Goal: Transaction & Acquisition: Complete application form

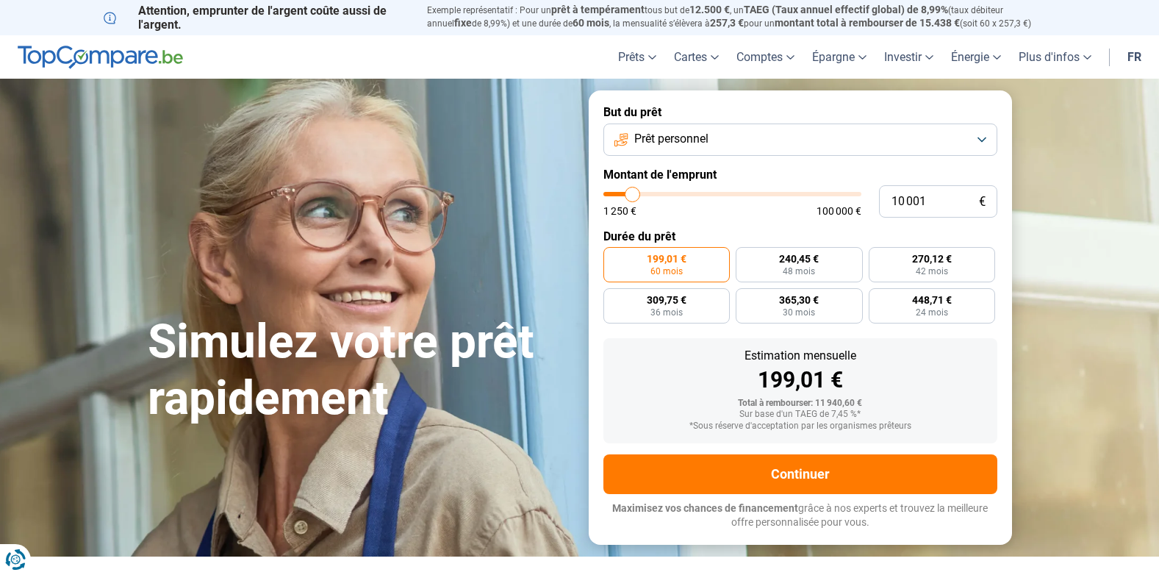
type input "89 250"
type input "89250"
click at [827, 194] on input "range" at bounding box center [732, 194] width 258 height 4
radio input "false"
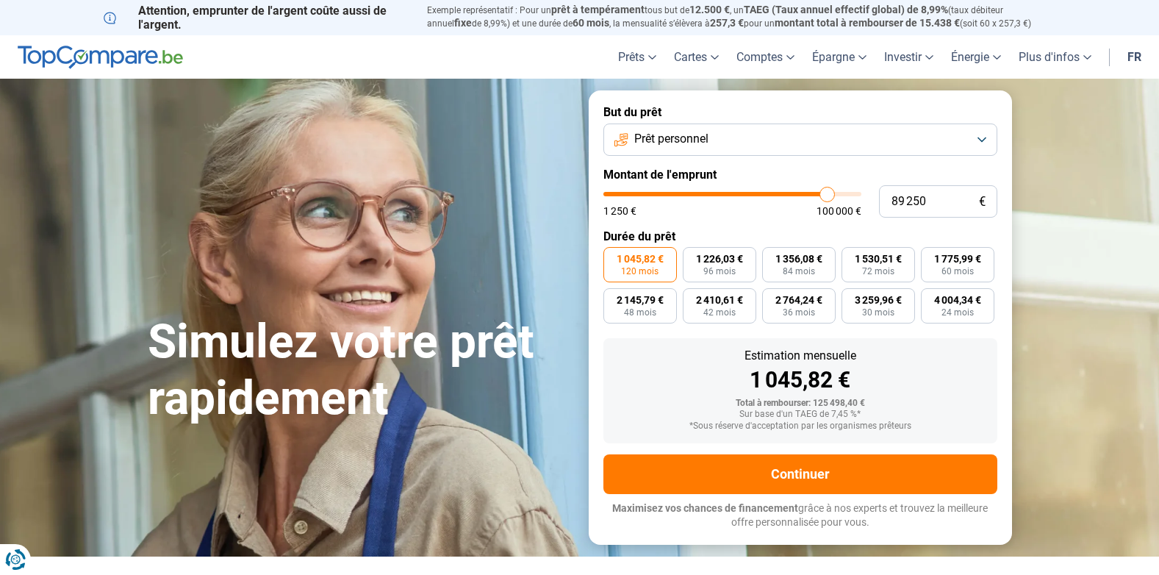
type input "18 250"
type input "18250"
click at [653, 193] on input "range" at bounding box center [732, 194] width 258 height 4
radio input "true"
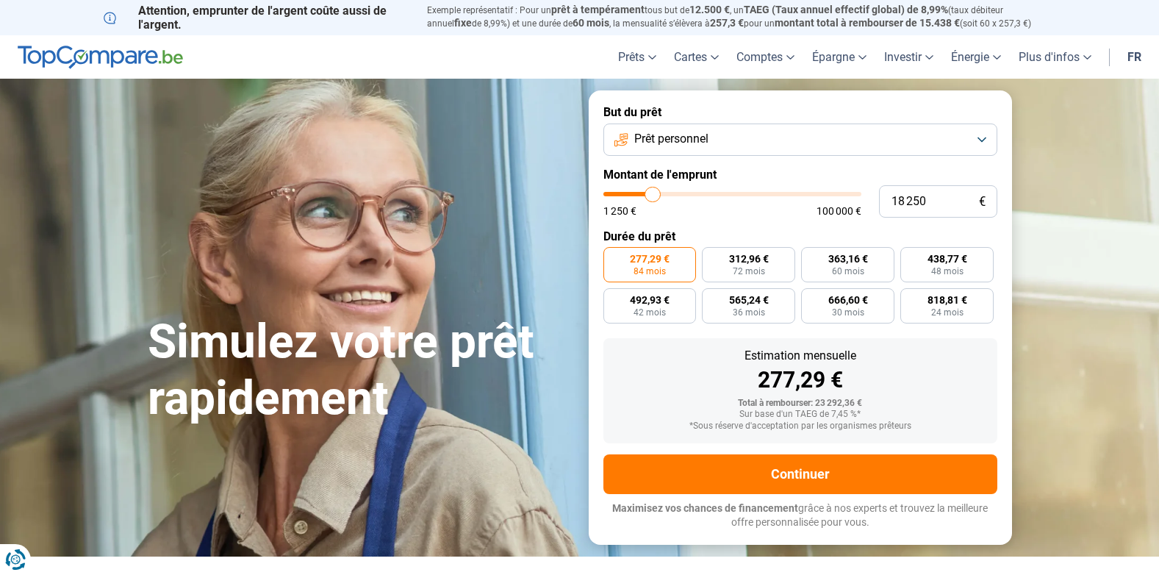
type input "18 750"
type input "18750"
type input "18 500"
type input "18500"
type input "18 000"
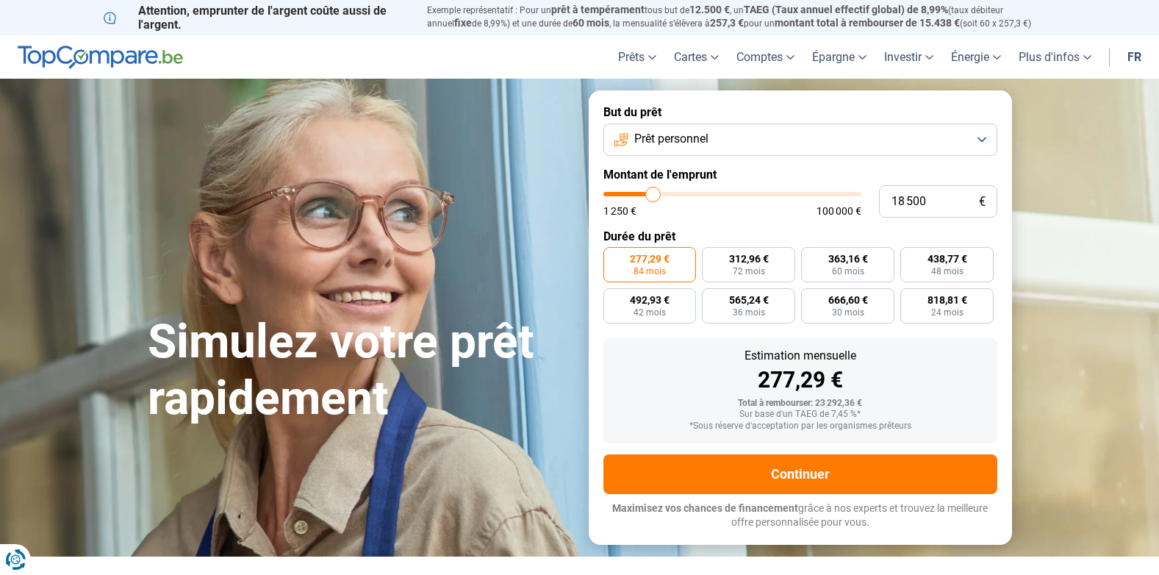
type input "18000"
type input "17 750"
type input "17750"
type input "17 500"
type input "17500"
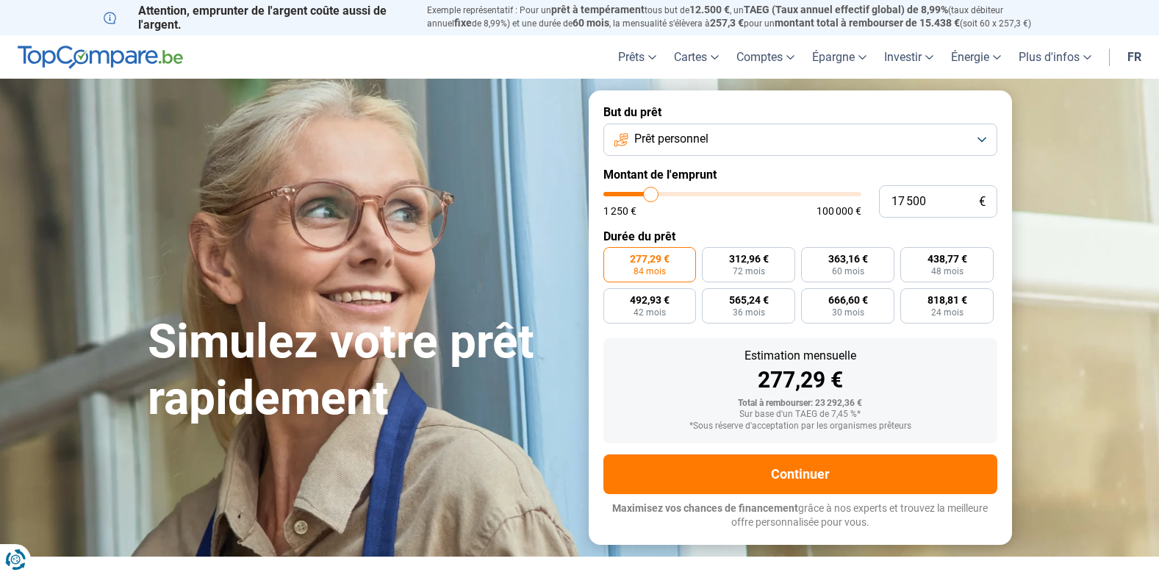
type input "17 250"
type input "17250"
type input "17 500"
type input "17500"
type input "17 750"
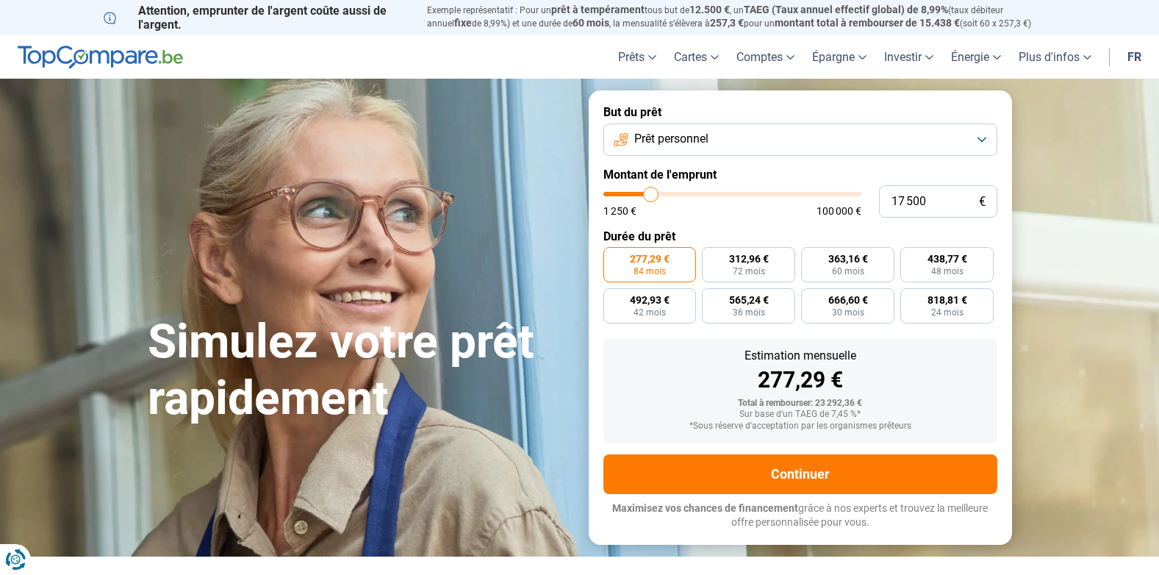
type input "17750"
type input "18 000"
type input "18000"
type input "18 500"
type input "18500"
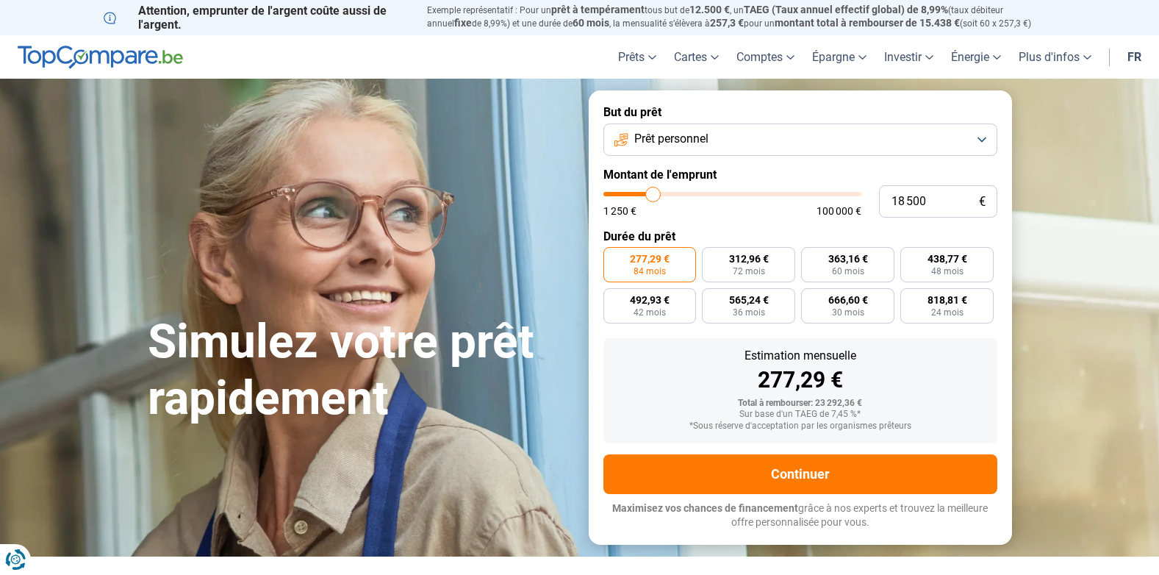
type input "18 750"
type input "18750"
type input "19 000"
type input "19000"
type input "18 750"
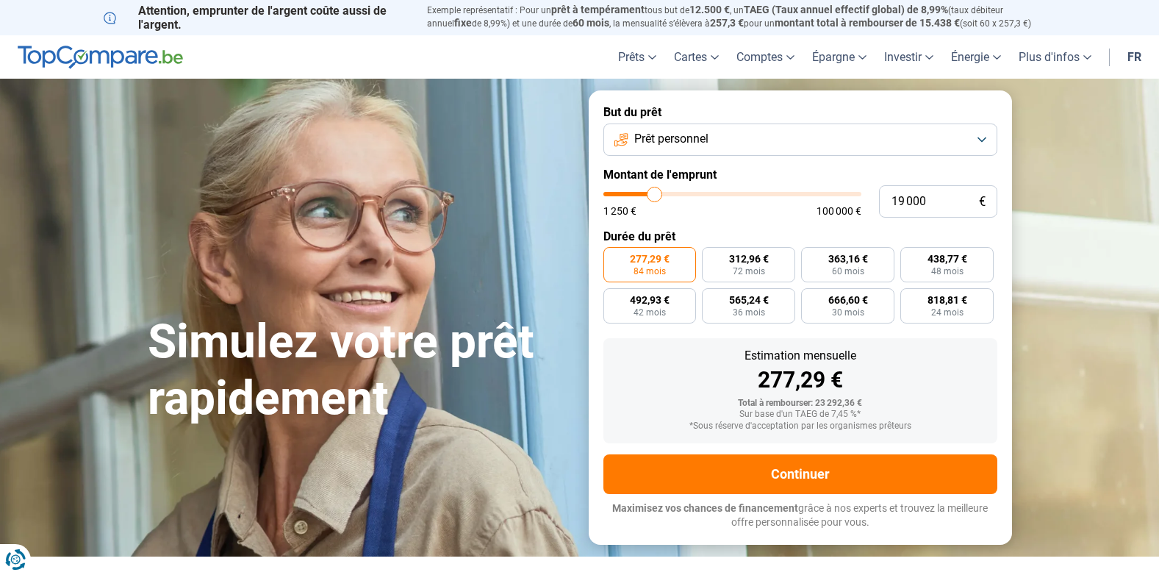
type input "18750"
type input "18 500"
type input "18500"
type input "18 000"
type input "18000"
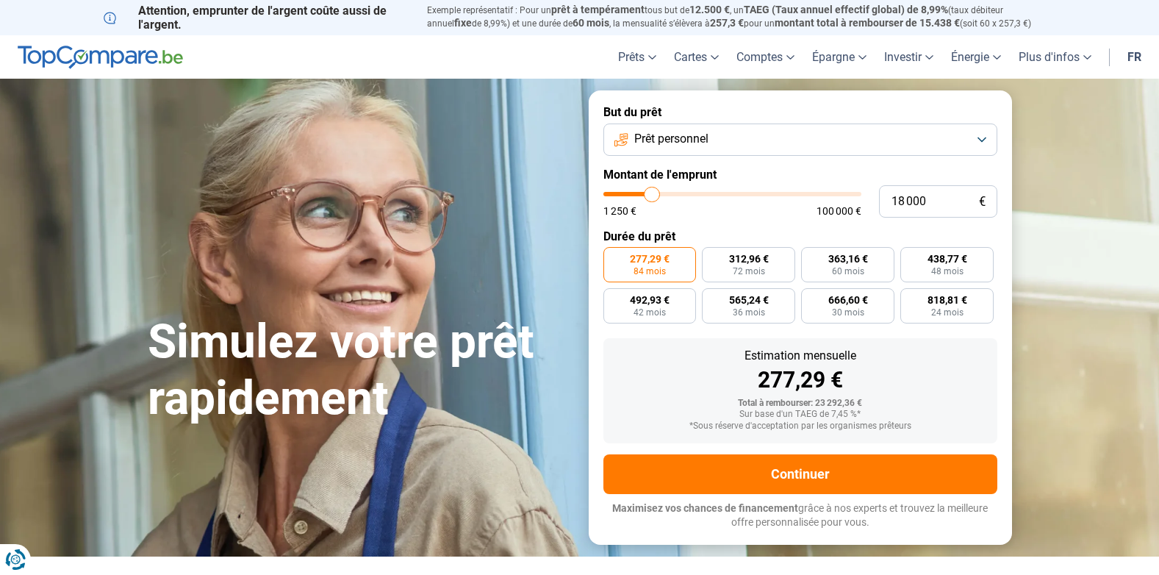
click at [653, 193] on input "range" at bounding box center [732, 194] width 258 height 4
click at [766, 313] on label "557,49 € 36 mois" at bounding box center [748, 305] width 93 height 35
click at [711, 298] on input "557,49 € 36 mois" at bounding box center [707, 293] width 10 height 10
radio input "true"
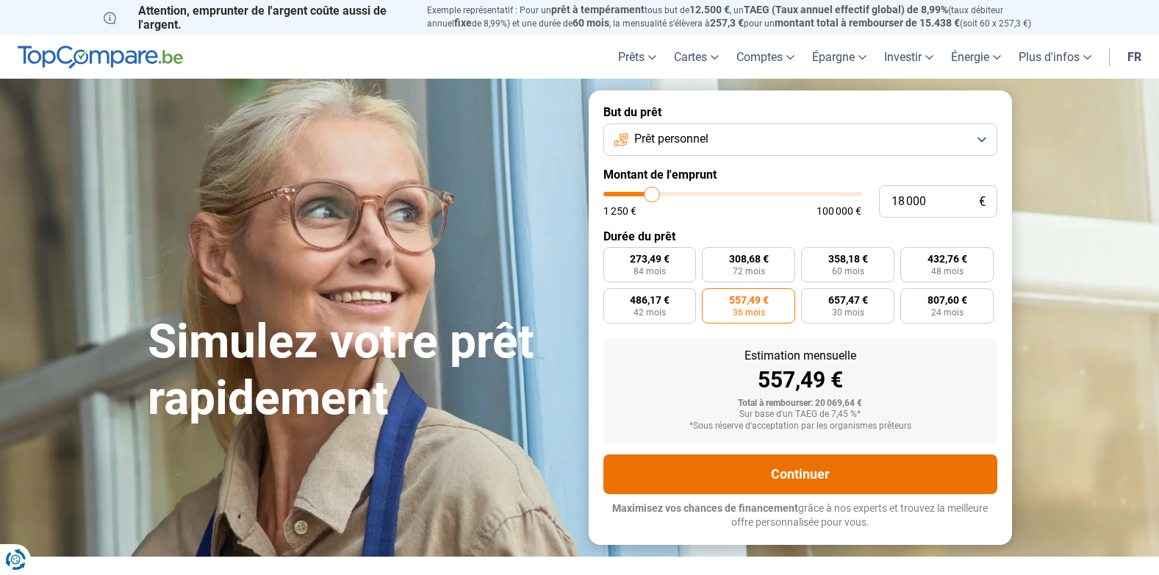
click at [920, 459] on button "Continuer" at bounding box center [800, 474] width 394 height 40
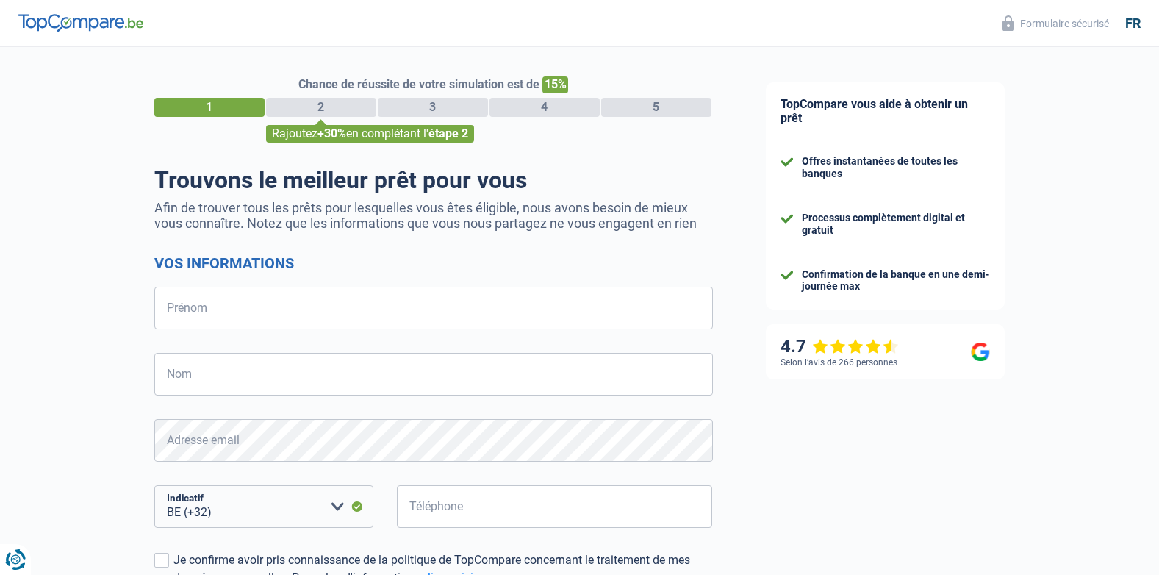
select select "32"
click at [284, 312] on input "Prénom" at bounding box center [433, 308] width 559 height 43
type input "Sorin"
type input "BARBA"
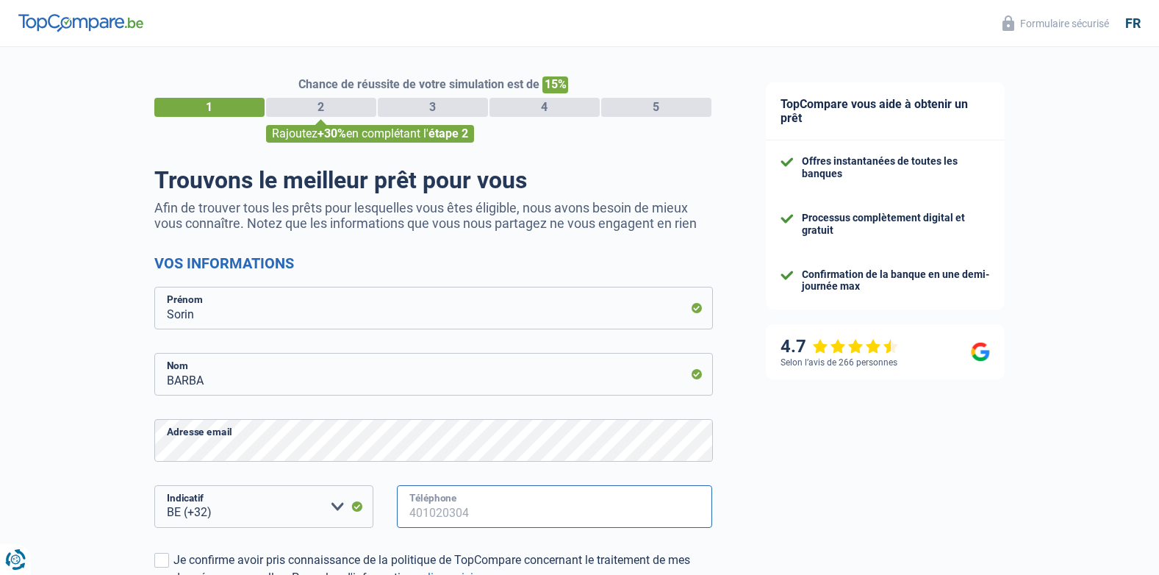
type input "486299408"
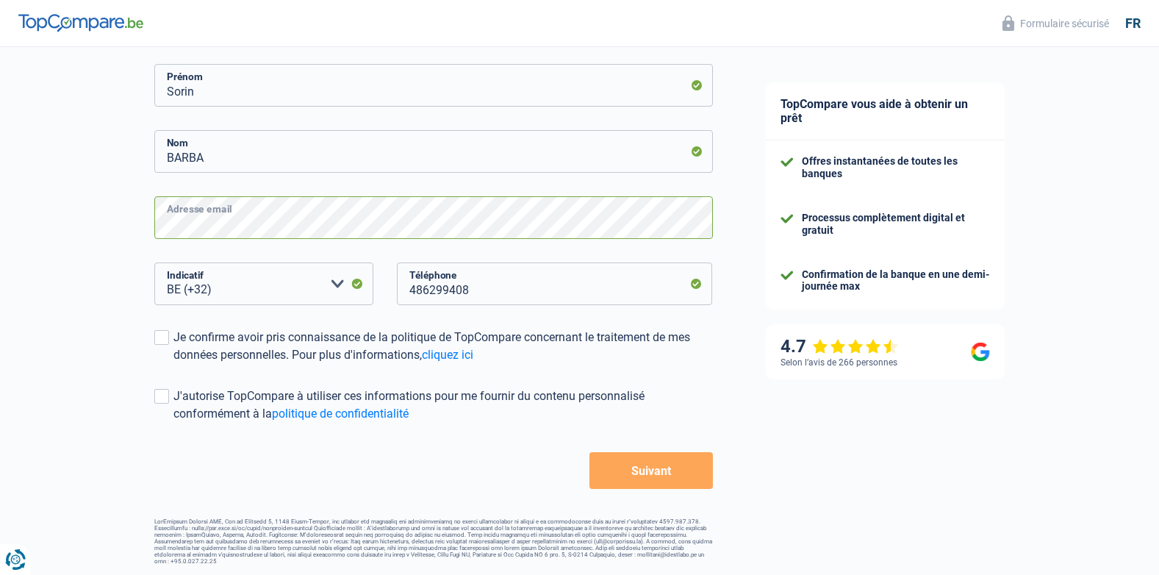
scroll to position [223, 0]
click at [163, 334] on span at bounding box center [161, 336] width 15 height 15
click at [173, 363] on input "Je confirme avoir pris connaissance de la politique de TopCompare concernant le…" at bounding box center [173, 363] width 0 height 0
click at [162, 398] on span at bounding box center [161, 395] width 15 height 15
click at [173, 422] on input "J'autorise TopCompare à utiliser ces informations pour me fournir du contenu pe…" at bounding box center [173, 422] width 0 height 0
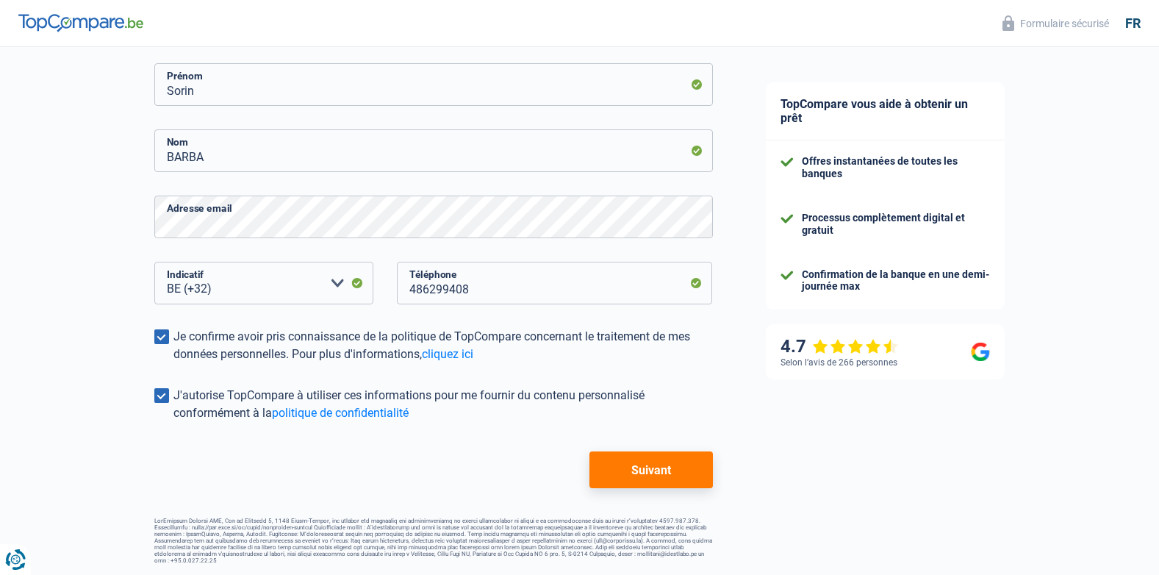
click at [626, 474] on button "Suivant" at bounding box center [650, 469] width 123 height 37
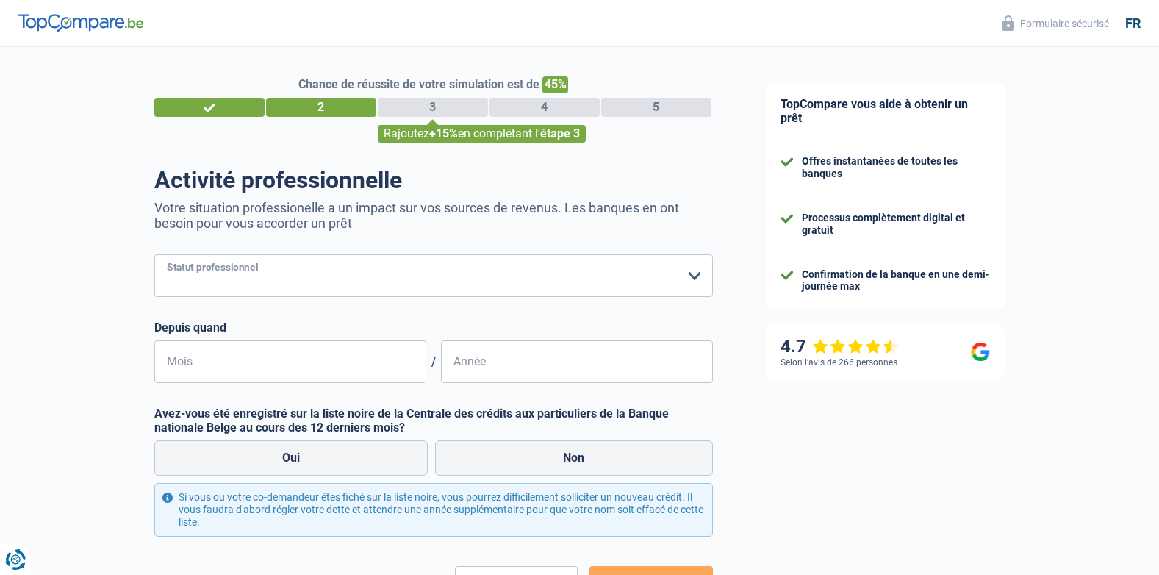
click at [314, 266] on select "Ouvrier Employé privé Employé public Invalide Indépendant Pensionné Chômeur Mut…" at bounding box center [433, 275] width 559 height 43
select select "independent"
click at [154, 256] on select "Ouvrier Employé privé Employé public Invalide Indépendant Pensionné Chômeur Mut…" at bounding box center [433, 275] width 559 height 43
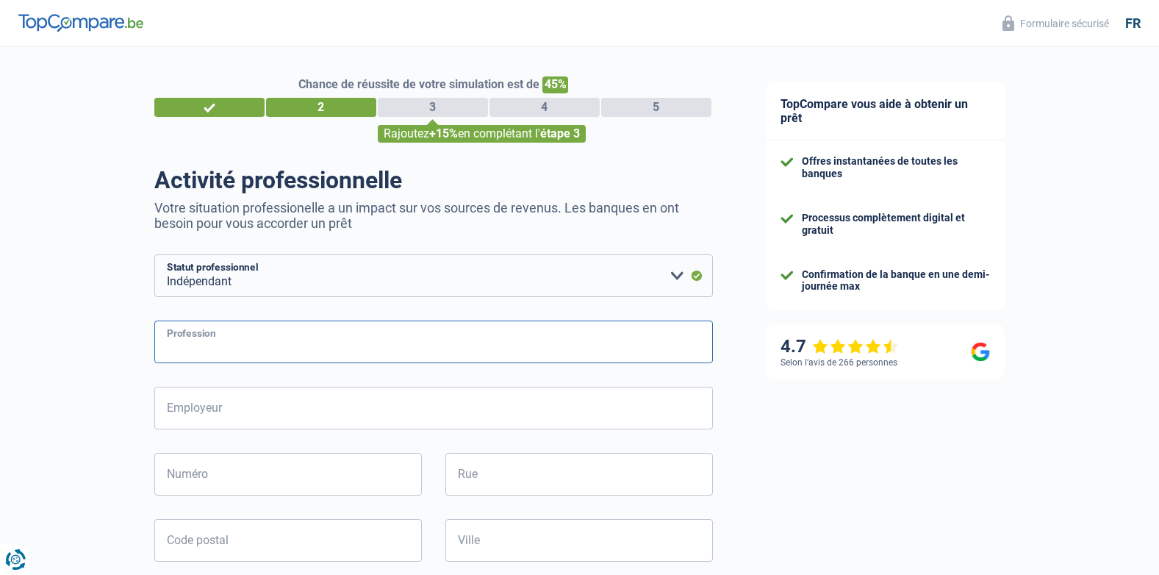
click at [192, 328] on input "Profession" at bounding box center [433, 341] width 559 height 43
click at [232, 485] on input "Numéro" at bounding box center [288, 474] width 268 height 43
type input "11"
drag, startPoint x: 509, startPoint y: 447, endPoint x: 486, endPoint y: 470, distance: 32.2
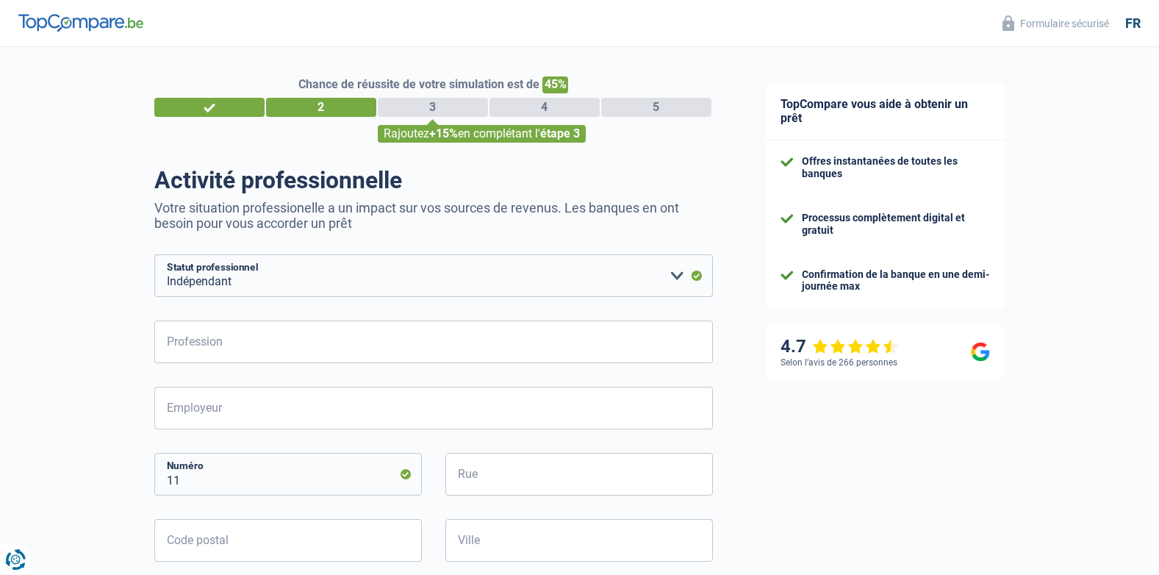
click at [486, 470] on input "Rue" at bounding box center [579, 474] width 268 height 43
type input "reukenstraat"
click at [277, 550] on input "Code postal" at bounding box center [288, 540] width 268 height 43
type input "1740"
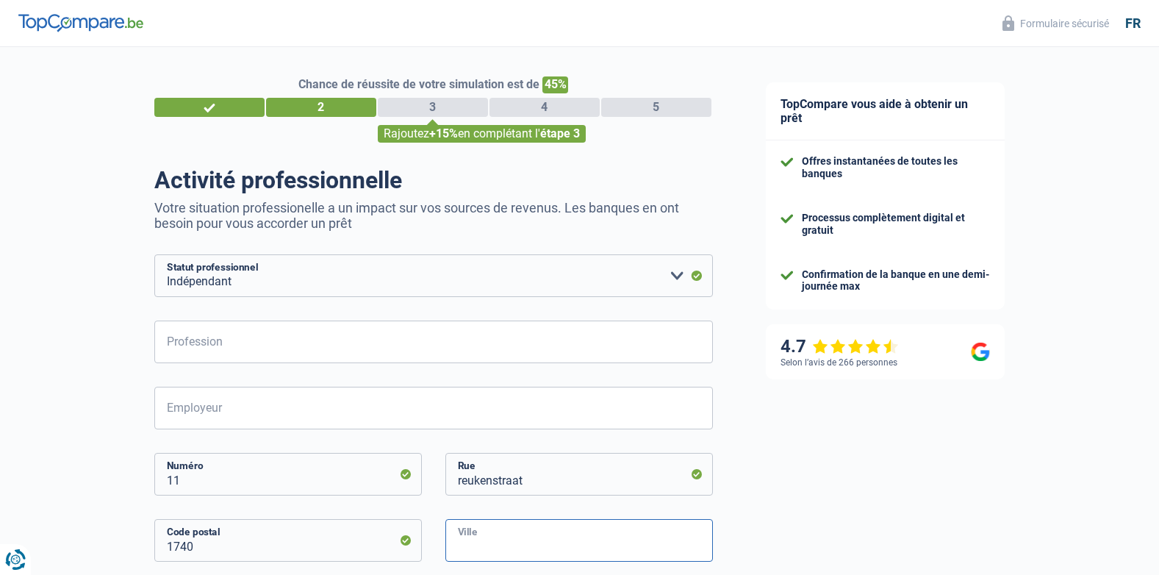
click at [509, 556] on input "Ville" at bounding box center [579, 540] width 268 height 43
type input "Ternat (1740)"
type input "Sotaco House"
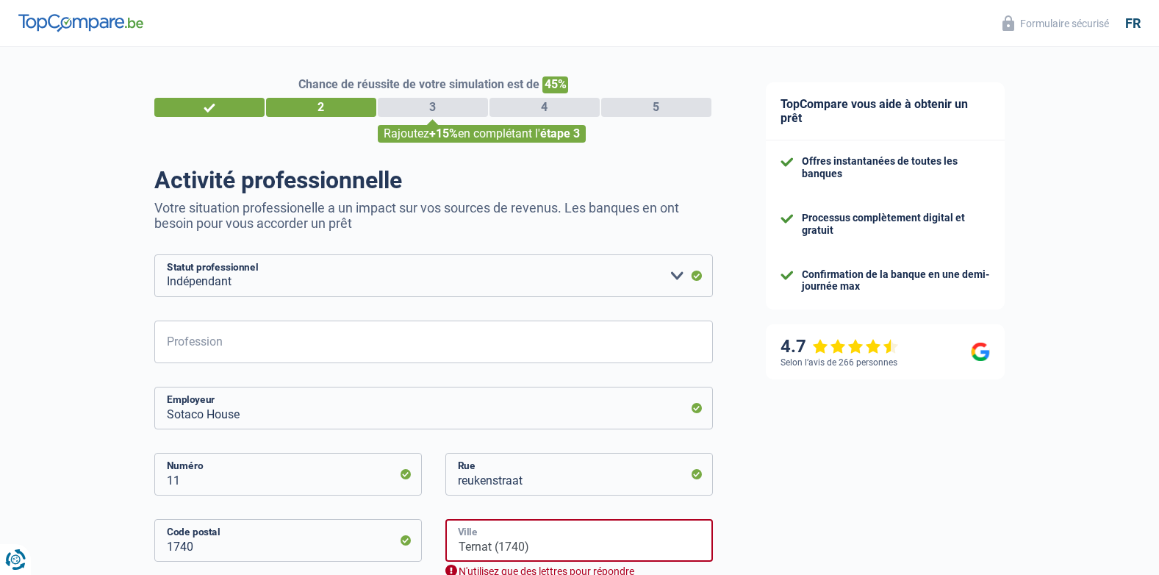
type input "Terant"
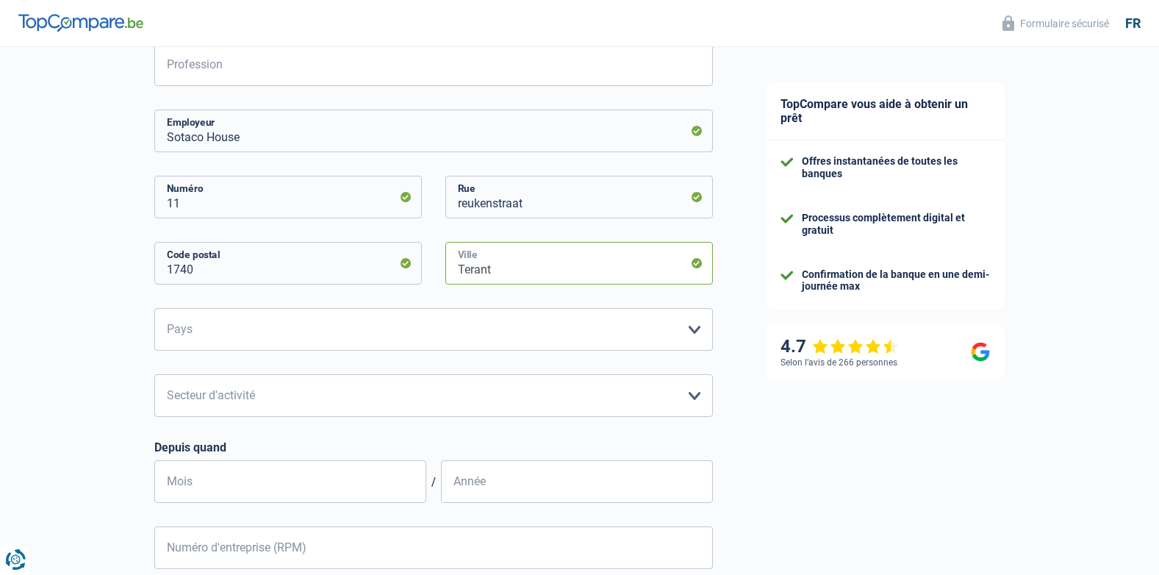
scroll to position [280, 0]
click at [363, 329] on select "Belgique Luxembourg Veuillez sélectionner une option" at bounding box center [433, 326] width 559 height 43
select select "BE"
click at [154, 306] on select "Belgique Luxembourg Veuillez sélectionner une option" at bounding box center [433, 326] width 559 height 43
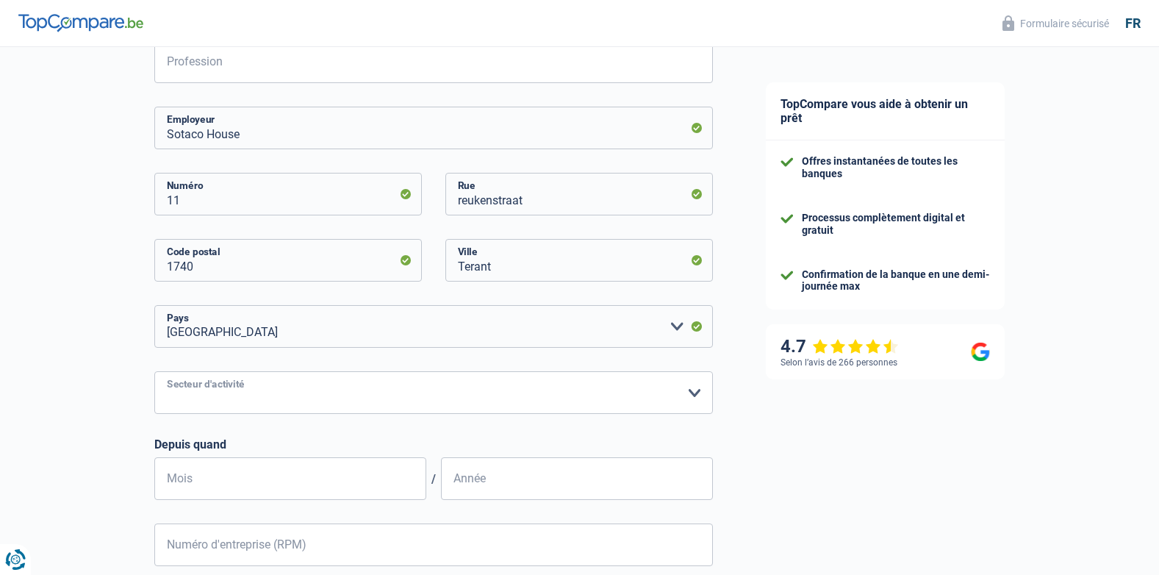
click at [271, 391] on select "Agriculture/Pêche Industrie Horeca Courier/Fitness/Taxi Construction Banques/As…" at bounding box center [433, 392] width 559 height 43
select select "construction"
click at [154, 373] on select "Agriculture/Pêche Industrie Horeca Courier/Fitness/Taxi Construction Banques/As…" at bounding box center [433, 392] width 559 height 43
click at [234, 495] on input "Mois" at bounding box center [290, 478] width 272 height 43
click at [518, 474] on input "Année" at bounding box center [577, 478] width 272 height 43
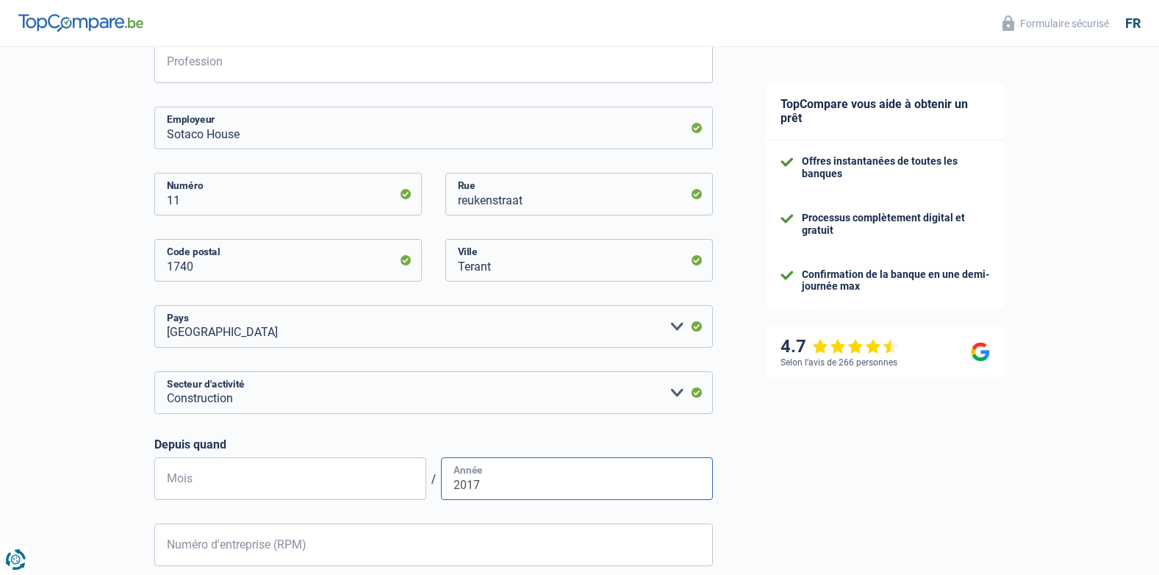
type input "2017"
click at [361, 464] on input "Mois" at bounding box center [290, 478] width 272 height 43
type input "10"
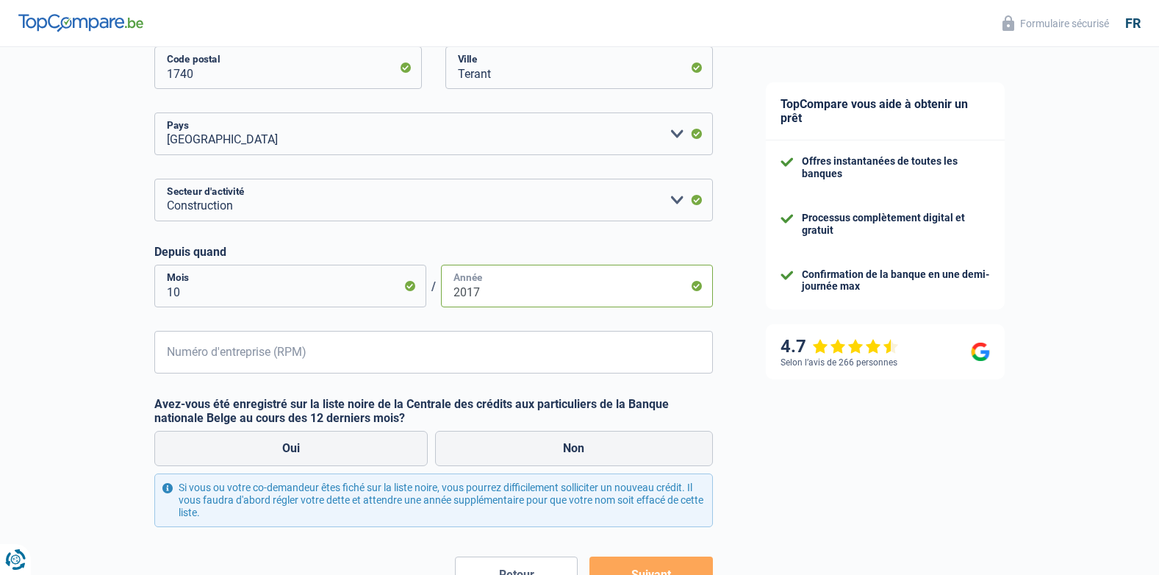
scroll to position [485, 0]
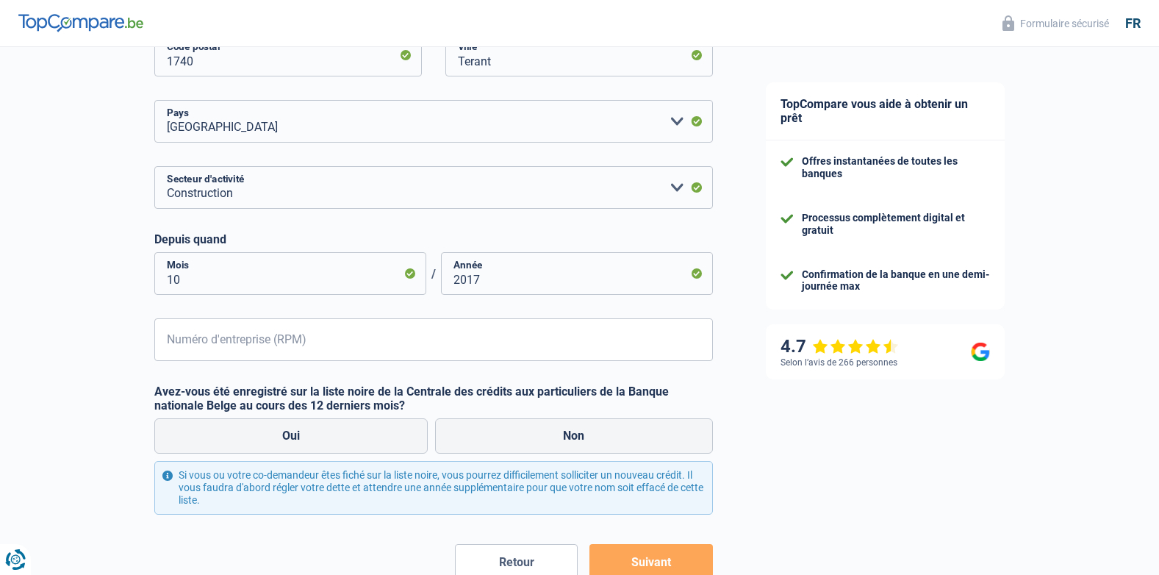
drag, startPoint x: 273, startPoint y: 312, endPoint x: 267, endPoint y: 323, distance: 11.9
click at [267, 323] on div "Sotaco House Employeur 11 Numéro reukenstraat [STREET_ADDRESS] [GEOGRAPHIC_DATA…" at bounding box center [433, 131] width 559 height 459
click at [267, 323] on input "Numéro d'entreprise (RPM)" at bounding box center [433, 339] width 559 height 43
type input "0653978255"
click at [543, 429] on label "Non" at bounding box center [574, 435] width 278 height 35
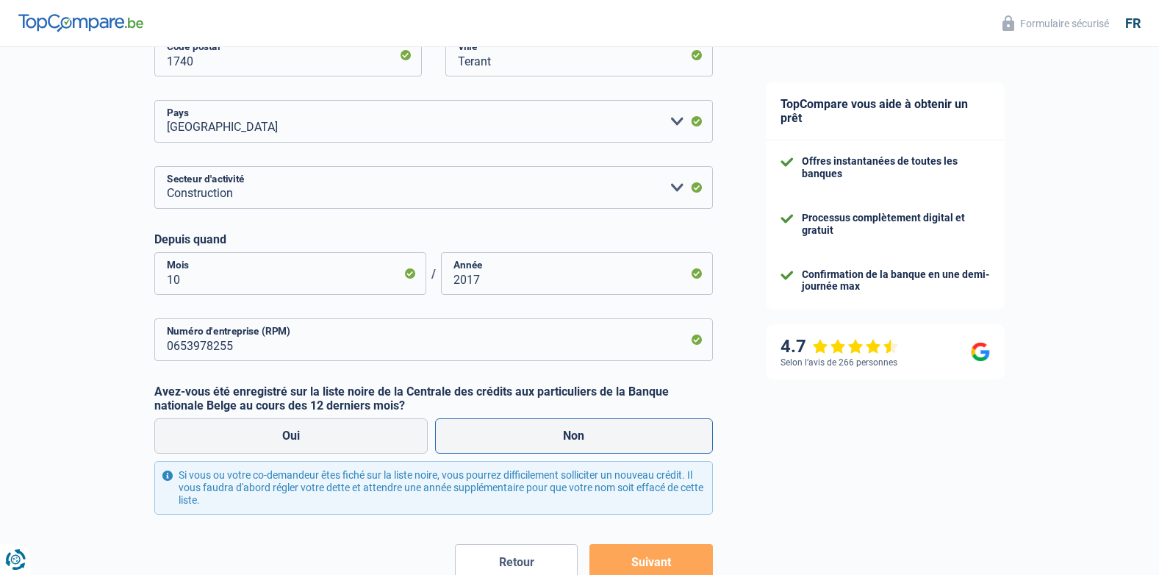
click at [543, 429] on input "Non" at bounding box center [574, 435] width 278 height 35
radio input "true"
click at [936, 495] on div "TopCompare vous aide à obtenir un prêt Offres instantanées de toutes les banque…" at bounding box center [949, 115] width 420 height 1106
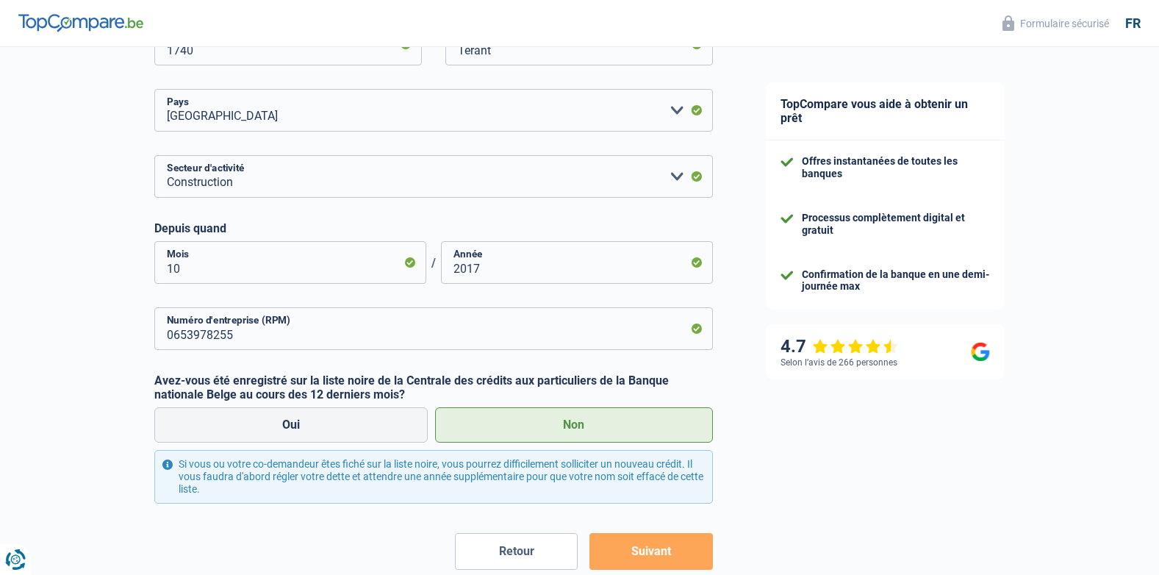
scroll to position [578, 0]
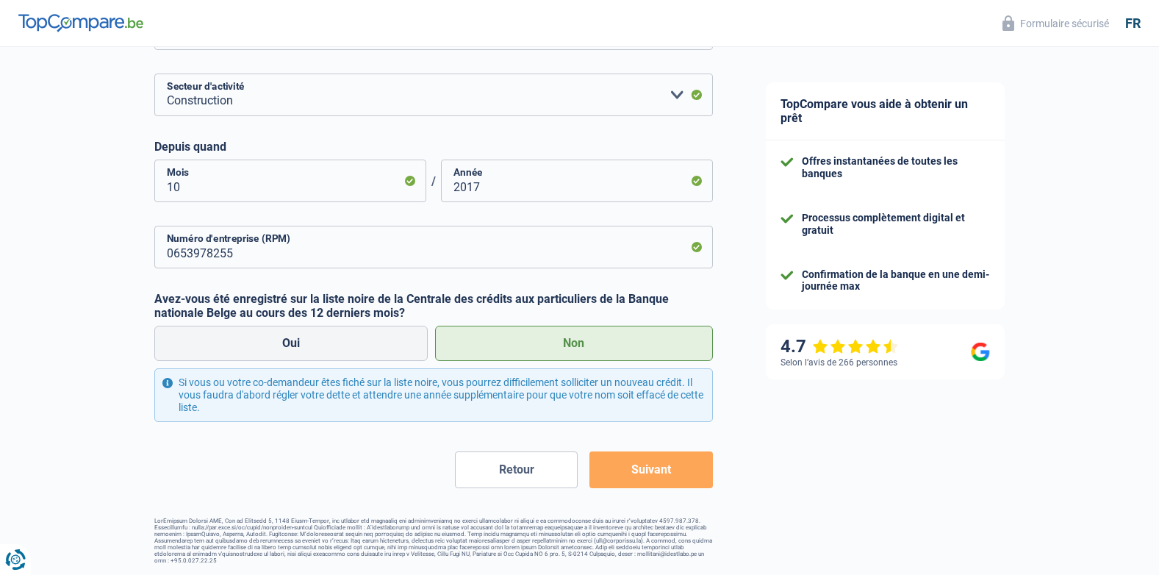
click at [694, 473] on button "Suivant" at bounding box center [650, 469] width 123 height 37
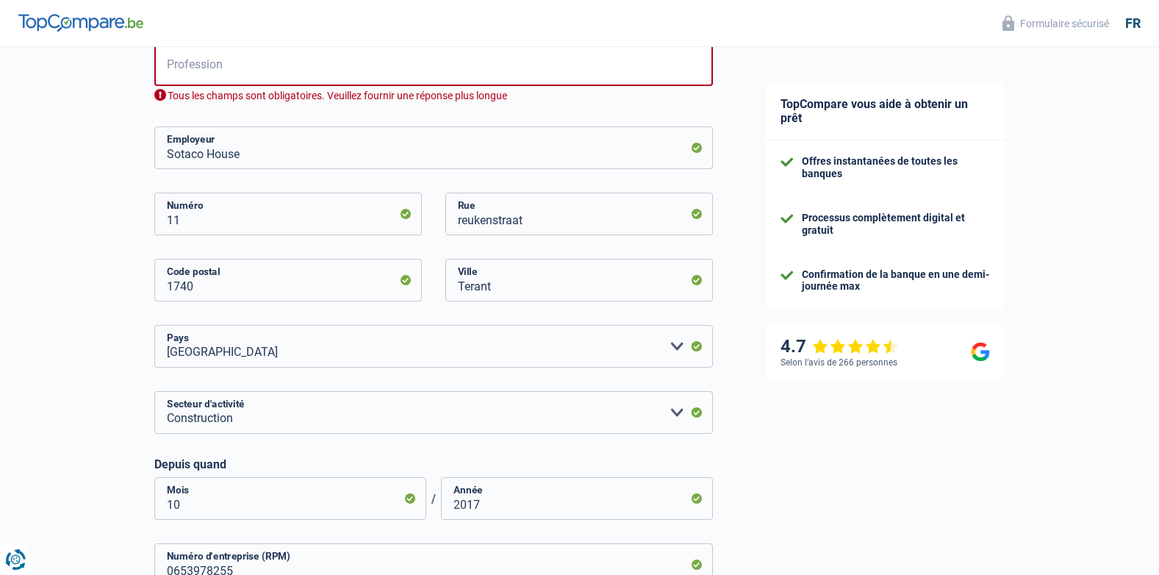
scroll to position [272, 0]
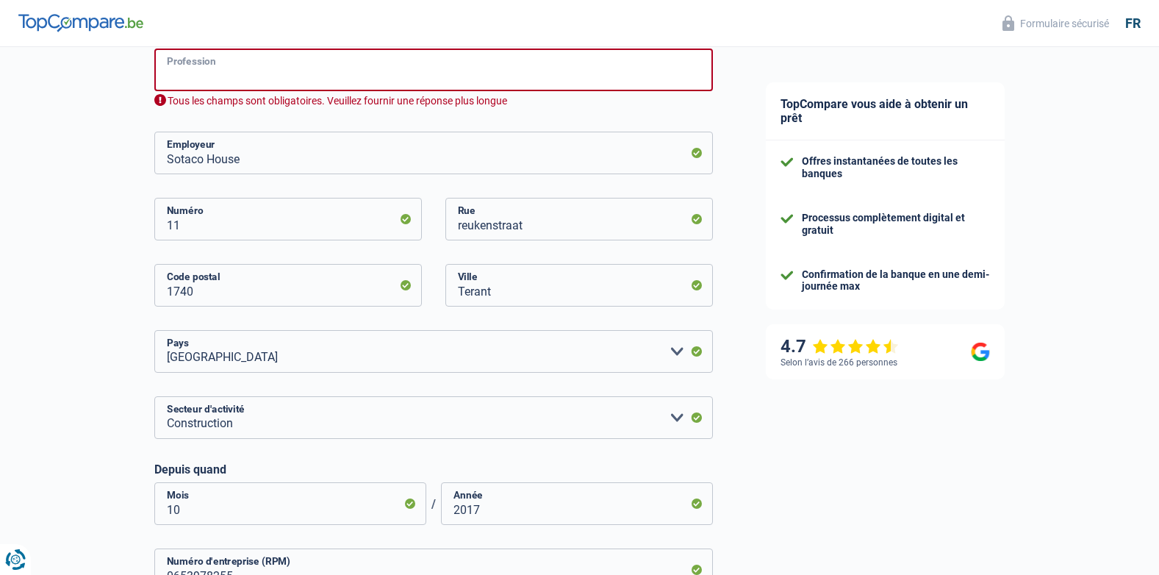
click at [270, 60] on input "Profession" at bounding box center [433, 70] width 559 height 43
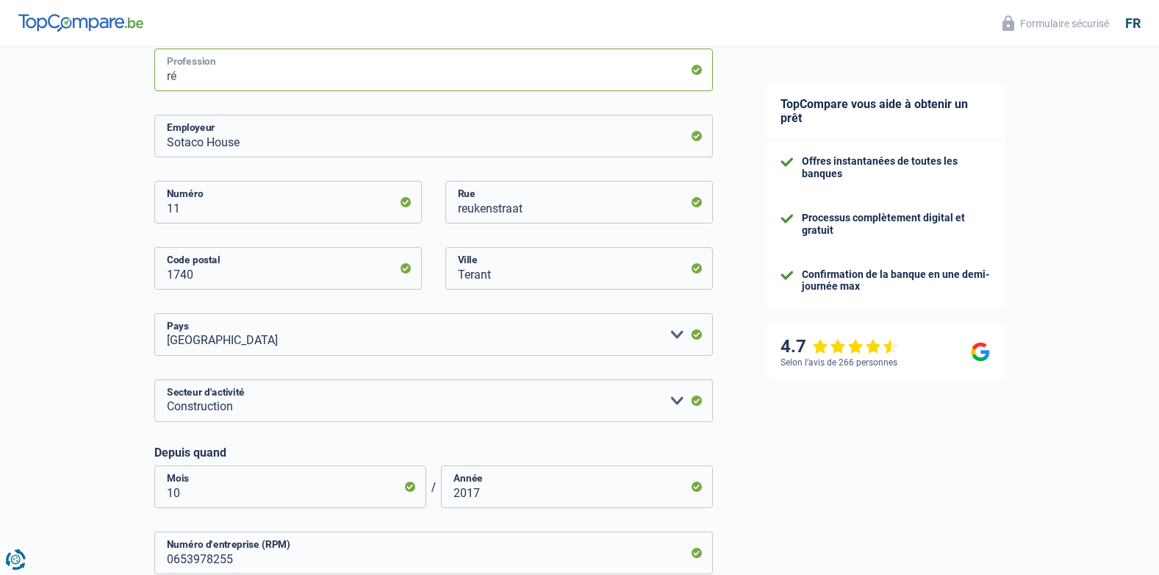
type input "r"
type input "e"
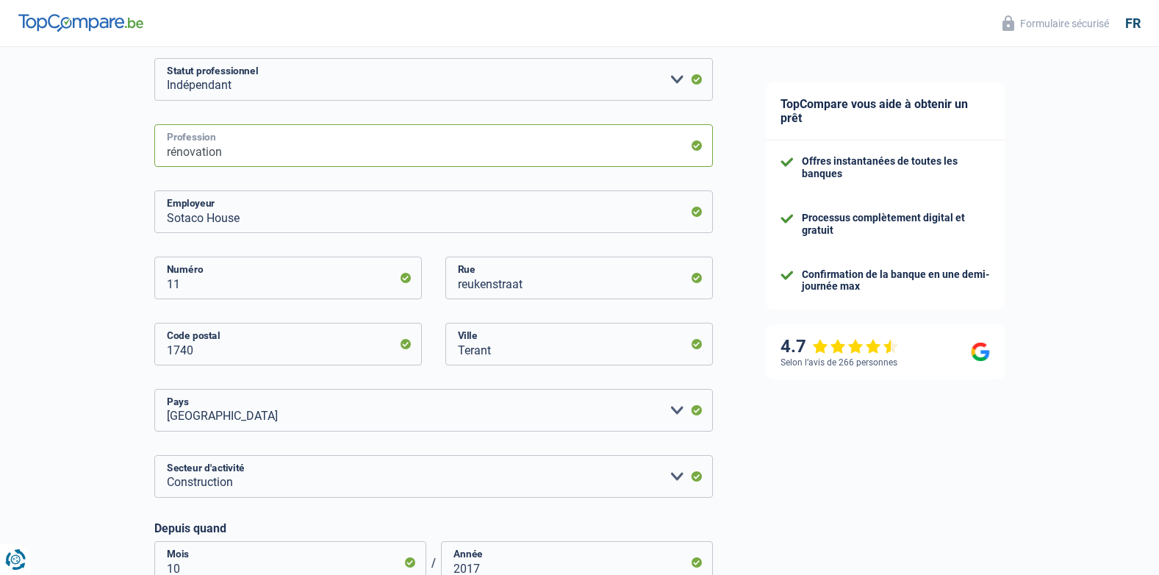
scroll to position [202, 0]
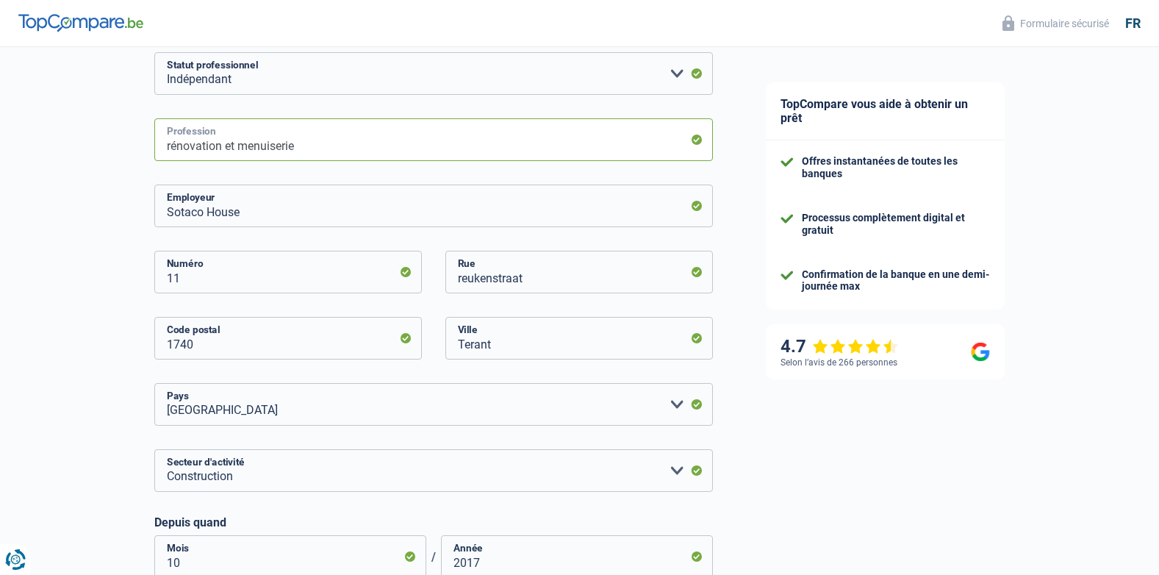
type input "rénovation et menuiserie"
click at [463, 278] on input "reukenstraat" at bounding box center [579, 272] width 268 height 43
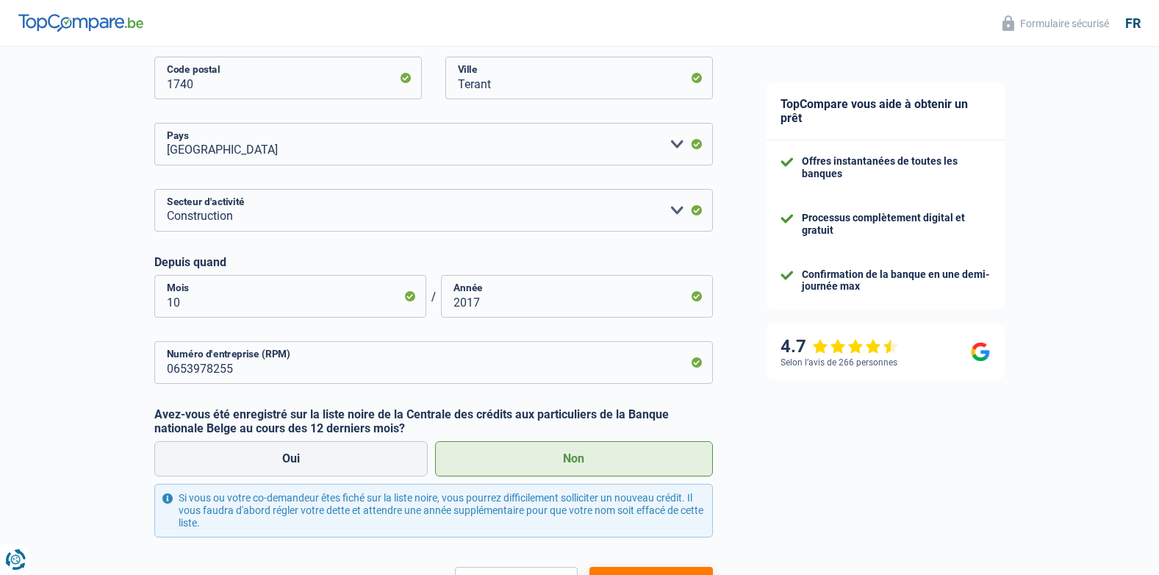
scroll to position [578, 0]
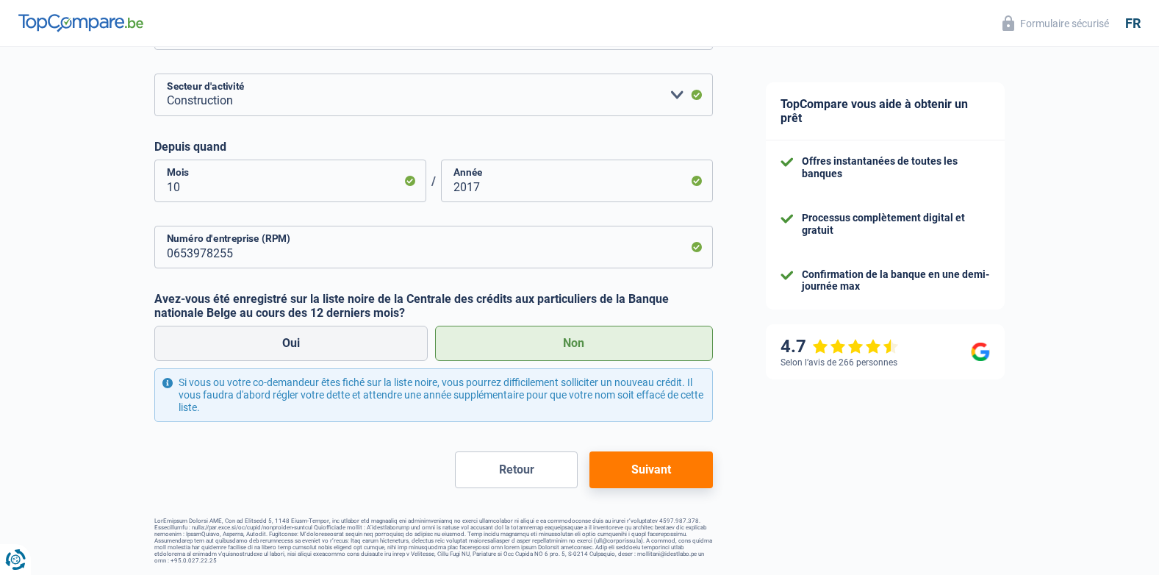
type input "Reukenstraat"
click at [653, 472] on button "Suivant" at bounding box center [650, 469] width 123 height 37
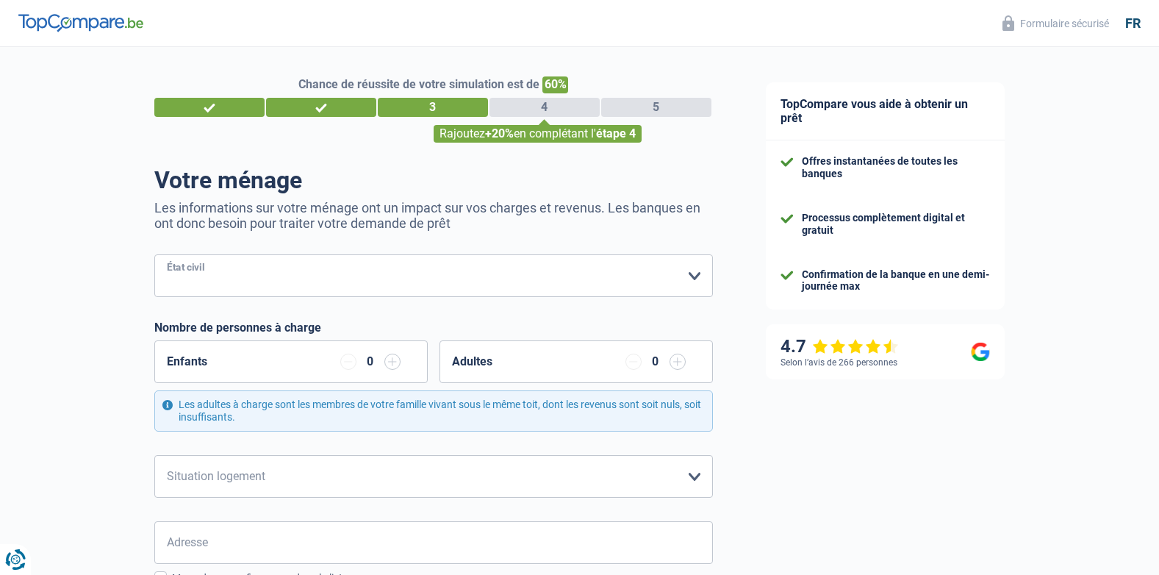
click at [439, 279] on select "[PERSON_NAME](e) Cohabitant(e) légal(e) Divorcé(e) Veuf(ve) Séparé (de fait) Ve…" at bounding box center [433, 275] width 559 height 43
select select "cohabitation"
click at [154, 256] on select "[PERSON_NAME](e) Cohabitant(e) légal(e) Divorcé(e) Veuf(ve) Séparé (de fait) Ve…" at bounding box center [433, 275] width 559 height 43
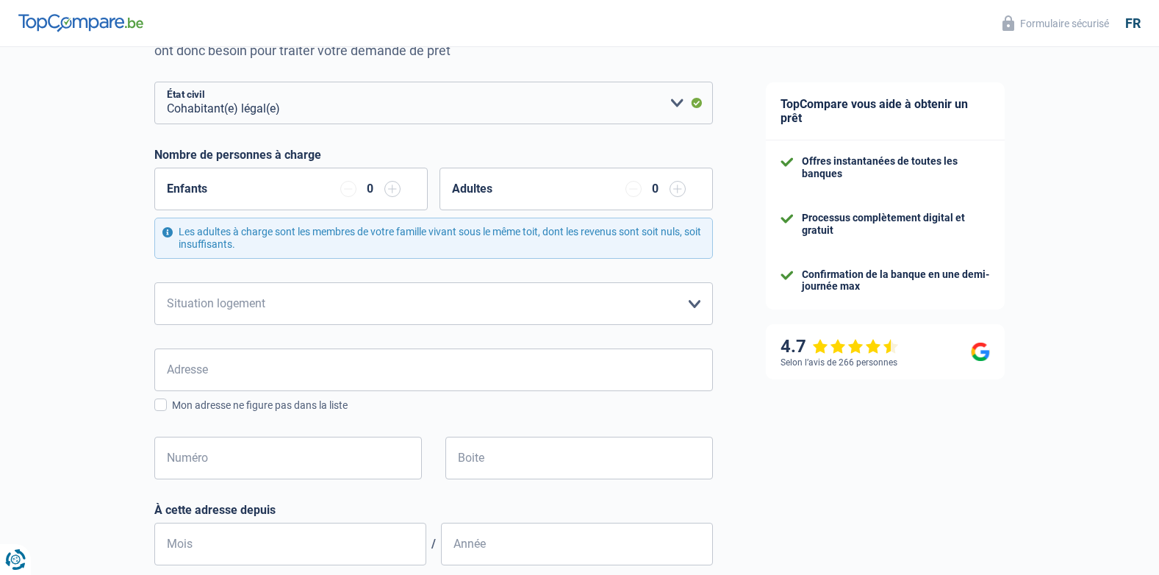
scroll to position [235, 0]
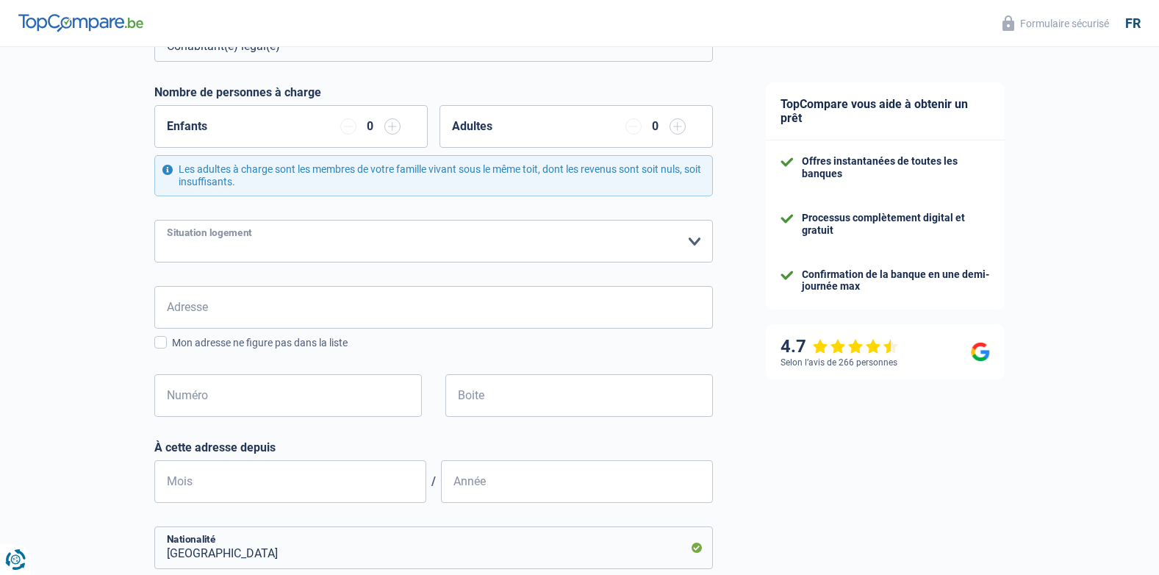
click at [464, 232] on select "Locataire Propriétaire avec prêt hypothécaire Propriétaire sans prêt hypothécai…" at bounding box center [433, 241] width 559 height 43
select select "ownerWithMortgage"
click at [154, 220] on select "Locataire Propriétaire avec prêt hypothécaire Propriétaire sans prêt hypothécai…" at bounding box center [433, 241] width 559 height 43
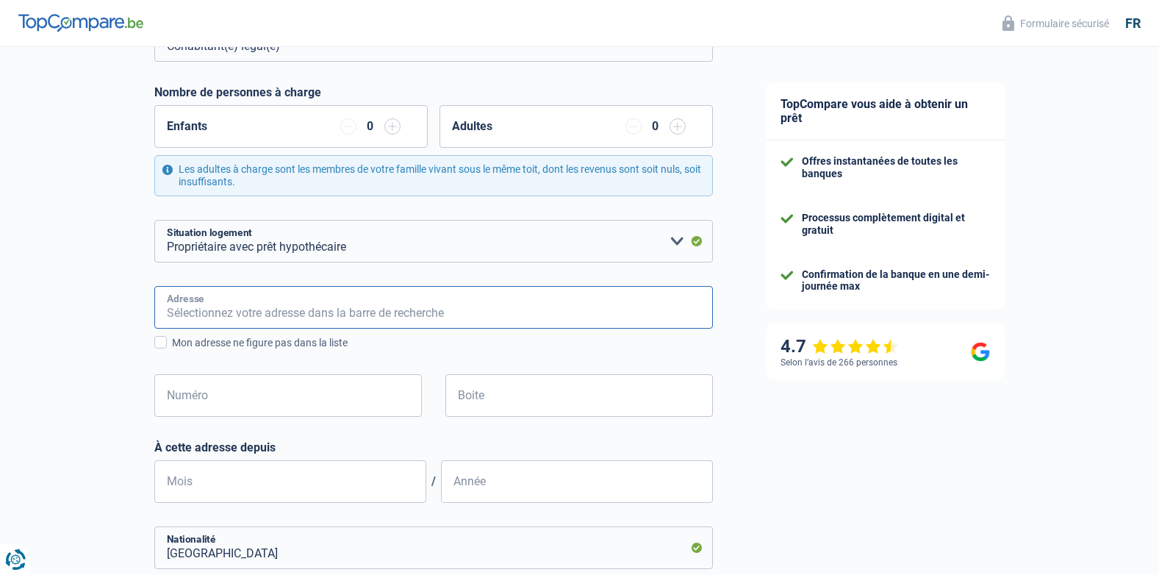
click at [193, 306] on input "Adresse" at bounding box center [433, 307] width 559 height 43
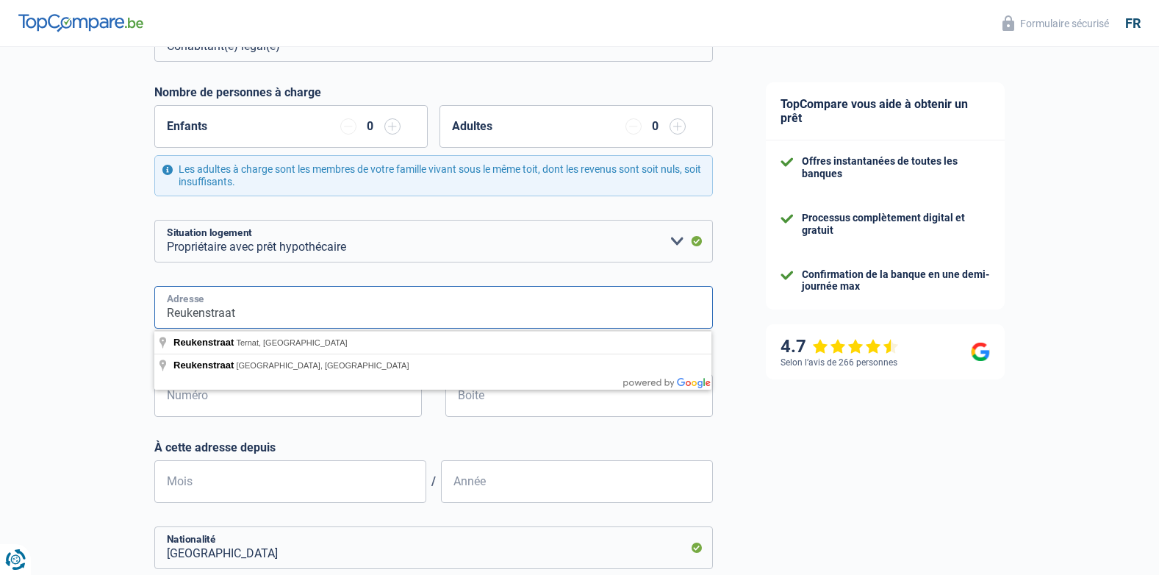
type input "Reukenstraat"
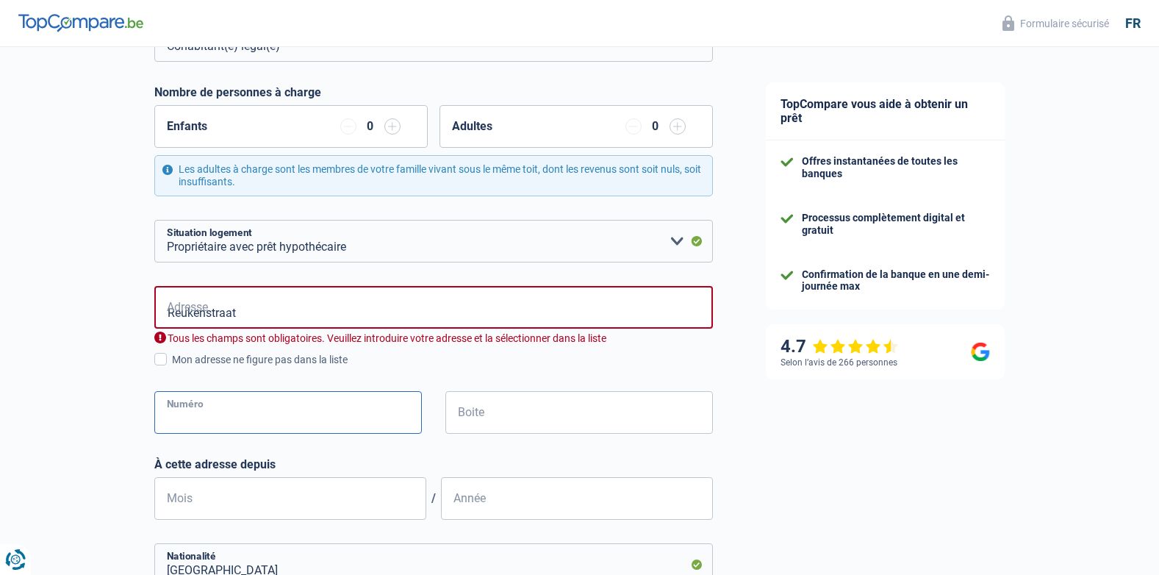
click at [256, 401] on input "Numéro" at bounding box center [288, 412] width 268 height 43
type input "11"
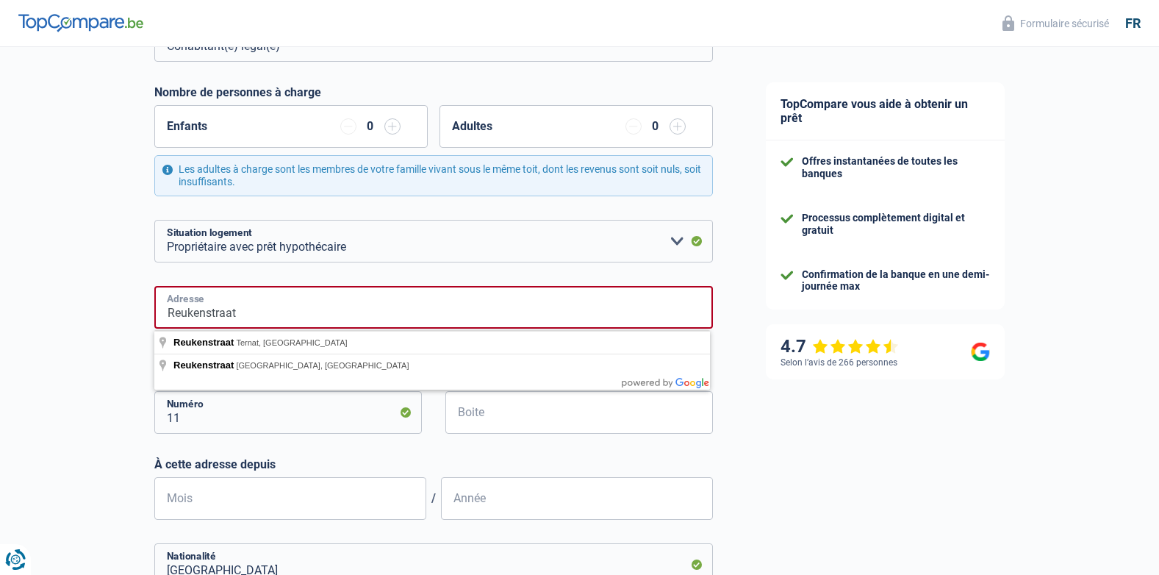
click at [343, 322] on input "Reukenstraat" at bounding box center [433, 307] width 559 height 43
type input "Reukenstraat, 1740, Ternat, BE"
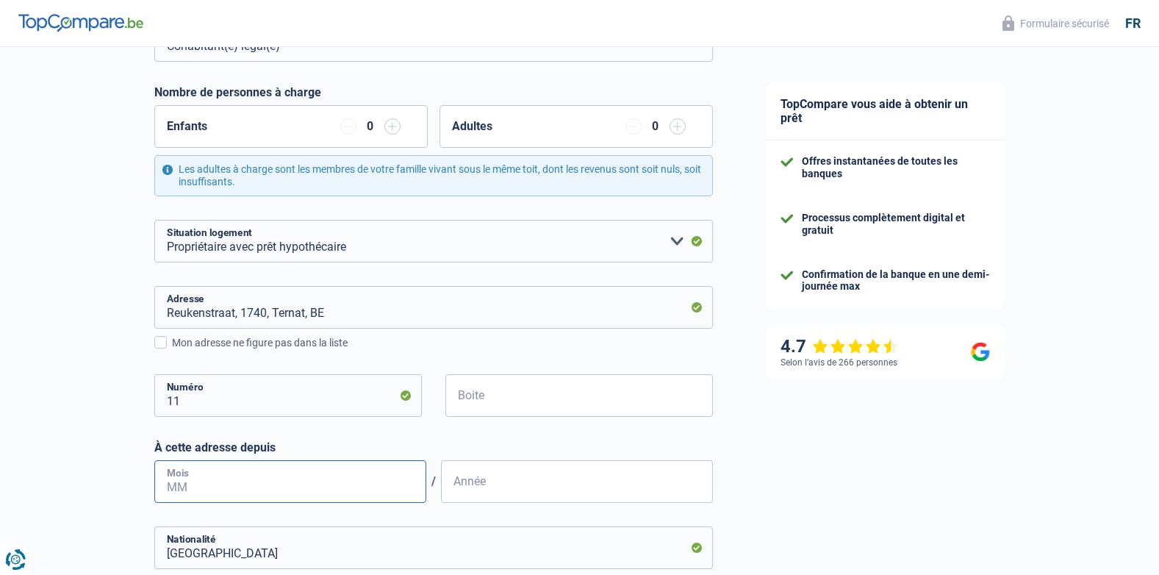
click at [257, 481] on input "Mois" at bounding box center [290, 481] width 272 height 43
type input "0"
type input "11"
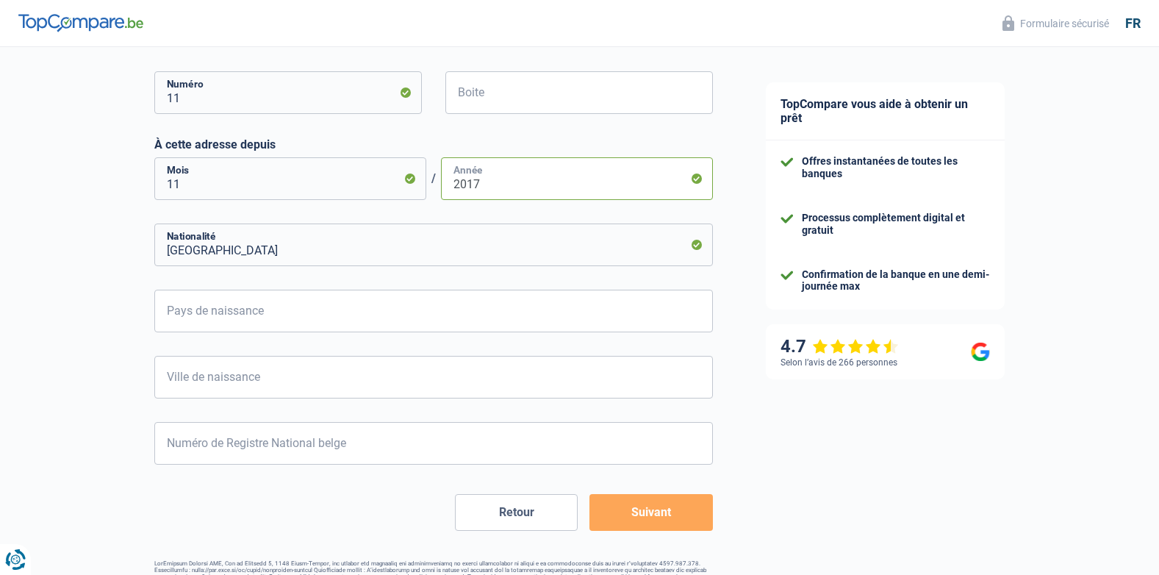
scroll to position [559, 0]
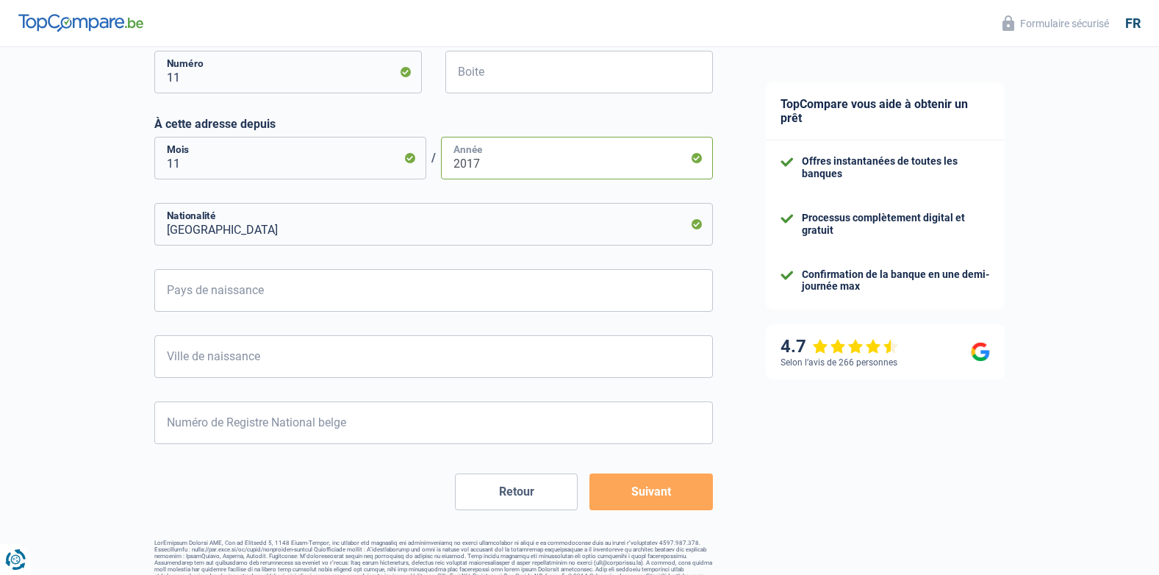
type input "2017"
click at [231, 292] on input "Pays de naissance" at bounding box center [433, 290] width 559 height 43
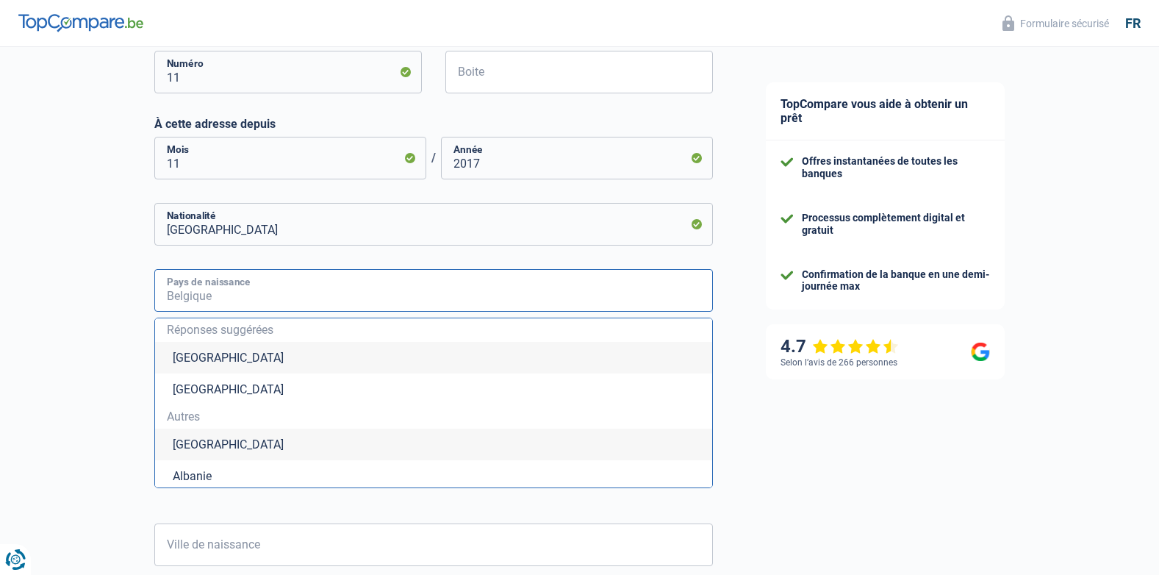
type input "R"
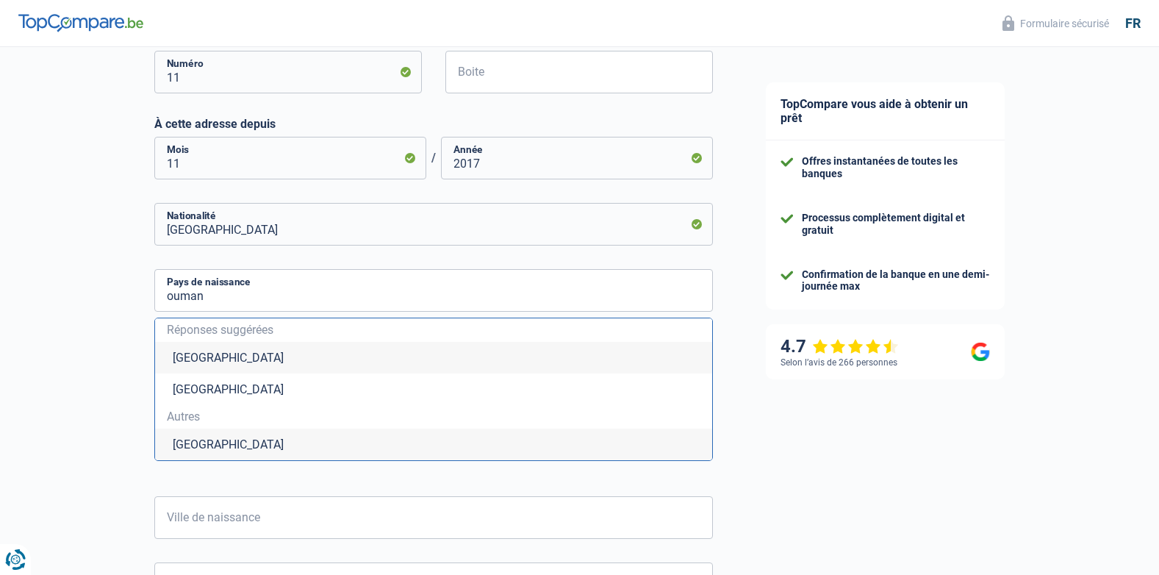
click at [211, 443] on li "[GEOGRAPHIC_DATA]" at bounding box center [433, 444] width 557 height 32
type input "[GEOGRAPHIC_DATA]"
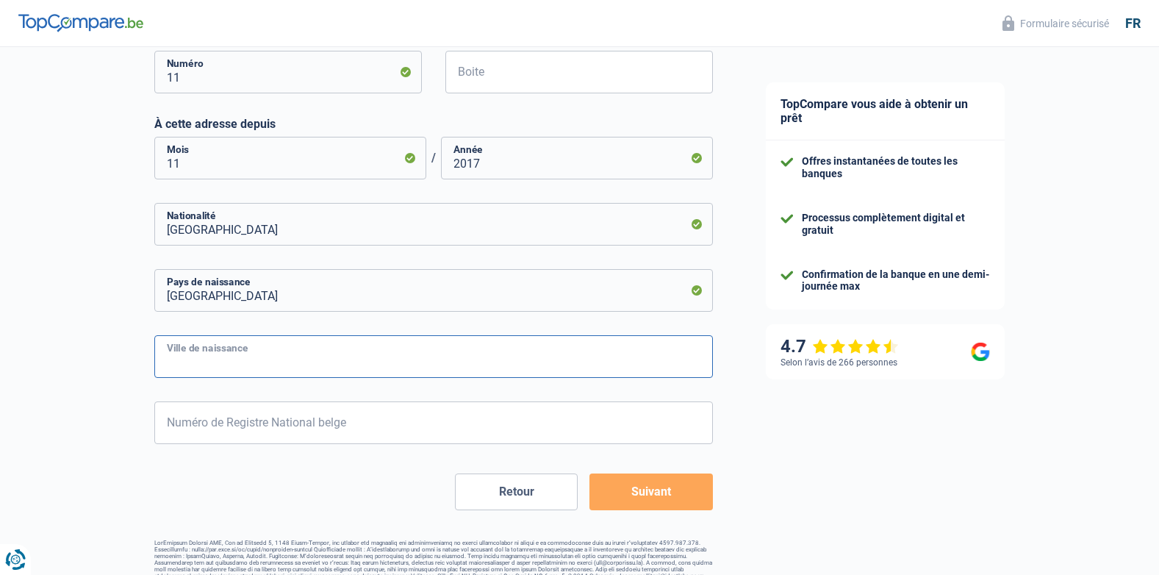
click at [218, 366] on input "Ville de naissance" at bounding box center [433, 356] width 559 height 43
type input "[GEOGRAPHIC_DATA]"
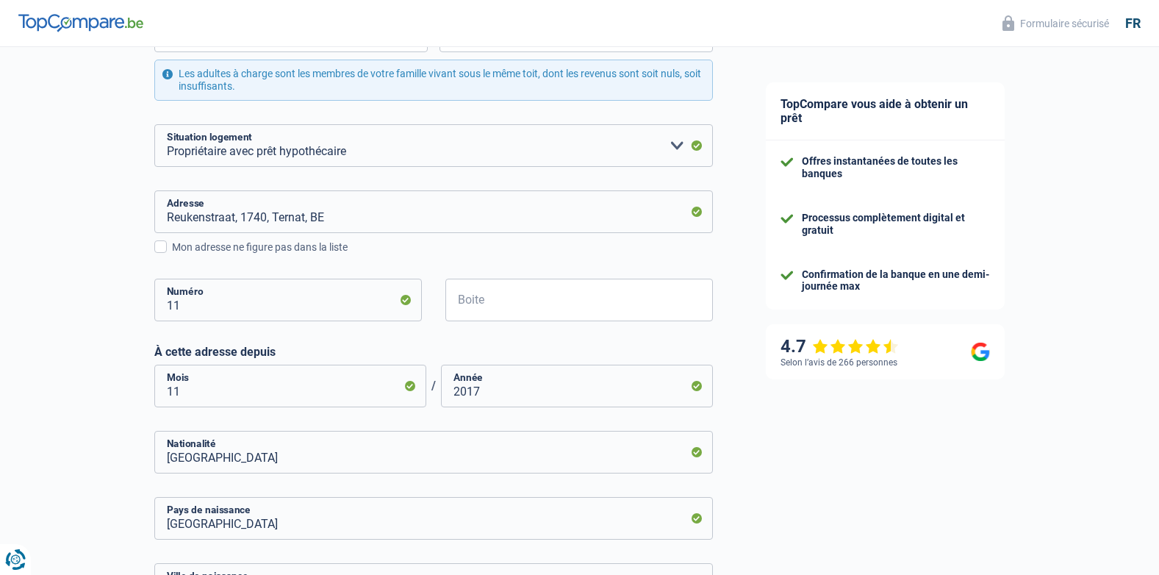
scroll to position [570, 0]
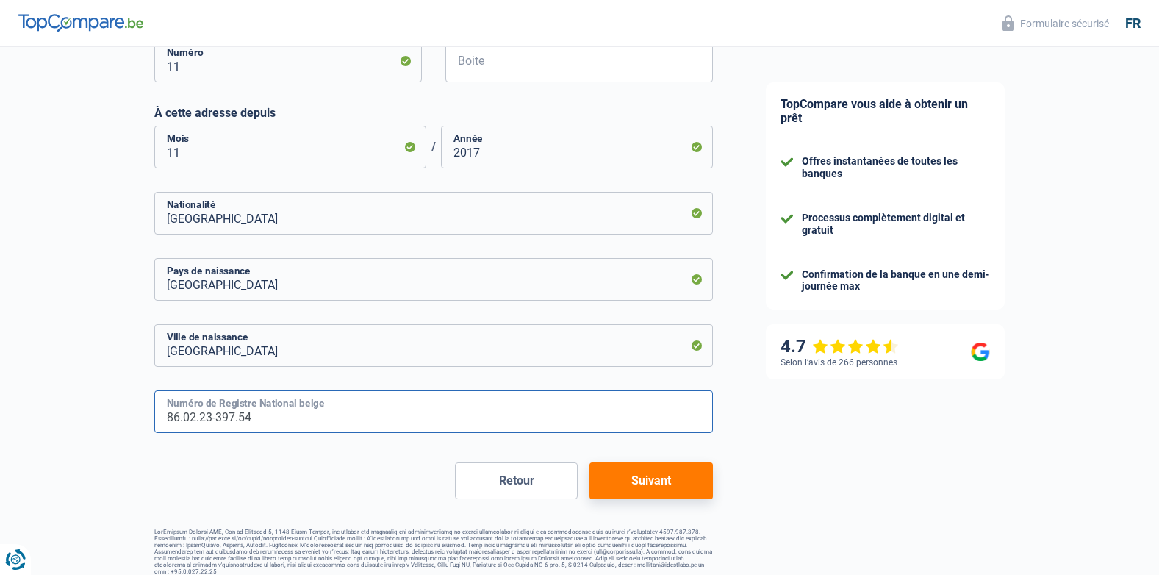
type input "86.02.23-397.54"
click at [679, 464] on button "Suivant" at bounding box center [650, 480] width 123 height 37
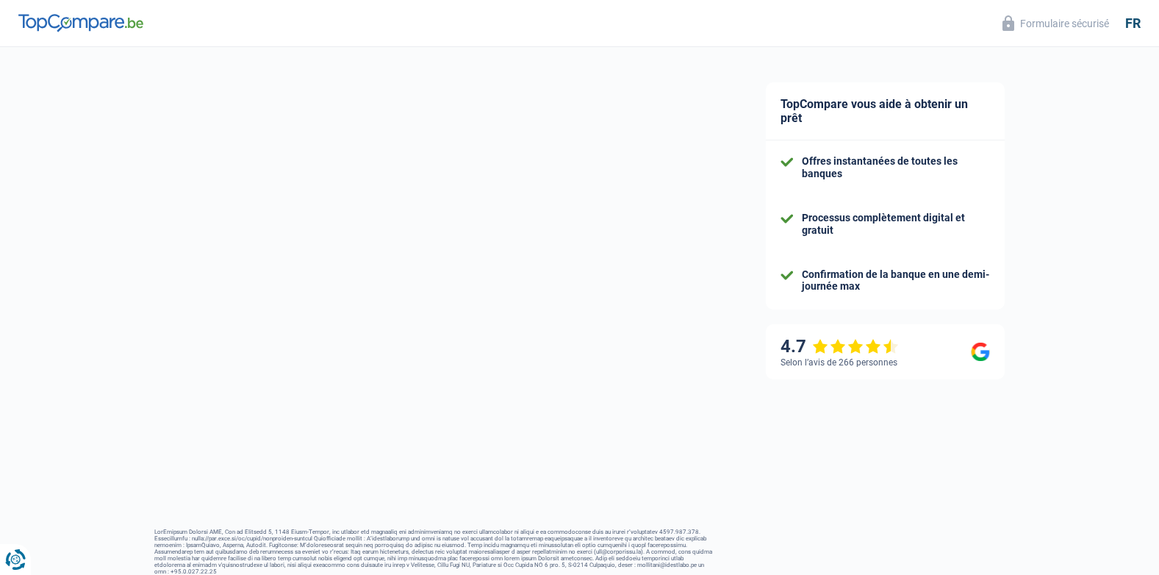
select select "netSalary"
select select "mortgage"
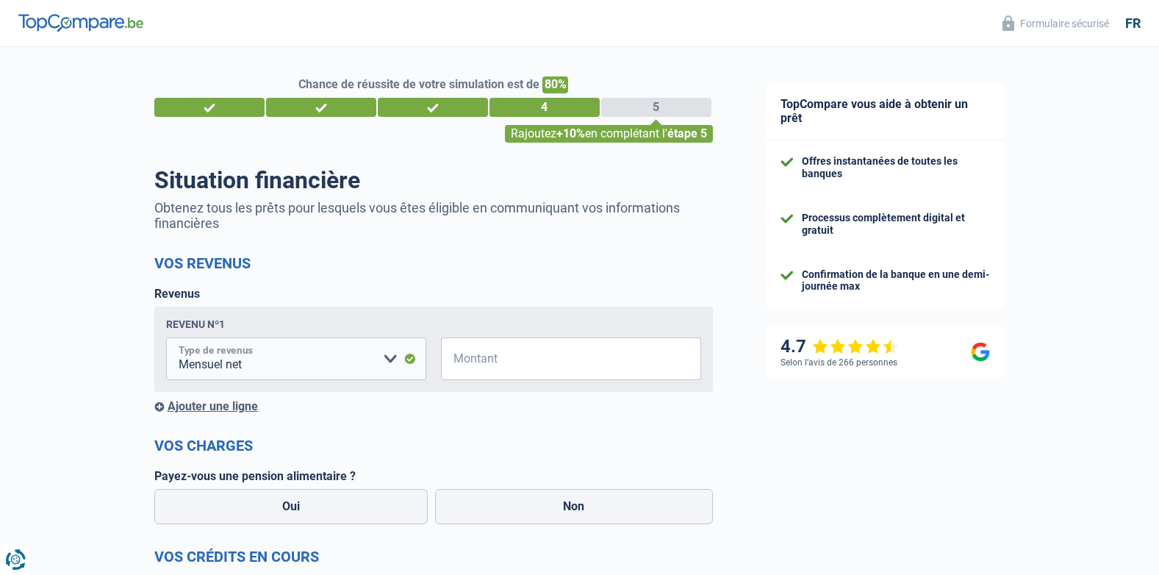
click at [378, 369] on select "Allocation d'handicap Allocations chômage Allocations familiales Chèques repas …" at bounding box center [296, 358] width 260 height 43
click at [528, 367] on input "Montant" at bounding box center [580, 358] width 242 height 43
type input "2"
type input "2.500"
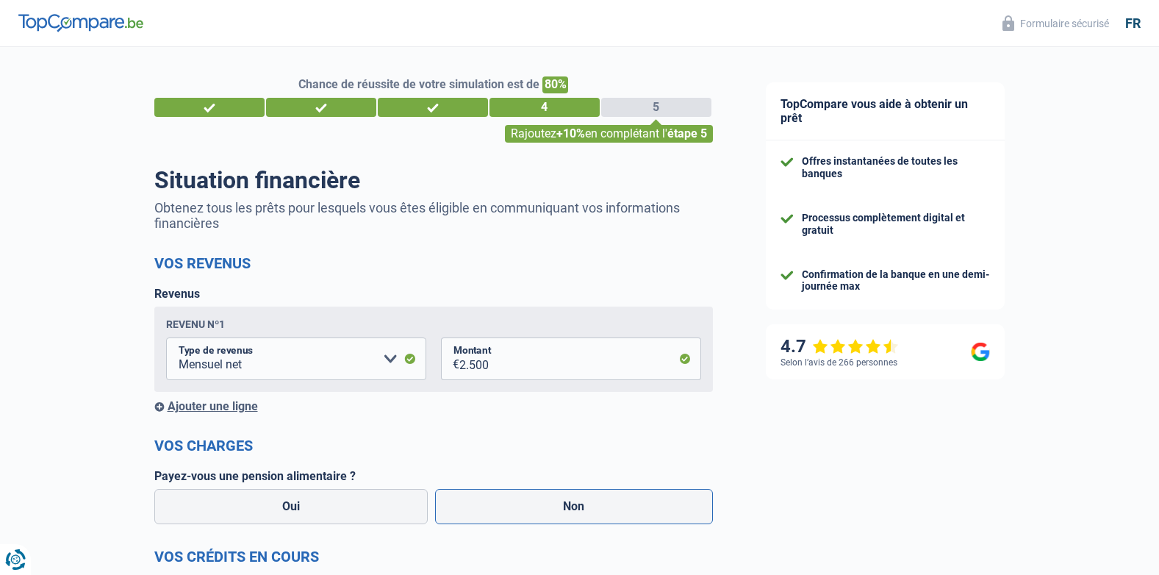
click at [579, 495] on label "Non" at bounding box center [574, 506] width 278 height 35
click at [579, 495] on input "Non" at bounding box center [574, 506] width 278 height 35
radio input "true"
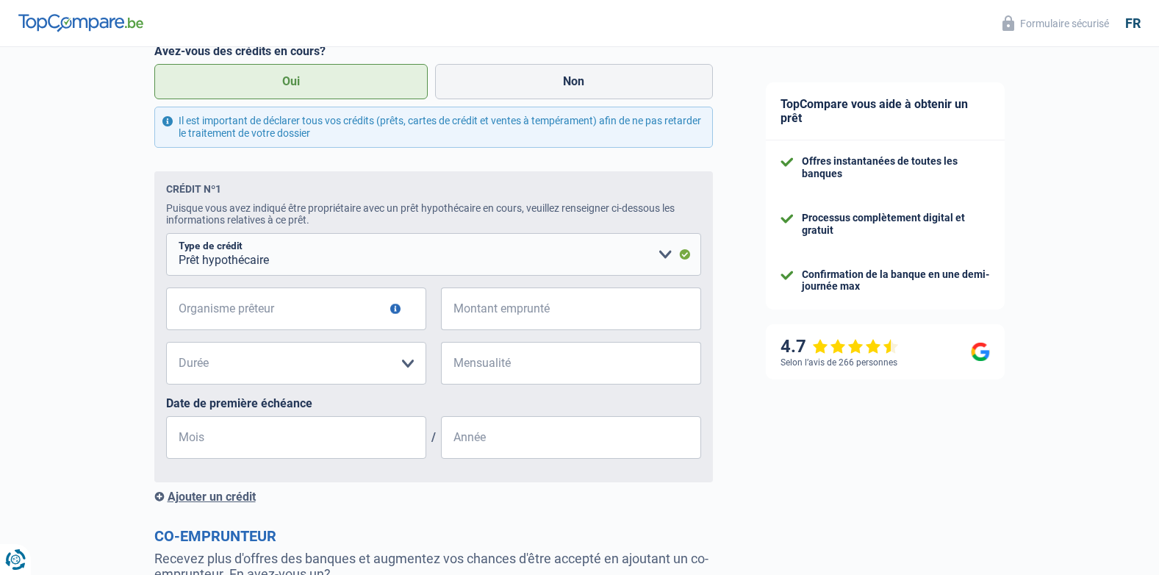
scroll to position [545, 0]
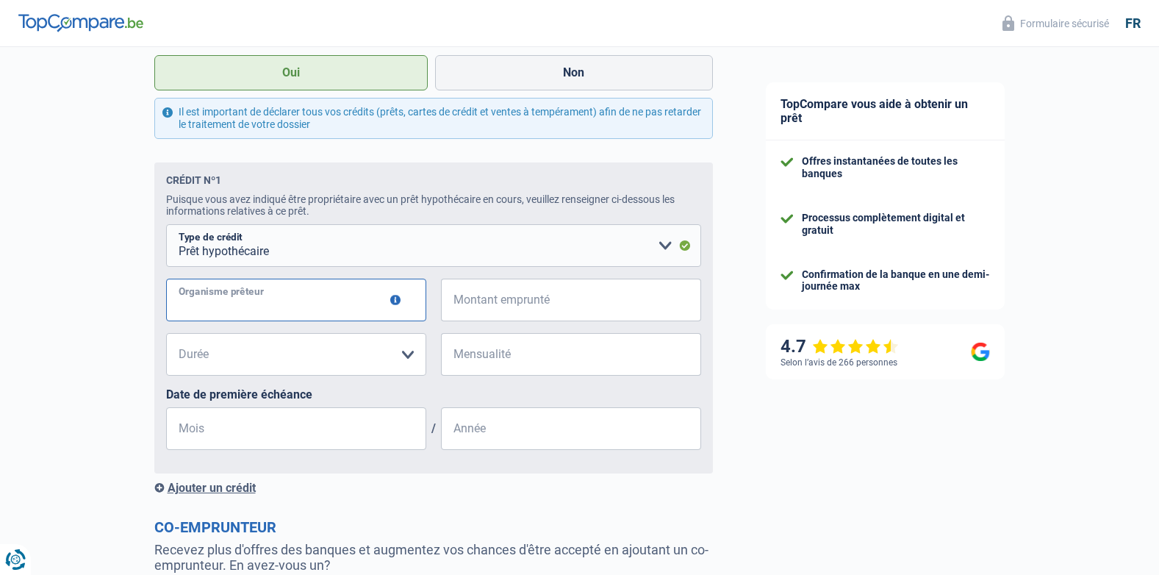
click at [315, 298] on input "Organisme prêteur" at bounding box center [296, 300] width 260 height 43
type input "N"
type input "Banque"
click at [370, 353] on select "120 mois 180 mois 240 mois 300 mois 360 mois 420 mois Veuillez sélectionner une…" at bounding box center [296, 354] width 260 height 43
click at [503, 292] on input "Montant emprunté" at bounding box center [580, 300] width 242 height 43
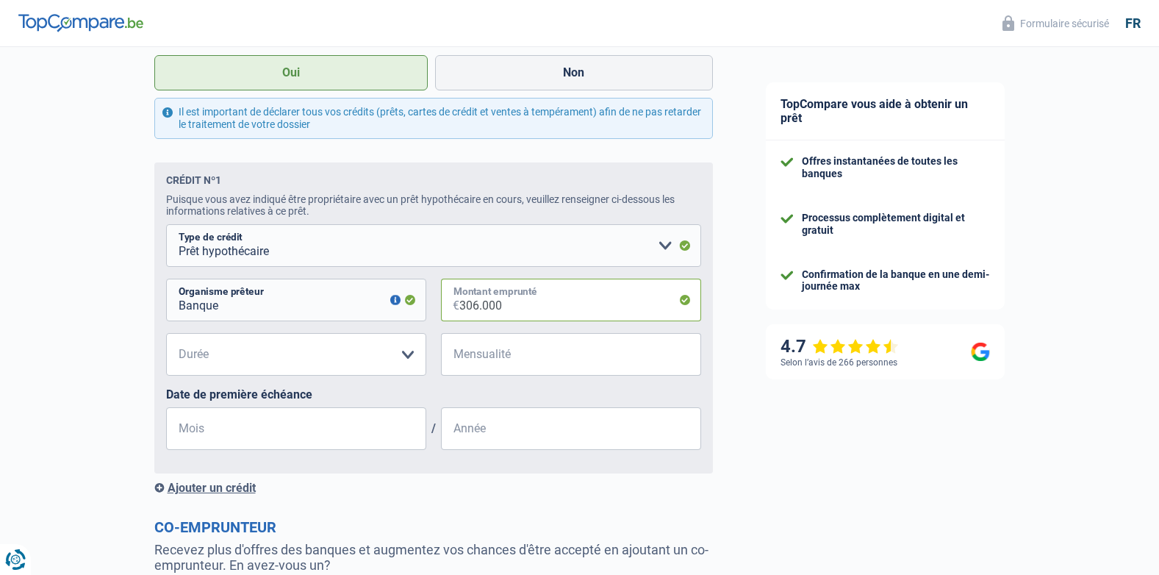
type input "306.000"
click at [480, 361] on input "Mensualité" at bounding box center [580, 354] width 242 height 43
type input "1.308"
click at [376, 357] on select "120 mois 180 mois 240 mois 300 mois 360 mois 420 mois Veuillez sélectionner une…" at bounding box center [296, 354] width 260 height 43
click at [166, 337] on select "120 mois 180 mois 240 mois 300 mois 360 mois 420 mois Veuillez sélectionner une…" at bounding box center [296, 354] width 260 height 43
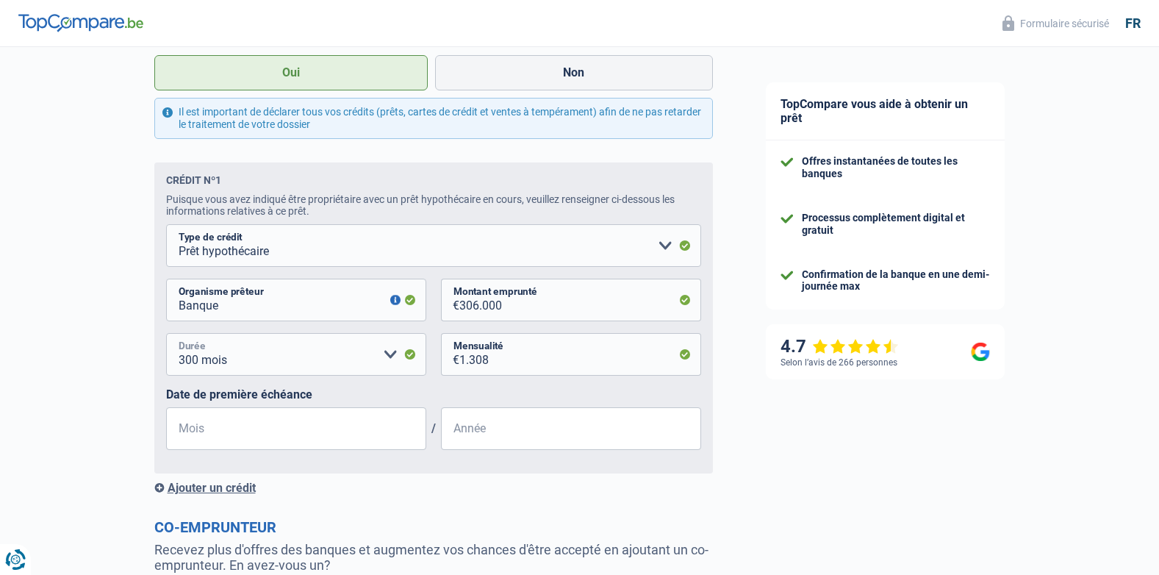
click at [339, 371] on select "120 mois 180 mois 240 mois 300 mois 360 mois 420 mois Veuillez sélectionner une…" at bounding box center [296, 354] width 260 height 43
select select "360"
click at [166, 337] on select "120 mois 180 mois 240 mois 300 mois 360 mois 420 mois Veuillez sélectionner une…" at bounding box center [296, 354] width 260 height 43
click at [280, 440] on input "Mois" at bounding box center [296, 428] width 260 height 43
type input "06"
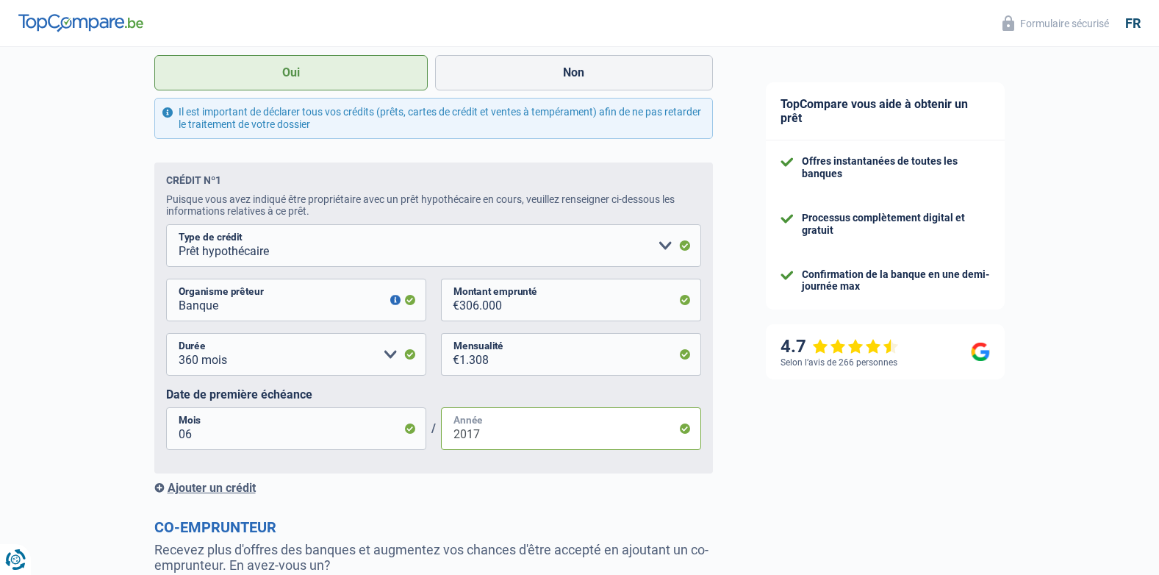
type input "2017"
click at [874, 476] on div "TopCompare vous aide à obtenir un prêt Offres instantanées de toutes les banque…" at bounding box center [949, 153] width 420 height 1302
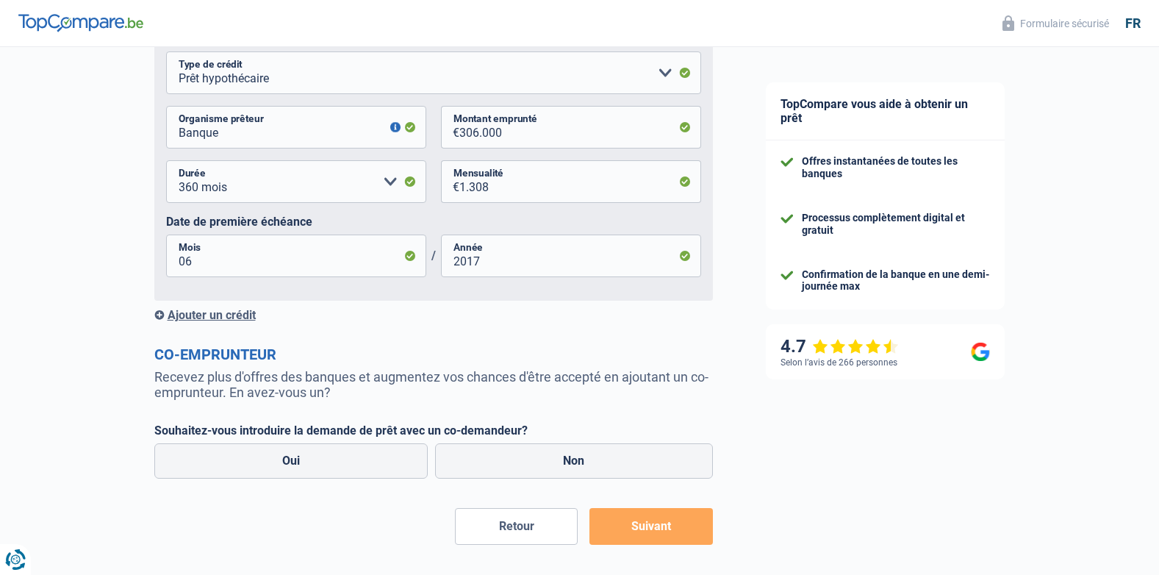
scroll to position [750, 0]
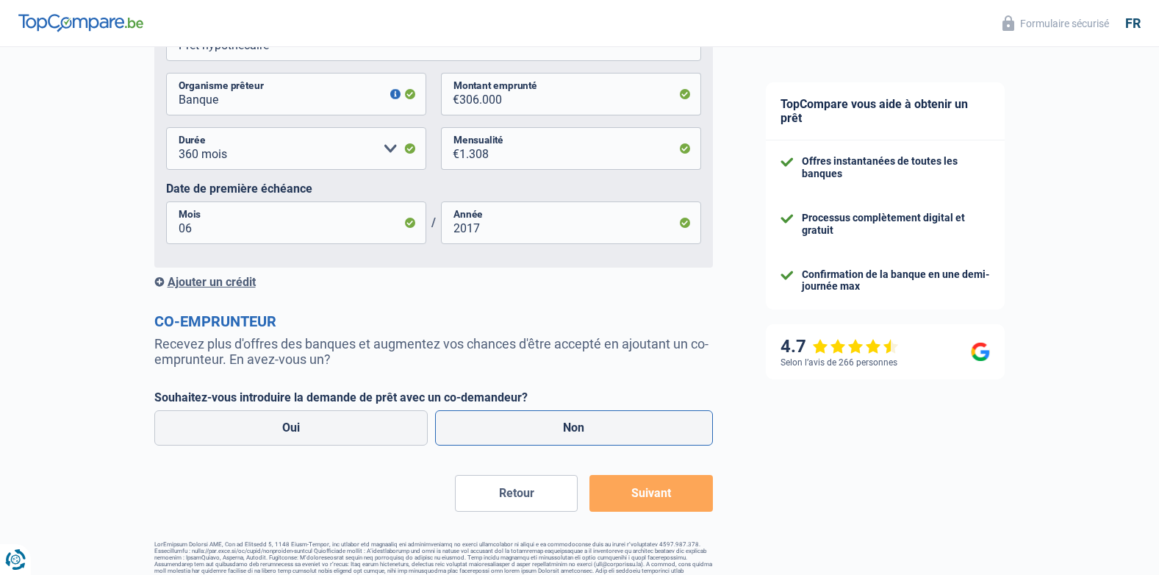
click at [523, 436] on label "Non" at bounding box center [574, 427] width 278 height 35
click at [523, 436] on input "Non" at bounding box center [574, 427] width 278 height 35
radio input "true"
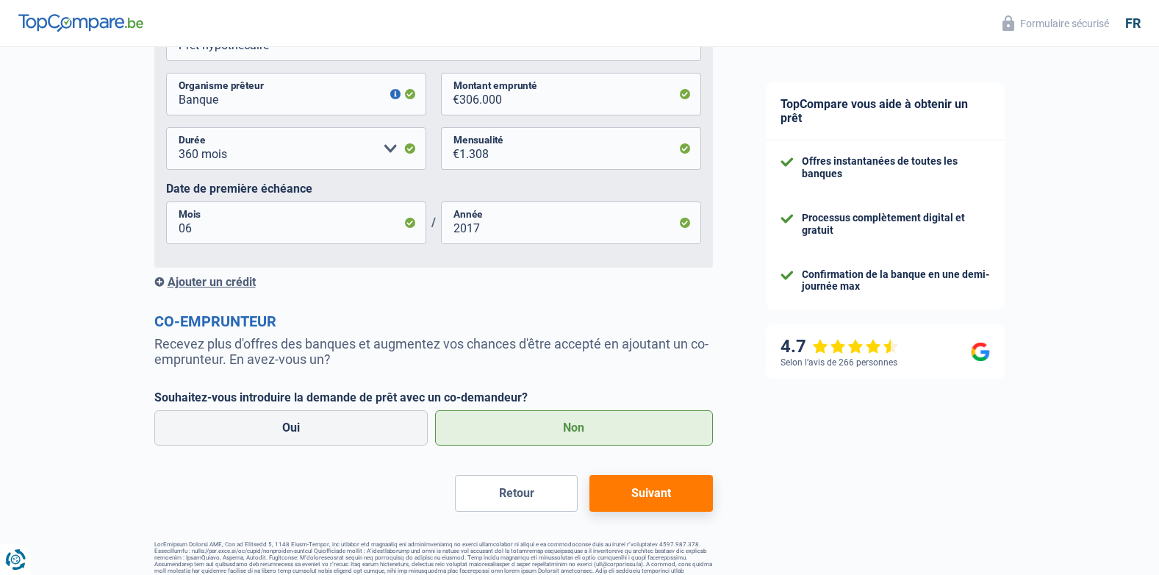
click at [657, 508] on button "Suivant" at bounding box center [650, 493] width 123 height 37
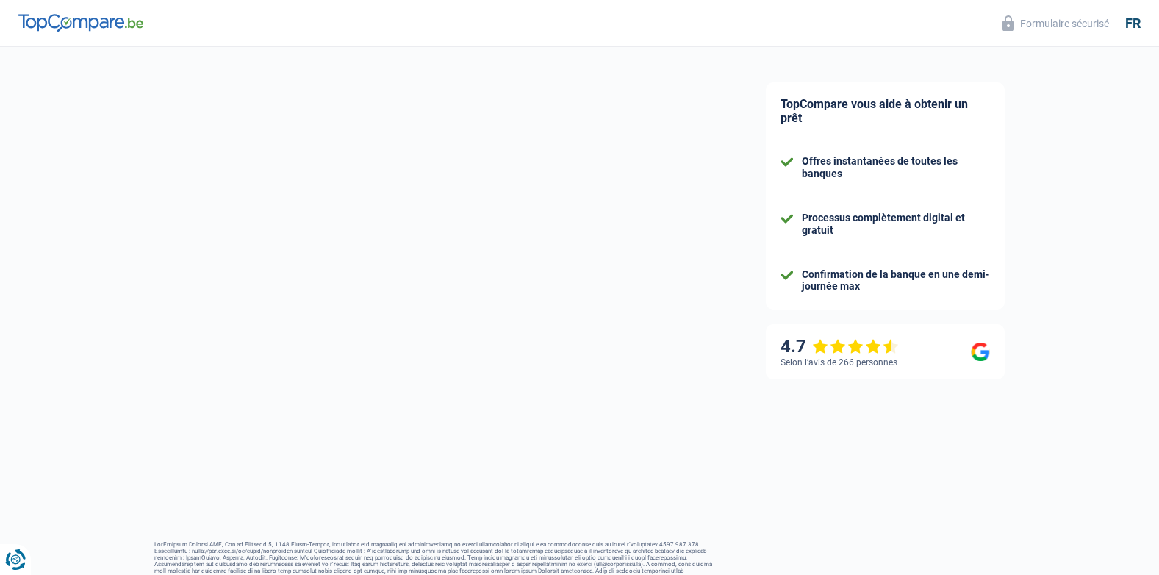
select select "84"
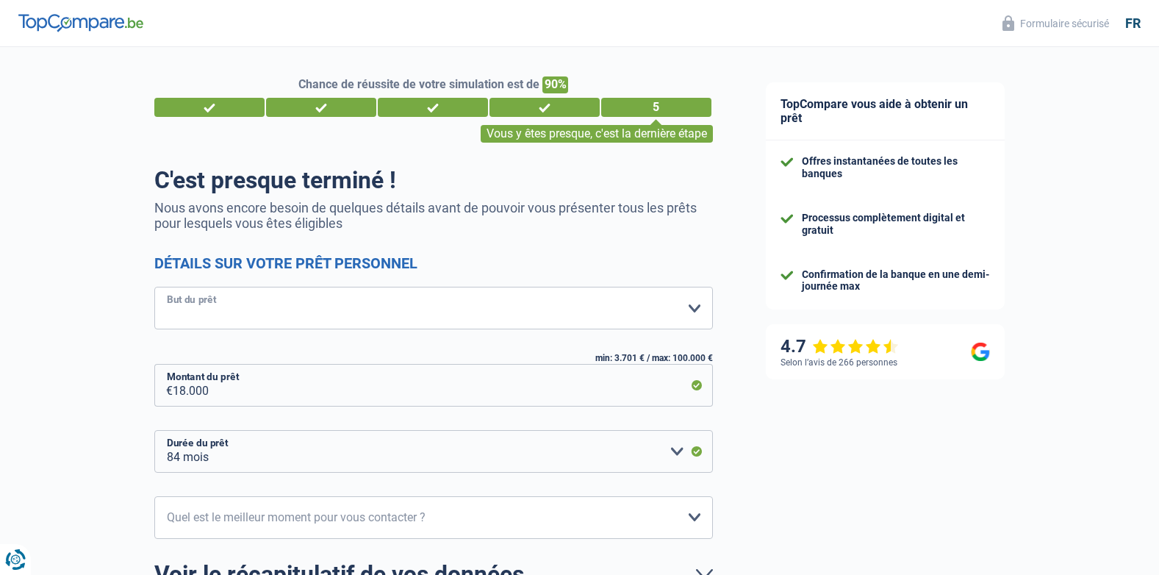
click at [286, 320] on select "Confort maison: meubles, textile, peinture, électroménager, outillage non-profe…" at bounding box center [433, 308] width 559 height 43
select select "houseOrGarden"
click at [154, 288] on select "Confort maison: meubles, textile, peinture, électroménager, outillage non-profe…" at bounding box center [433, 308] width 559 height 43
click at [40, 319] on div "Chance de réussite de votre simulation est de 90% 1 2 3 4 5 Vous y êtes presque…" at bounding box center [369, 387] width 739 height 692
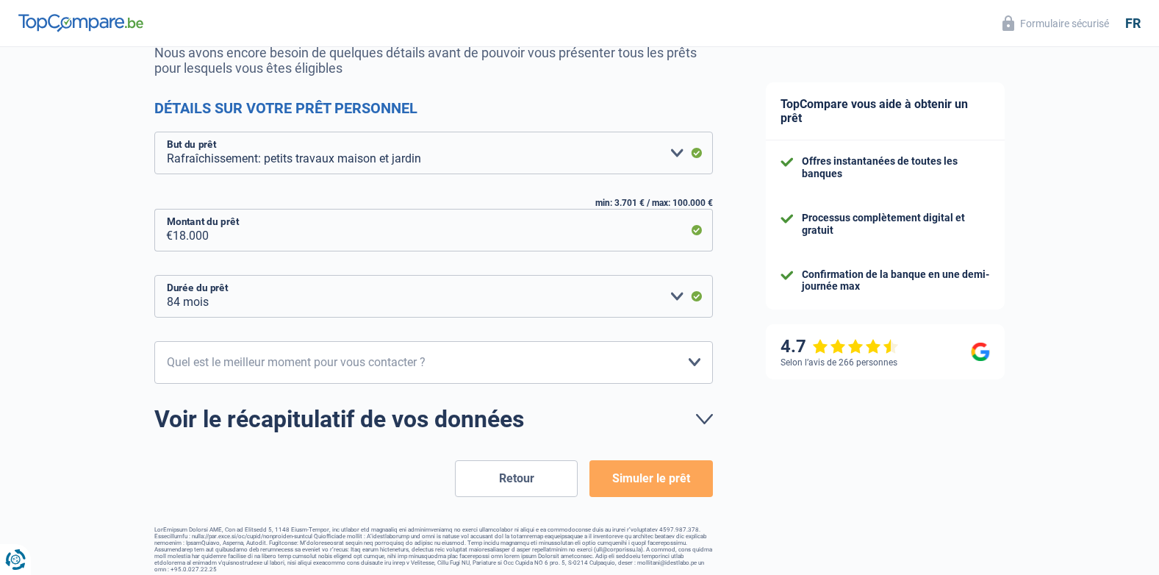
scroll to position [164, 0]
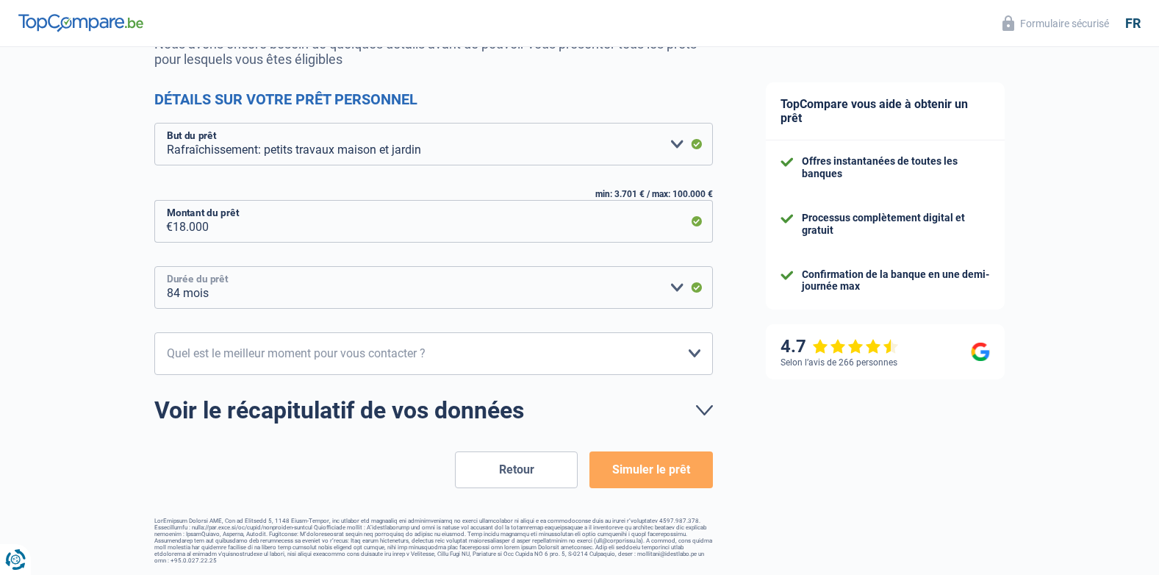
click at [240, 291] on select "12 mois 18 mois 24 mois 30 mois 36 mois 42 mois 48 mois 60 mois 72 mois 84 mois…" at bounding box center [433, 287] width 559 height 43
select select "36"
click at [154, 267] on select "12 mois 18 mois 24 mois 30 mois 36 mois 42 mois 48 mois 60 mois 72 mois 84 mois…" at bounding box center [433, 287] width 559 height 43
click at [342, 356] on select "10h-12h 12h-14h 14h-16h 16h-18h Veuillez sélectionner une option" at bounding box center [433, 353] width 559 height 43
select select "10-12"
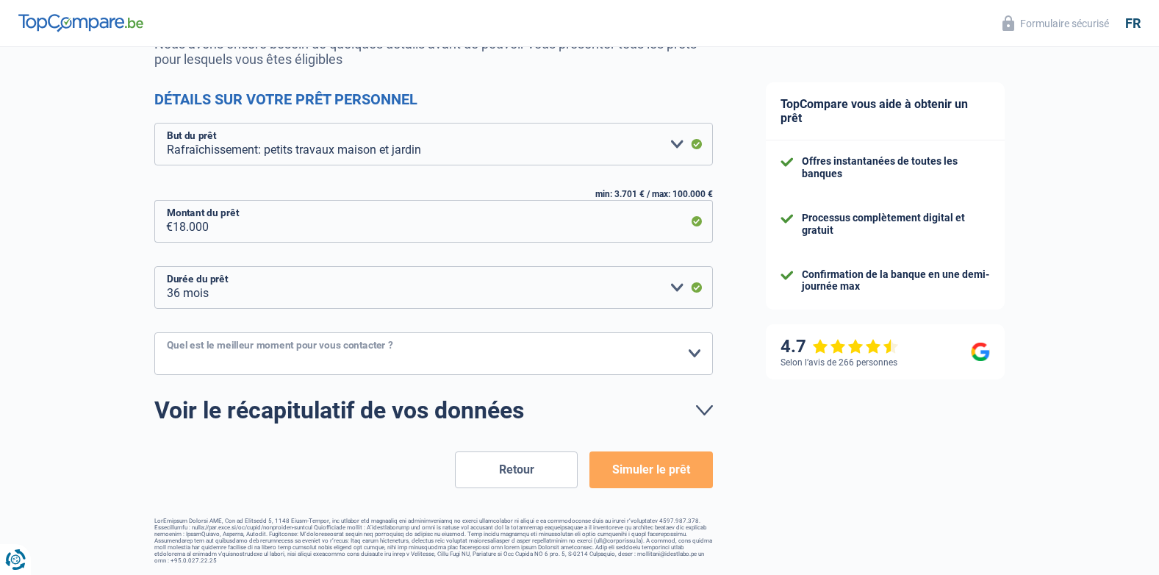
click at [154, 333] on select "10h-12h 12h-14h 14h-16h 16h-18h Veuillez sélectionner une option" at bounding box center [433, 353] width 559 height 43
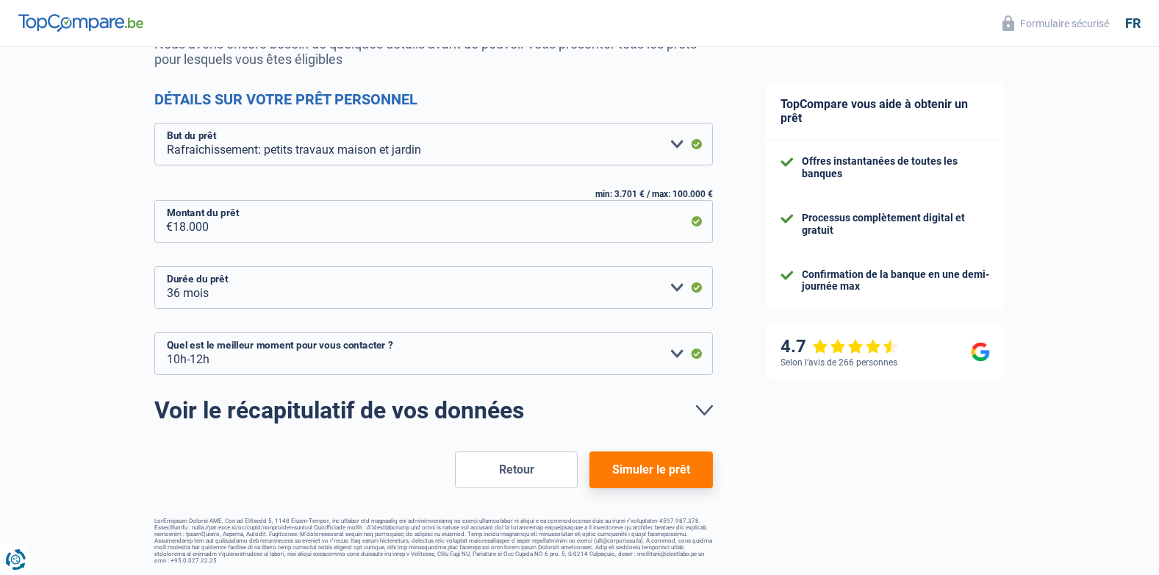
click at [654, 461] on button "Simuler le prêt" at bounding box center [650, 469] width 123 height 37
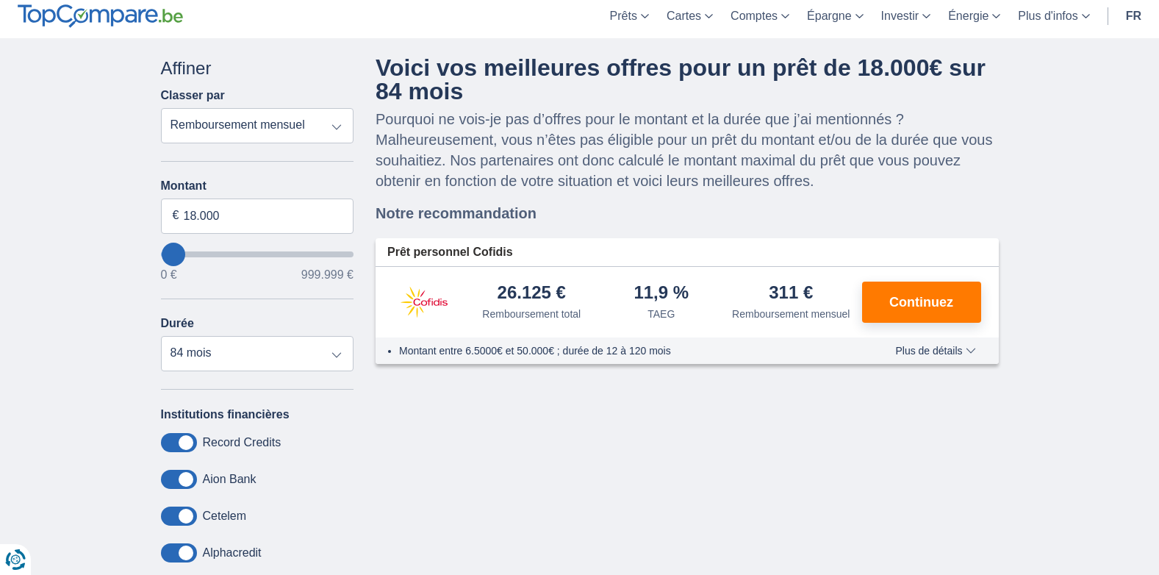
scroll to position [59, 0]
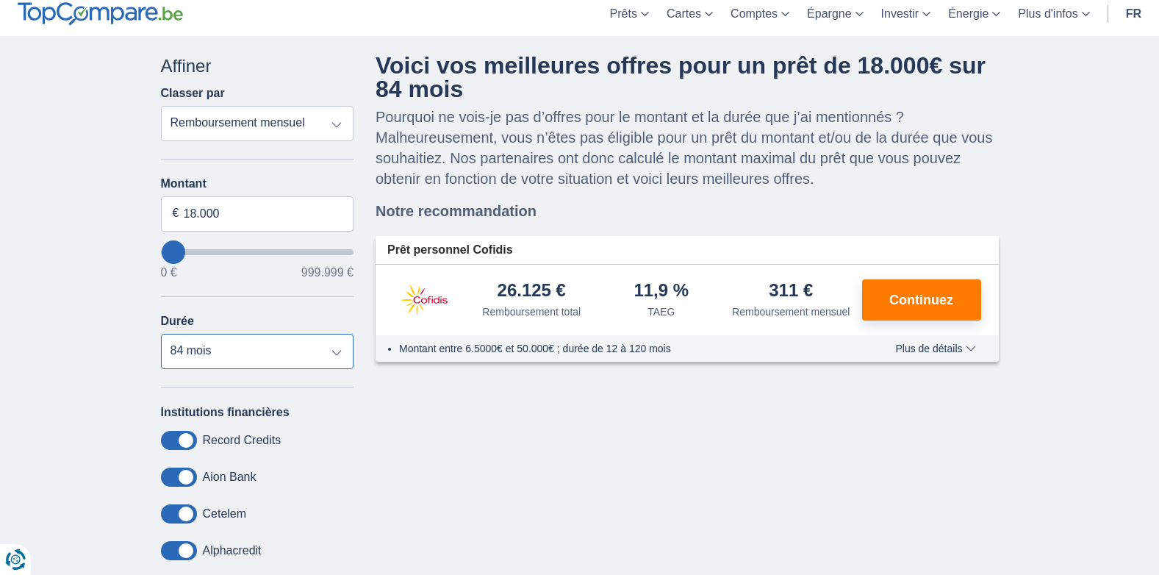
click at [278, 343] on select "12 mois 18 mois 24 mois 30 mois 36 mois 42 mois 48 mois 60 mois 72 mois 84 mois" at bounding box center [257, 351] width 193 height 35
click at [161, 334] on select "12 mois 18 mois 24 mois 30 mois 36 mois 42 mois 48 mois 60 mois 72 mois 84 mois" at bounding box center [257, 351] width 193 height 35
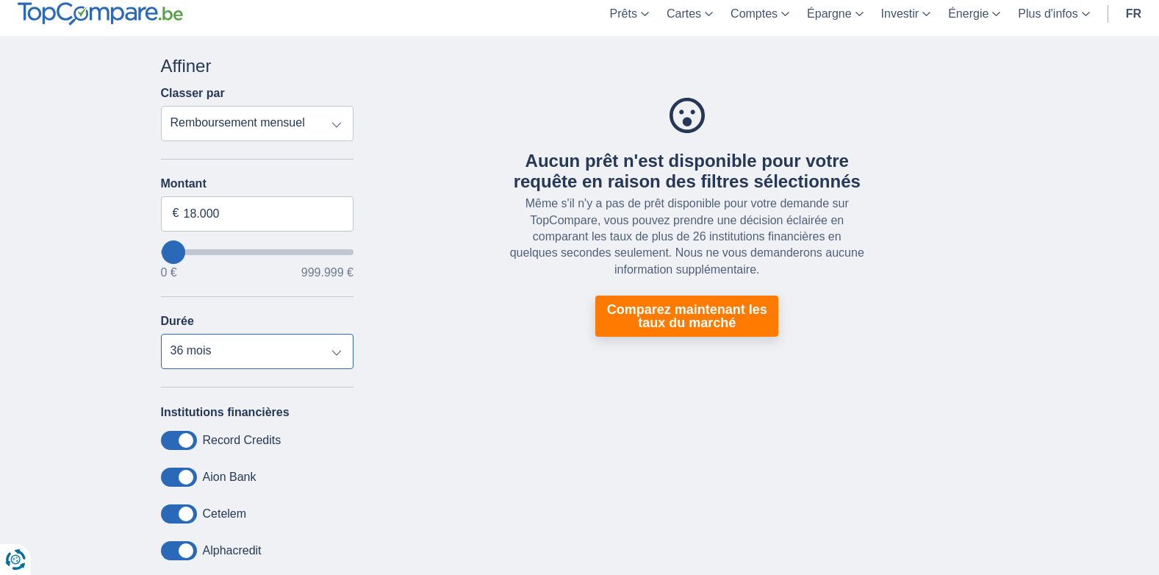
click at [305, 345] on select "12 mois 18 mois 24 mois 30 mois 36 mois 42 mois 48 mois 60 mois 72 mois 84 mois" at bounding box center [257, 351] width 193 height 35
click at [161, 334] on select "12 mois 18 mois 24 mois 30 mois 36 mois 42 mois 48 mois 60 mois 72 mois 84 mois" at bounding box center [257, 351] width 193 height 35
click at [304, 359] on select "12 mois 18 mois 24 mois 30 mois 36 mois 42 mois 48 mois 60 mois 72 mois 84 mois" at bounding box center [257, 351] width 193 height 35
click at [161, 334] on select "12 mois 18 mois 24 mois 30 mois 36 mois 42 mois 48 mois 60 mois 72 mois 84 mois" at bounding box center [257, 351] width 193 height 35
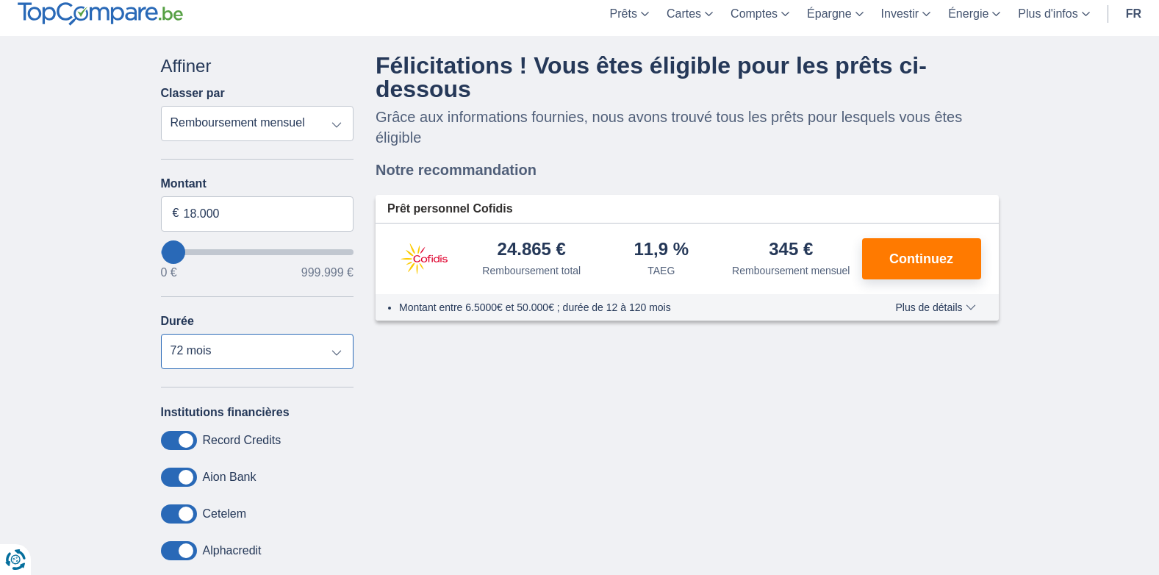
click at [296, 351] on select "12 mois 18 mois 24 mois 30 mois 36 mois 42 mois 48 mois 60 mois 72 mois 84 mois" at bounding box center [257, 351] width 193 height 35
click at [161, 334] on select "12 mois 18 mois 24 mois 30 mois 36 mois 42 mois 48 mois 60 mois 72 mois 84 mois" at bounding box center [257, 351] width 193 height 35
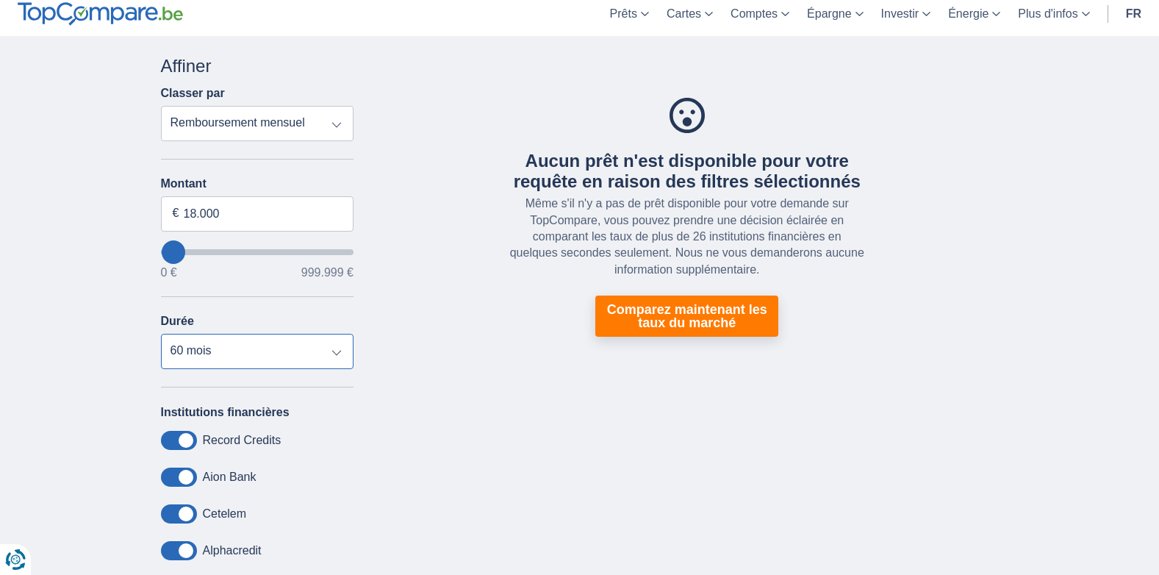
click at [295, 357] on select "12 mois 18 mois 24 mois 30 mois 36 mois 42 mois 48 mois 60 mois 72 mois 84 mois" at bounding box center [257, 351] width 193 height 35
click at [161, 334] on select "12 mois 18 mois 24 mois 30 mois 36 mois 42 mois 48 mois 60 mois 72 mois 84 mois" at bounding box center [257, 351] width 193 height 35
click at [301, 352] on select "12 mois 18 mois 24 mois 30 mois 36 mois 42 mois 48 mois 60 mois 72 mois 84 mois" at bounding box center [257, 351] width 193 height 35
click at [161, 334] on select "12 mois 18 mois 24 mois 30 mois 36 mois 42 mois 48 mois 60 mois 72 mois 84 mois" at bounding box center [257, 351] width 193 height 35
select select "72"
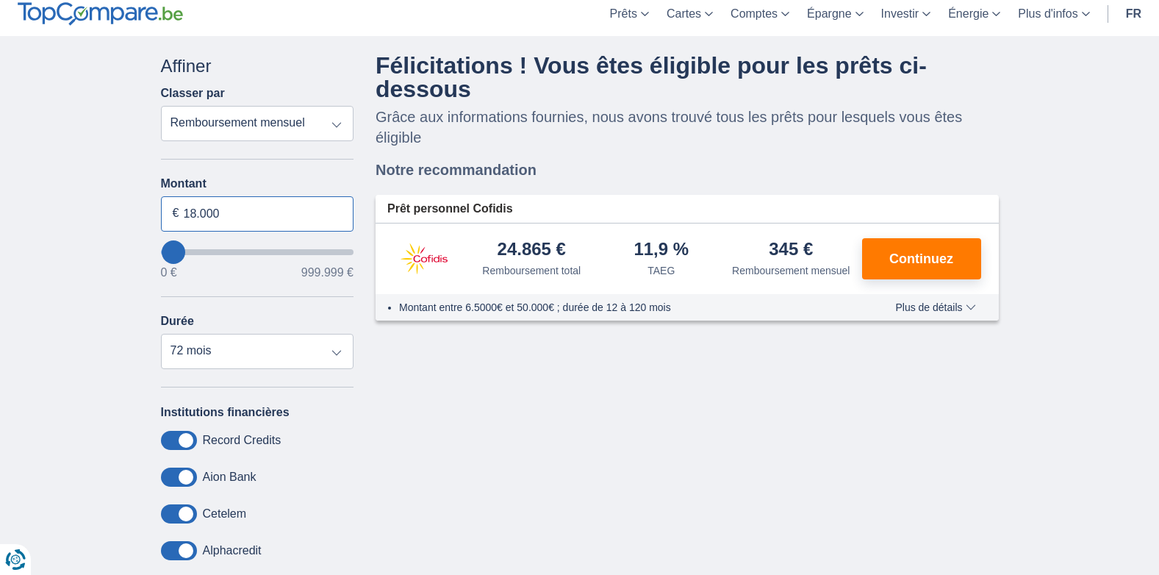
click at [196, 214] on input "18.000" at bounding box center [257, 213] width 193 height 35
type input "17.000"
type input "17000"
click at [284, 307] on div "Montant 17.000 € 0 € 999.999 € Durée 12 mois 18 mois 24 mois 30 mois 36 mois 42…" at bounding box center [257, 273] width 193 height 192
click at [247, 350] on select "12 mois 18 mois 24 mois 30 mois 36 mois 42 mois 48 mois 60 mois 72 mois 84 mois" at bounding box center [257, 351] width 193 height 35
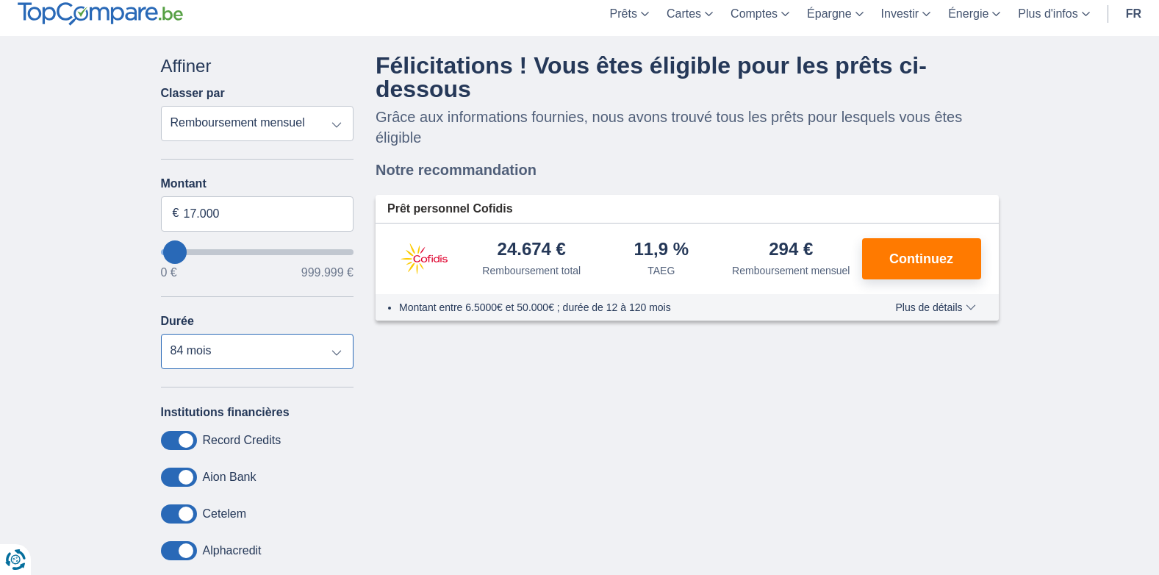
click at [161, 334] on select "12 mois 18 mois 24 mois 30 mois 36 mois 42 mois 48 mois 60 mois 72 mois 84 mois" at bounding box center [257, 351] width 193 height 35
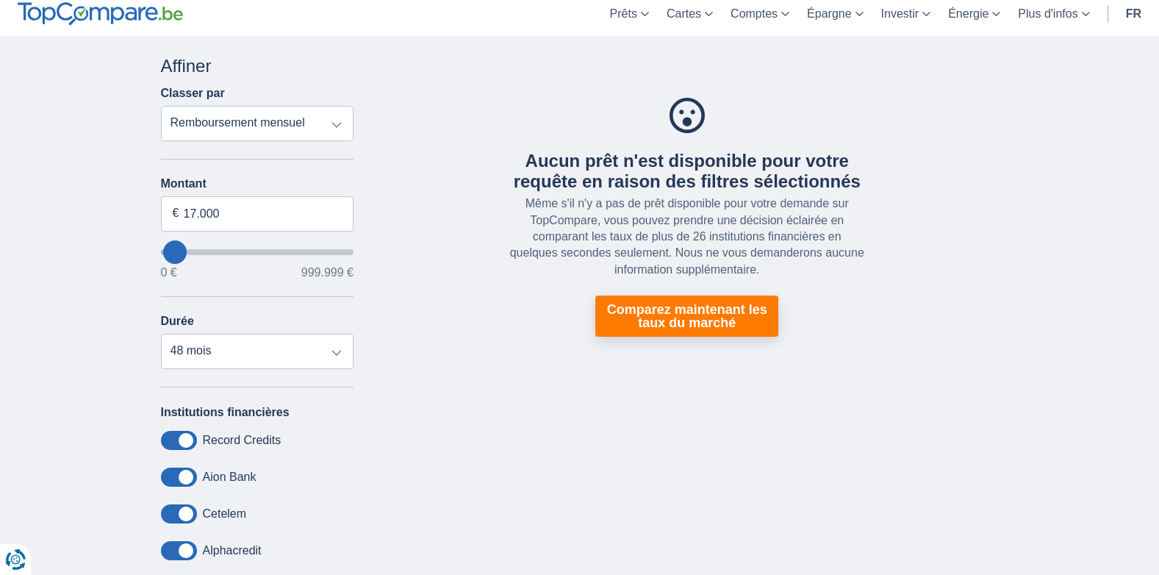
click at [210, 516] on label "Cetelem" at bounding box center [225, 513] width 44 height 13
click at [220, 351] on select "12 mois 18 mois 24 mois 30 mois 36 mois 42 mois 48 mois 60 mois 72 mois 84 mois" at bounding box center [257, 351] width 193 height 35
select select "60"
click at [161, 334] on select "12 mois 18 mois 24 mois 30 mois 36 mois 42 mois 48 mois 60 mois 72 mois 84 mois" at bounding box center [257, 351] width 193 height 35
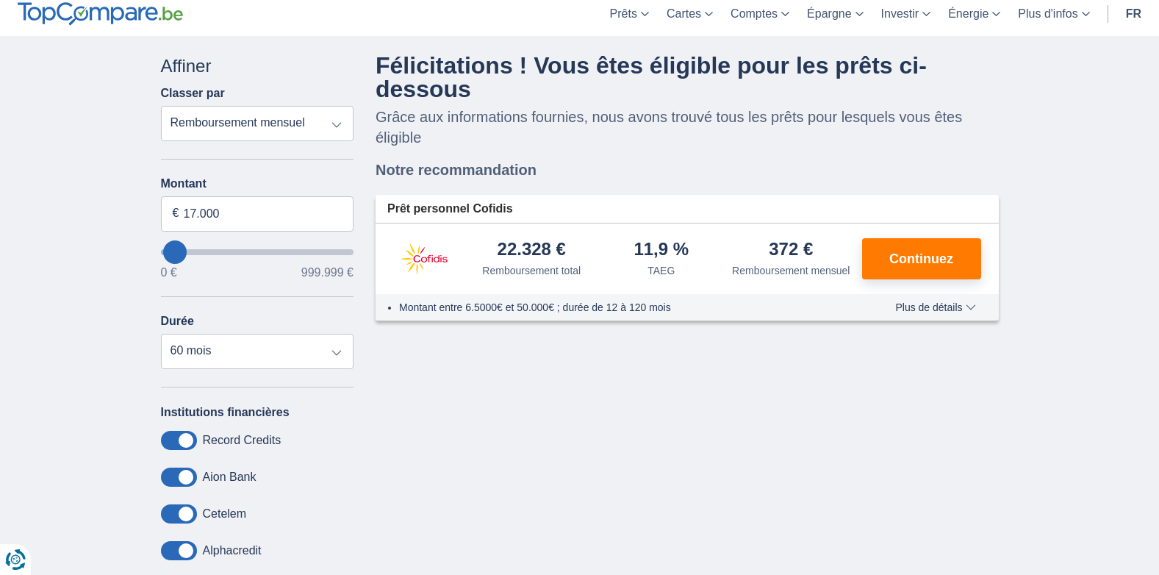
click at [1157, 298] on div "× widget.non-eligible-application.title widget.non-eligible-application.text no…" at bounding box center [579, 366] width 1159 height 661
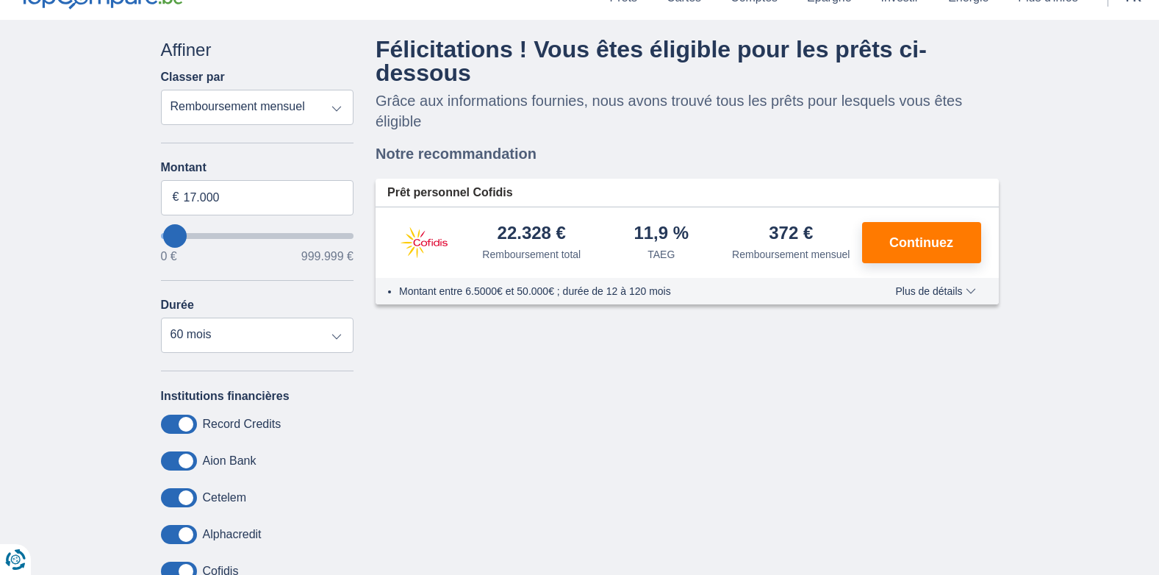
scroll to position [62, 0]
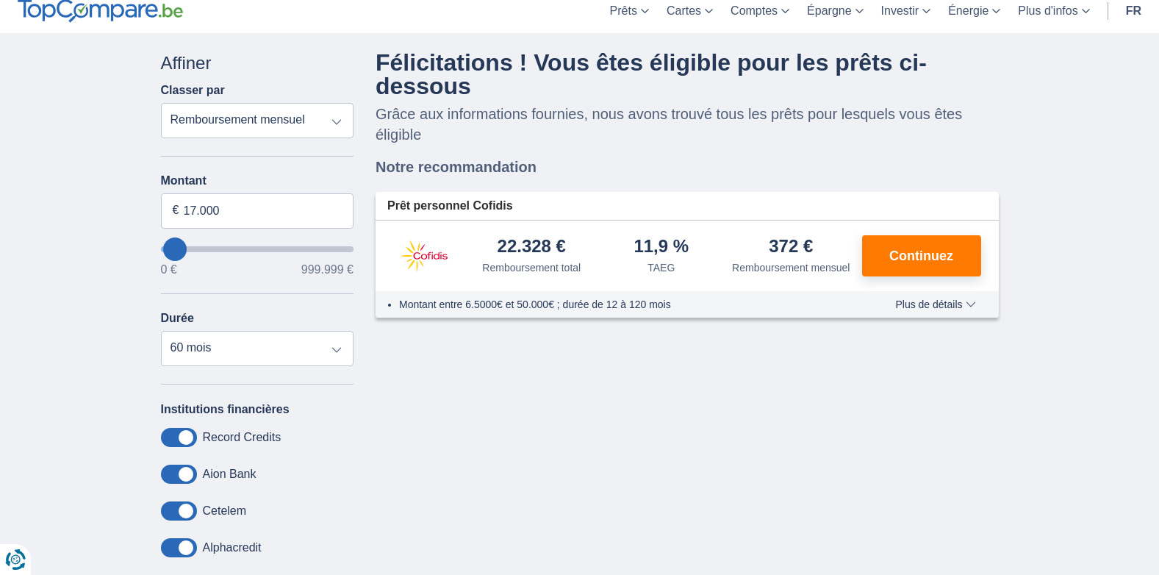
click at [491, 435] on div "Annuler Filtres Affiner Classer par Remboursement total TAEG Remboursement mens…" at bounding box center [580, 355] width 860 height 608
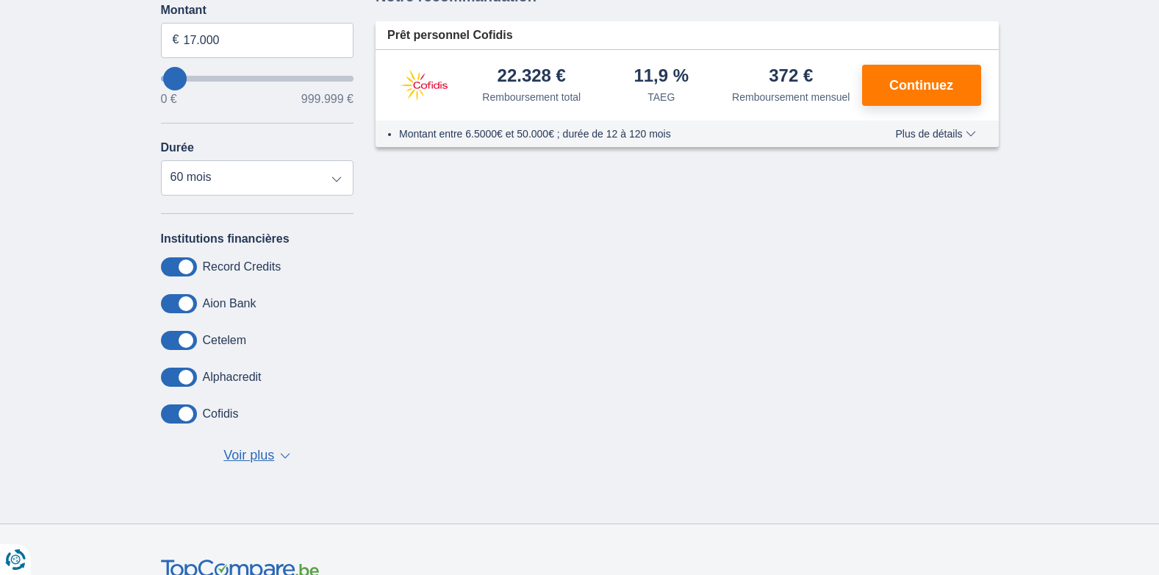
scroll to position [238, 0]
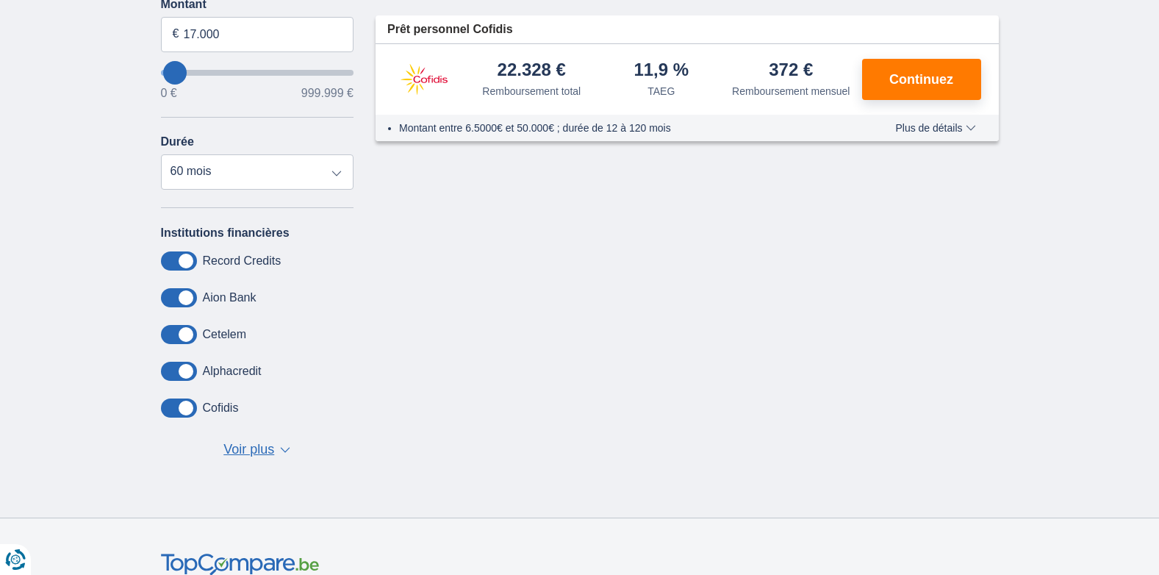
click at [268, 452] on span "Voir plus" at bounding box center [248, 449] width 51 height 19
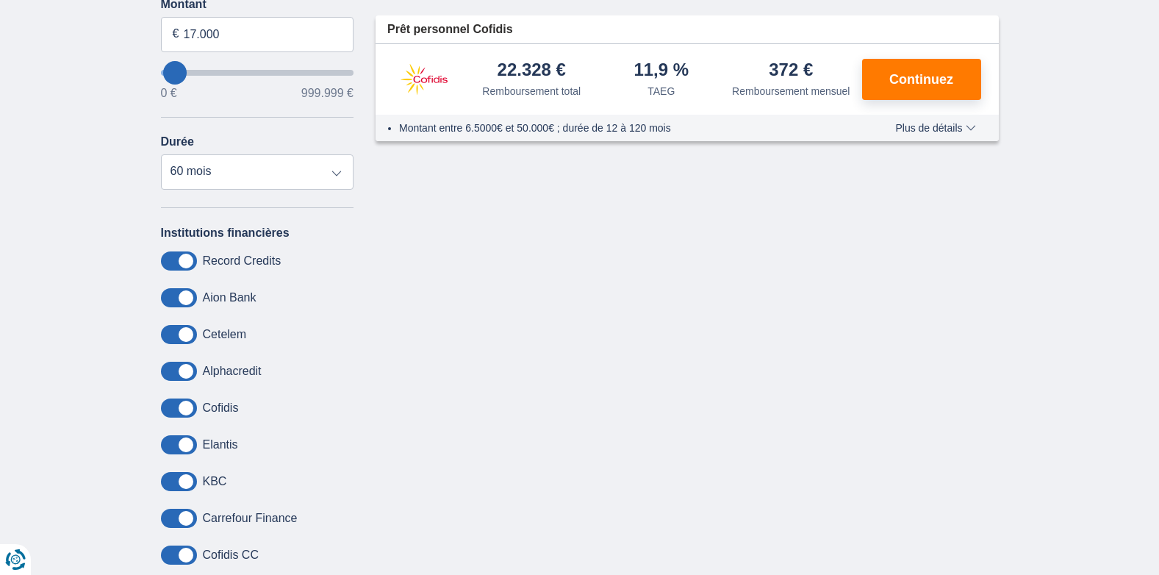
click at [534, 471] on div "Annuler Filtres Affiner Classer par Remboursement total TAEG Remboursement mens…" at bounding box center [580, 306] width 860 height 865
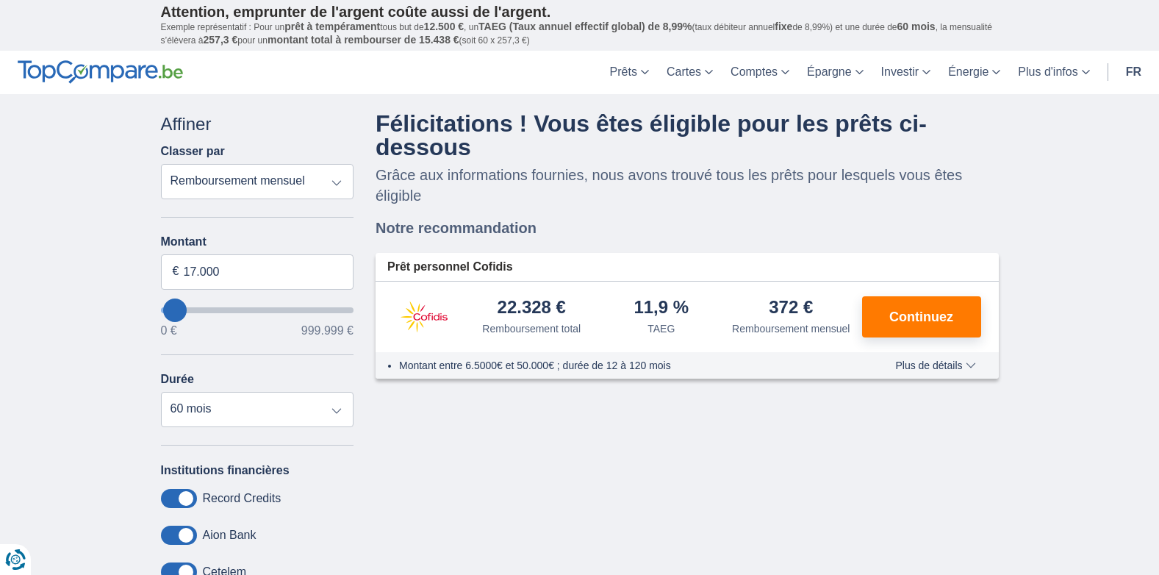
scroll to position [0, 0]
click at [972, 370] on span "Plus de détails" at bounding box center [935, 366] width 80 height 10
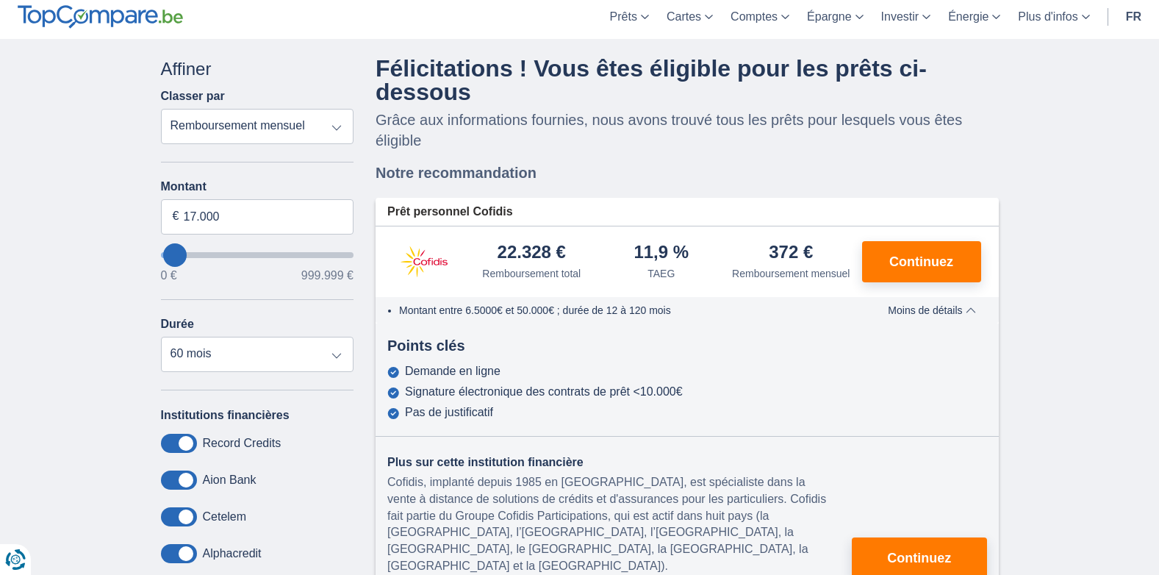
scroll to position [59, 0]
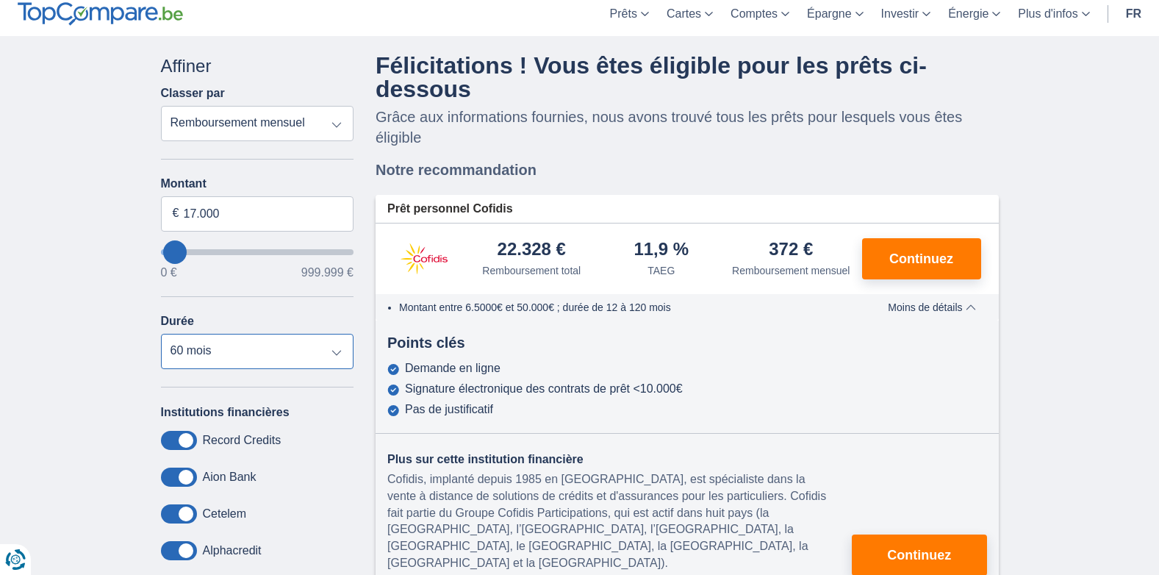
click at [213, 353] on select "12 mois 18 mois 24 mois 30 mois 36 mois 42 mois 48 mois 60 mois 72 mois 84 mois" at bounding box center [257, 351] width 193 height 35
click at [90, 226] on div "× widget.non-eligible-application.title widget.non-eligible-application.text no…" at bounding box center [579, 495] width 1159 height 918
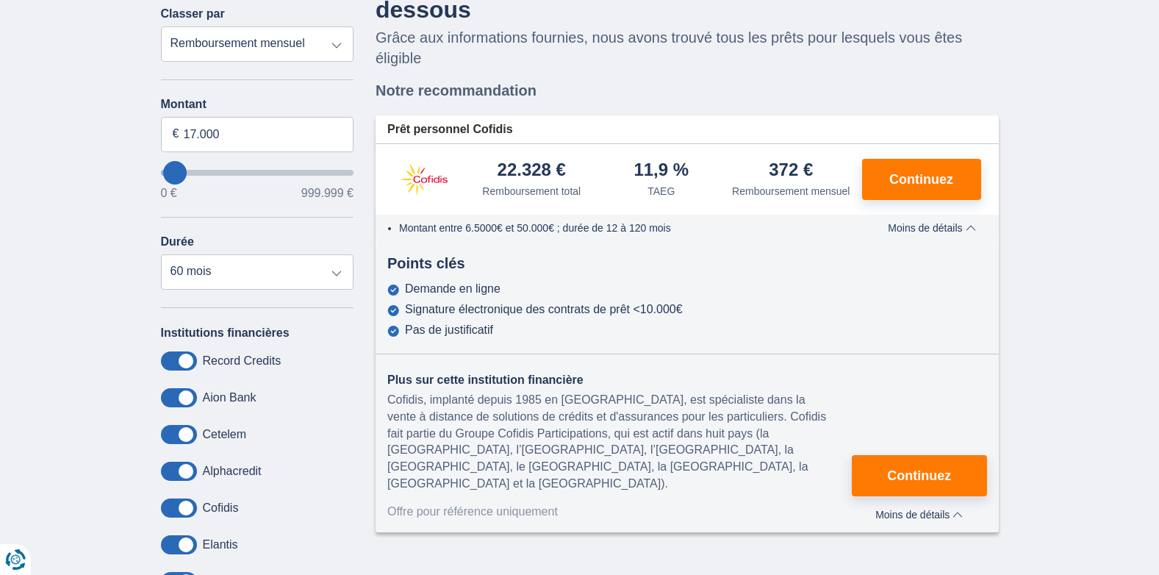
scroll to position [172, 0]
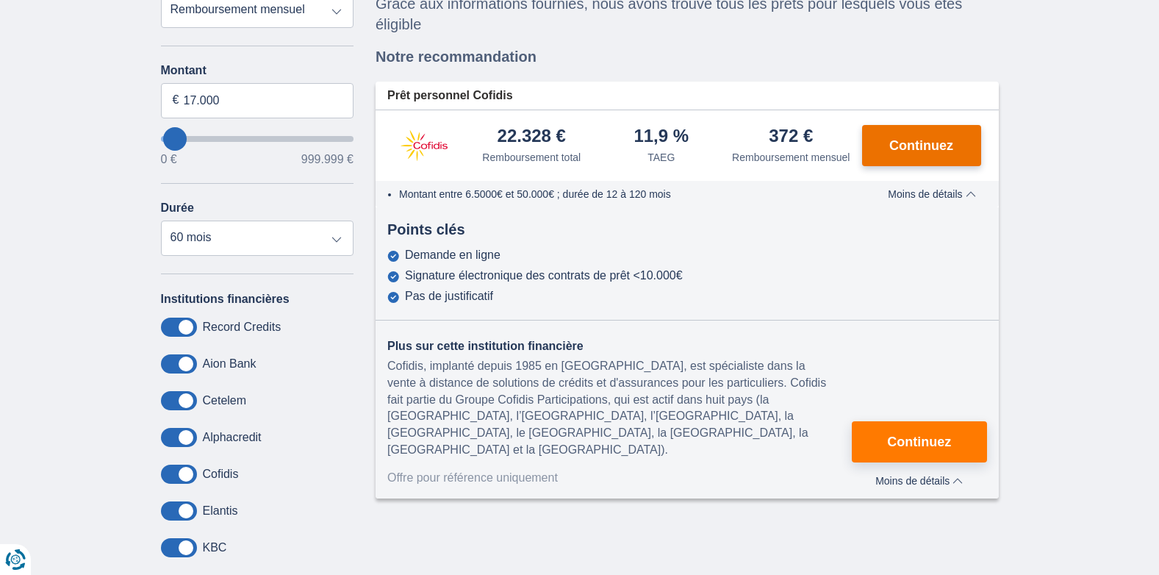
click at [892, 148] on span "Continuez" at bounding box center [921, 145] width 64 height 13
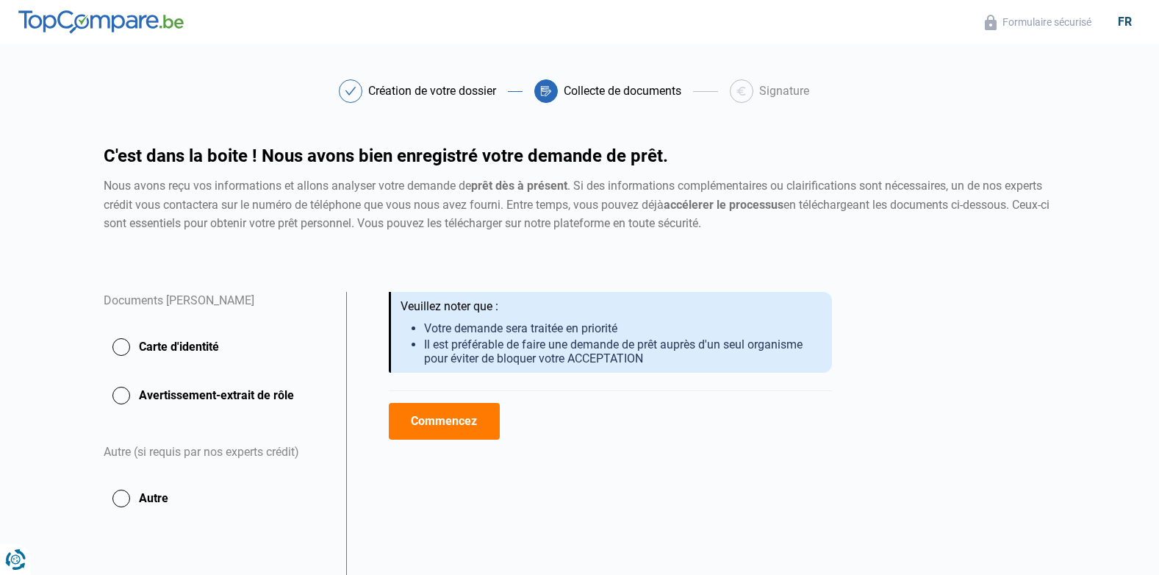
click at [120, 377] on button "Carte d'identité" at bounding box center [216, 395] width 225 height 37
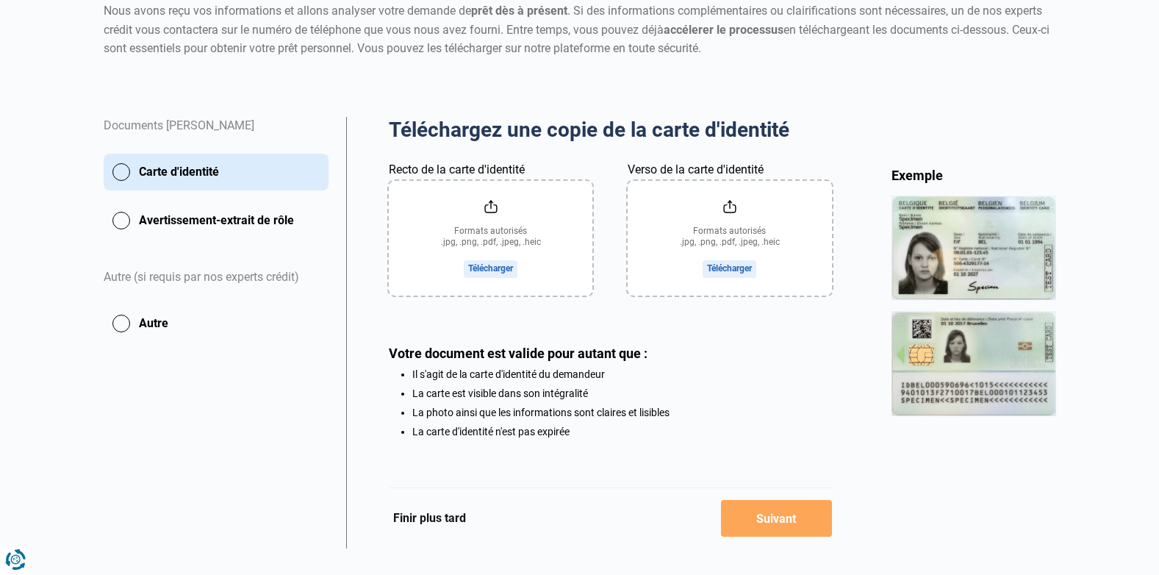
scroll to position [176, 0]
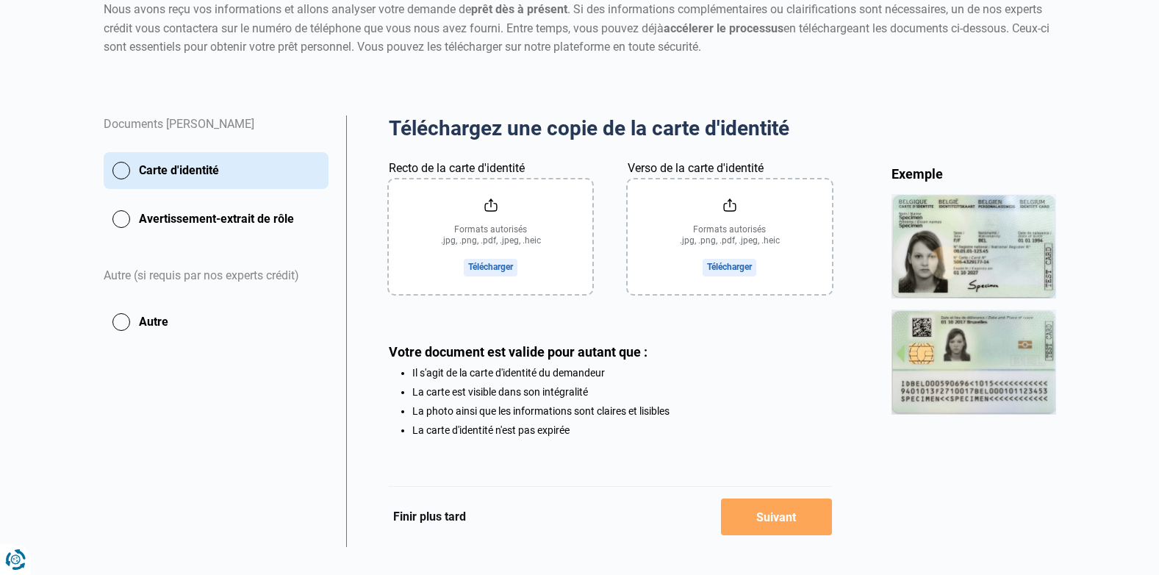
click at [487, 270] on input "Recto de la carte d'identité" at bounding box center [491, 236] width 204 height 115
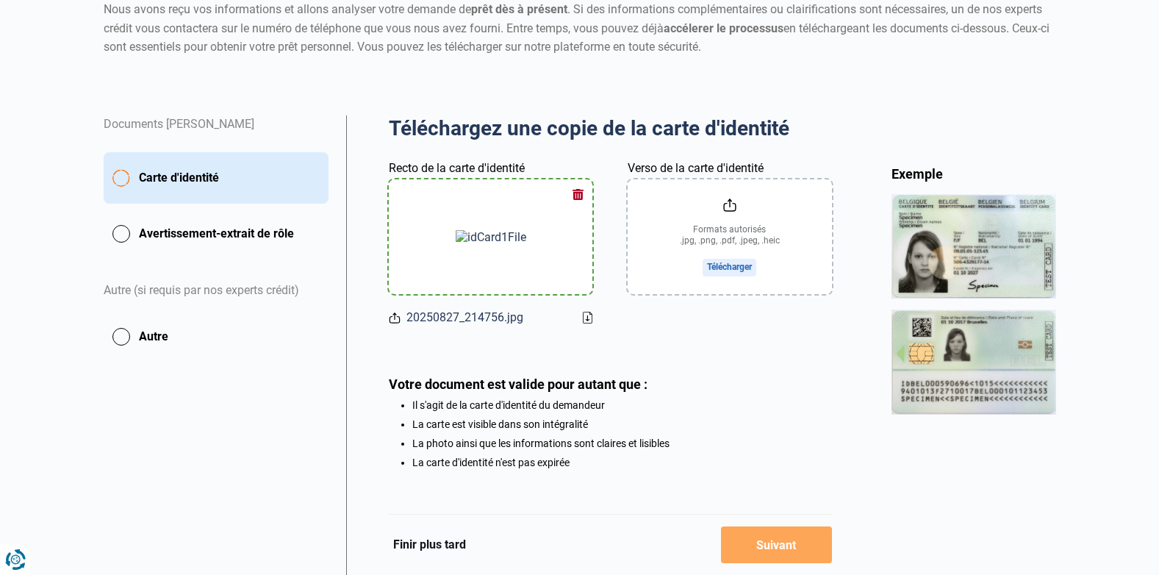
click at [719, 229] on input "Verso de la carte d'identité" at bounding box center [730, 236] width 204 height 115
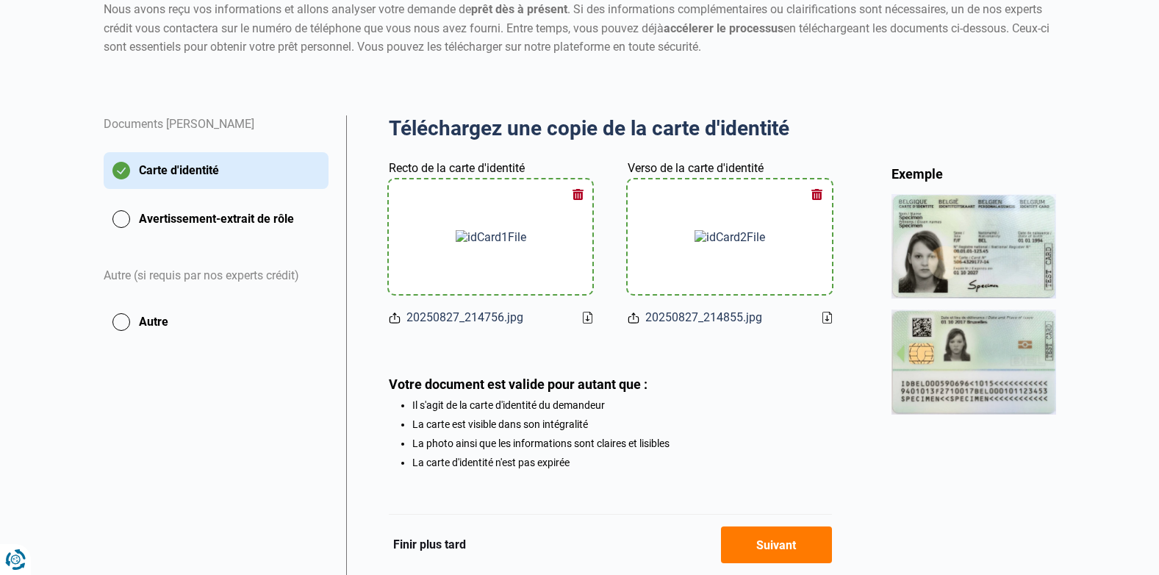
click at [725, 406] on li "Il s'agit de la carte d'identité du demandeur" at bounding box center [622, 405] width 420 height 12
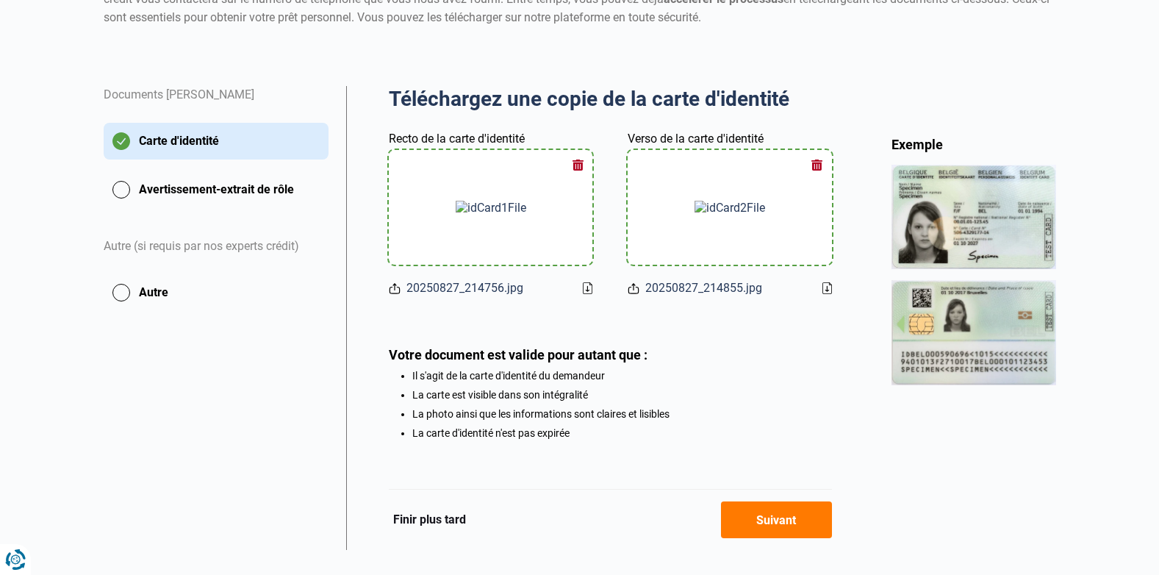
scroll to position [234, 0]
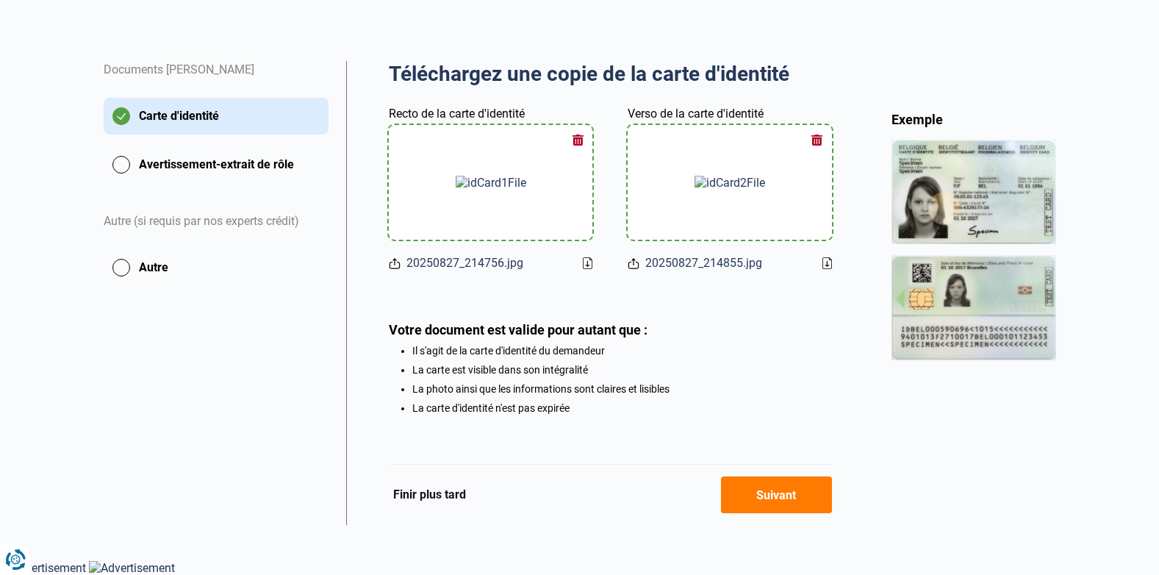
click at [747, 501] on button "Suivant" at bounding box center [776, 494] width 111 height 37
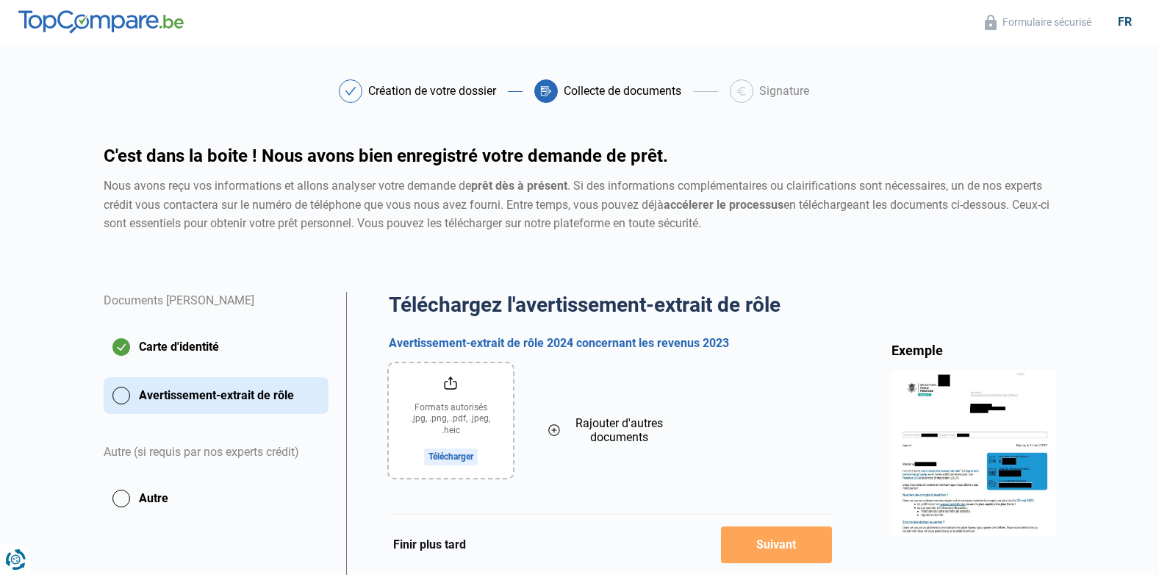
click at [454, 440] on input "file" at bounding box center [451, 420] width 124 height 115
click at [449, 455] on input "file" at bounding box center [451, 420] width 124 height 115
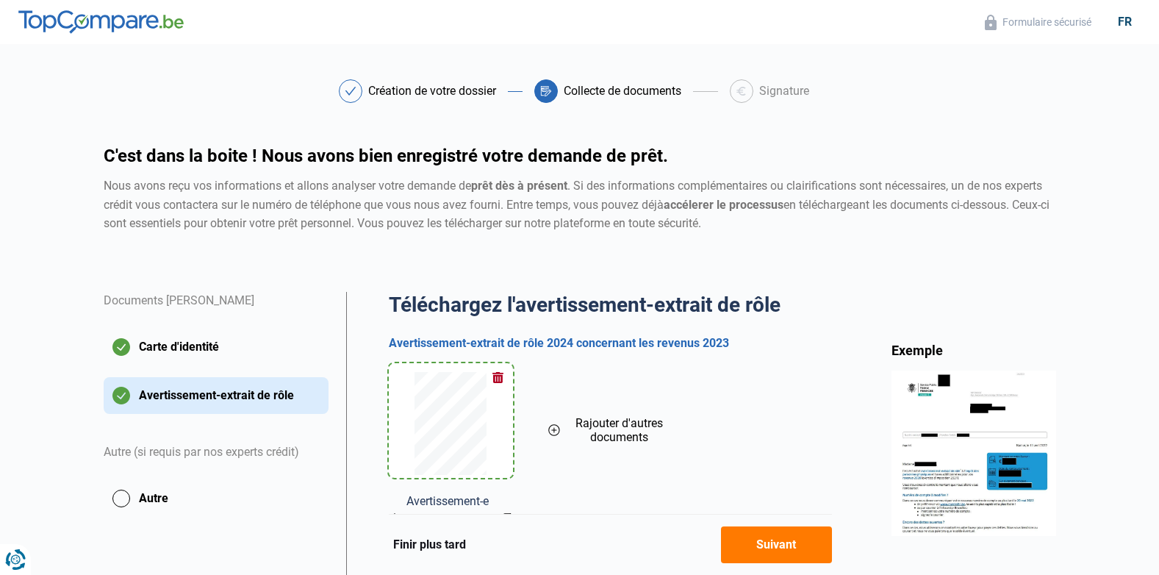
click at [803, 395] on div "Avertissement-extrait de rôle 2024.pdf Rajouter d'autres documents" at bounding box center [610, 454] width 443 height 182
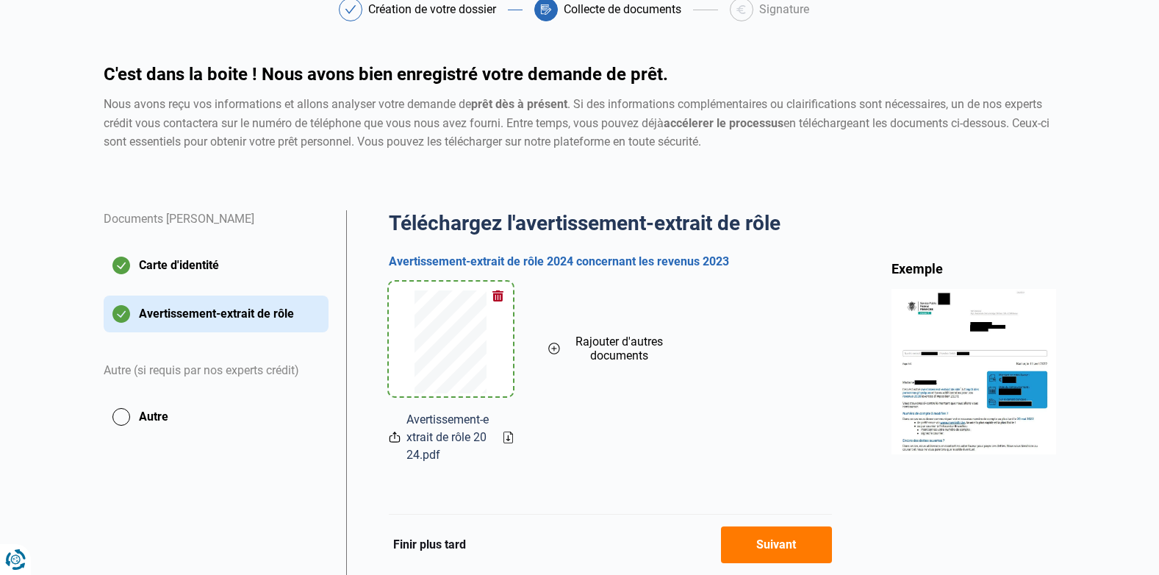
scroll to position [206, 0]
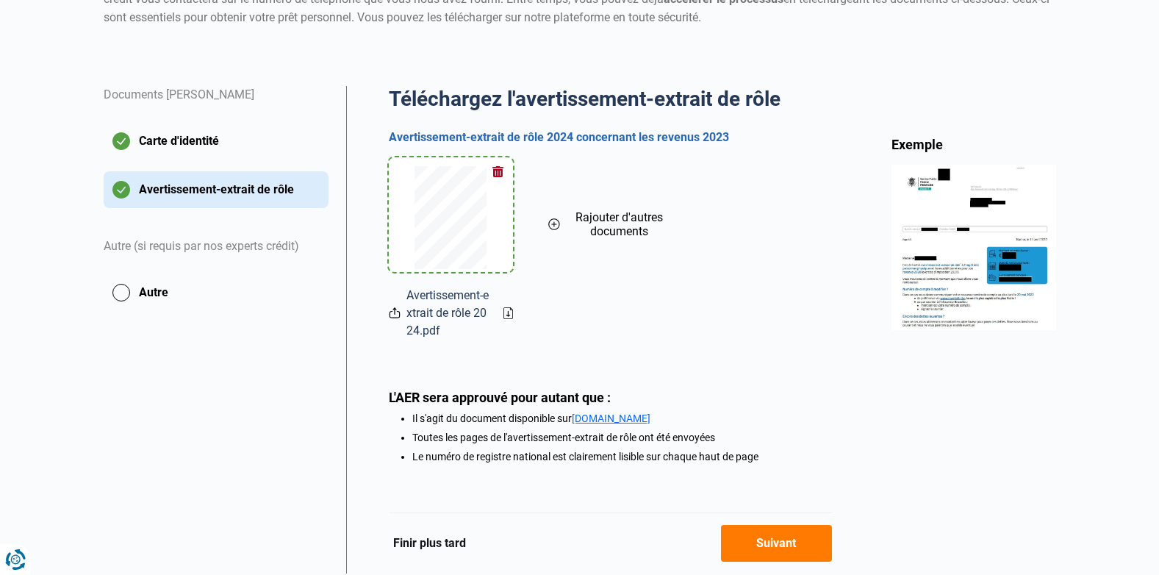
click at [803, 395] on div "L'AER sera approuvé pour autant que :" at bounding box center [610, 397] width 443 height 15
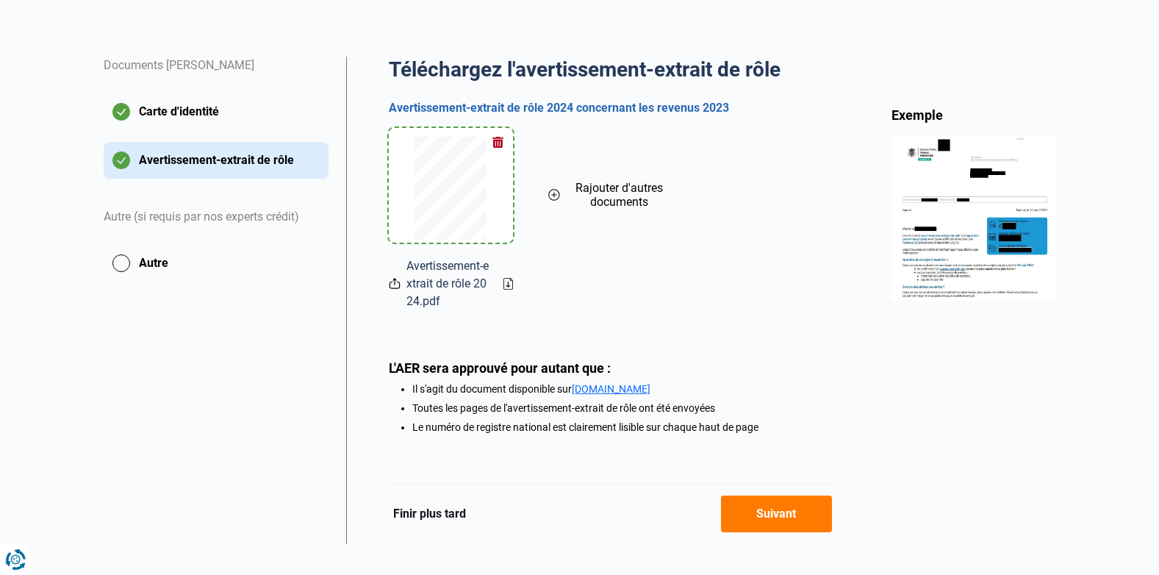
scroll to position [256, 0]
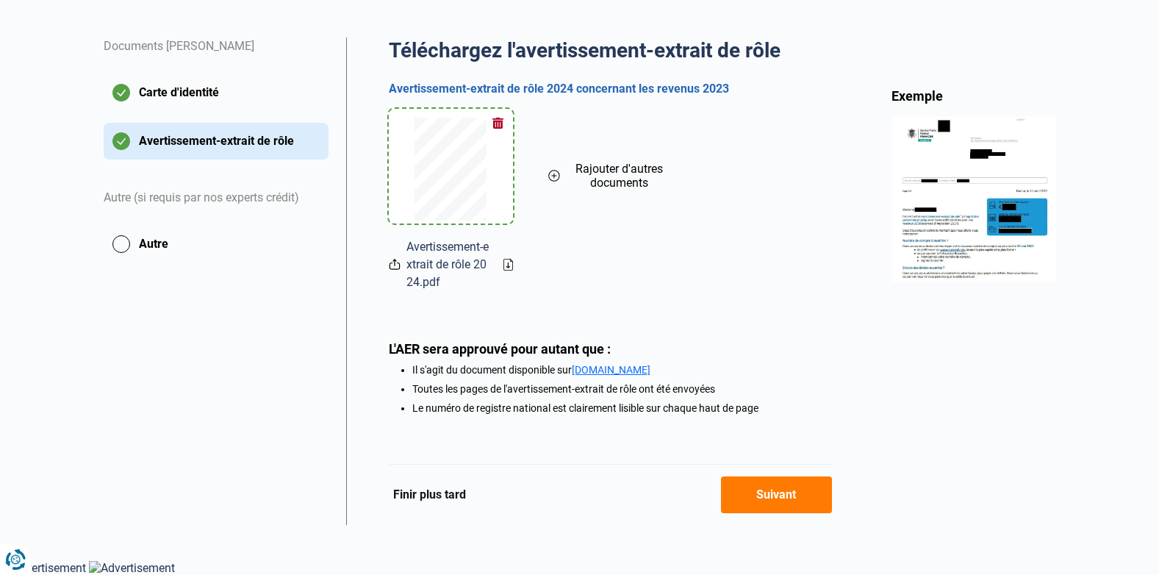
click at [775, 478] on button "Suivant" at bounding box center [776, 494] width 111 height 37
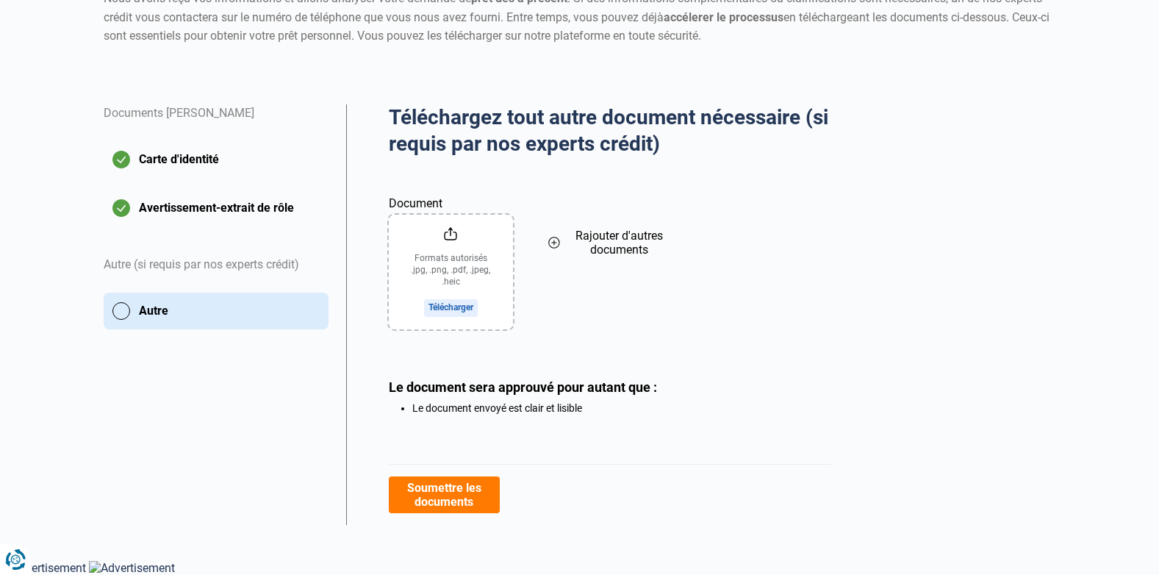
scroll to position [188, 0]
click at [474, 497] on button "Soumettre les documents" at bounding box center [444, 494] width 111 height 37
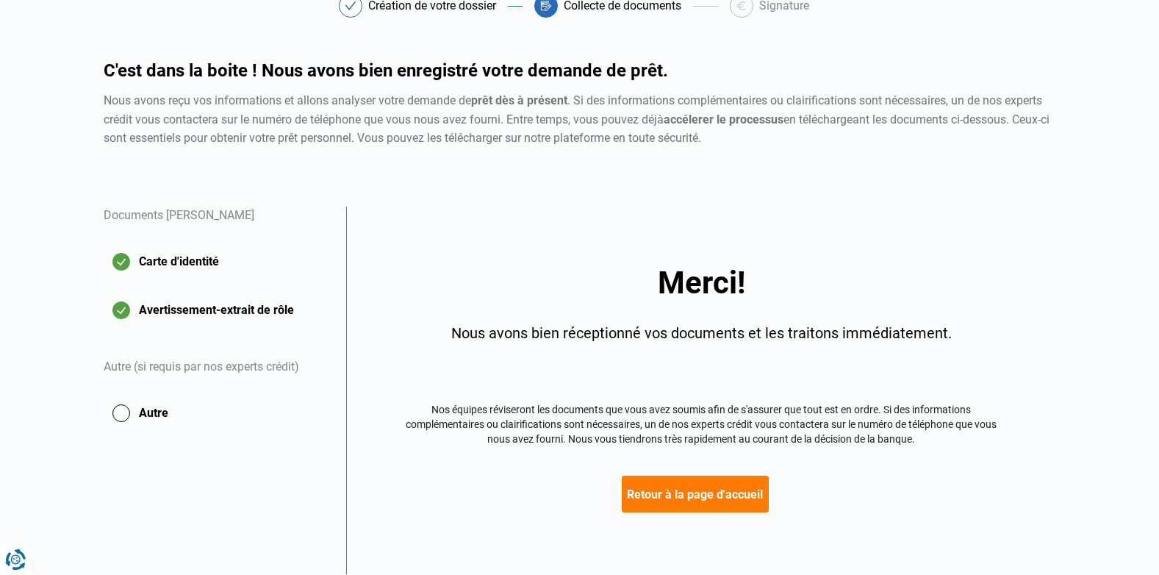
scroll to position [134, 0]
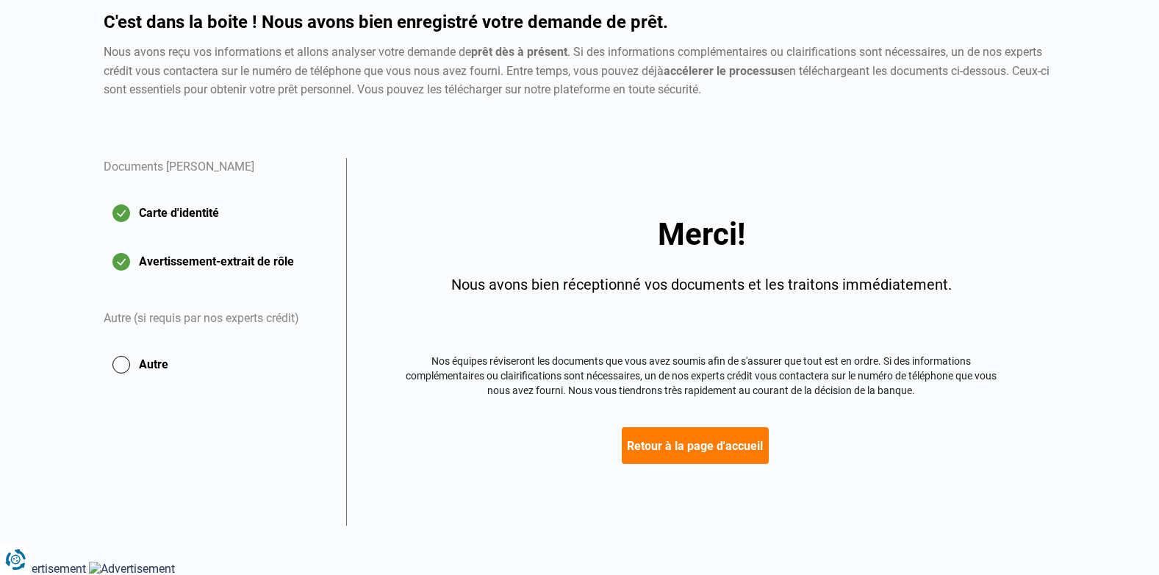
click at [741, 451] on button "Retour à la page d'accueil" at bounding box center [695, 445] width 147 height 37
